Goal: Task Accomplishment & Management: Manage account settings

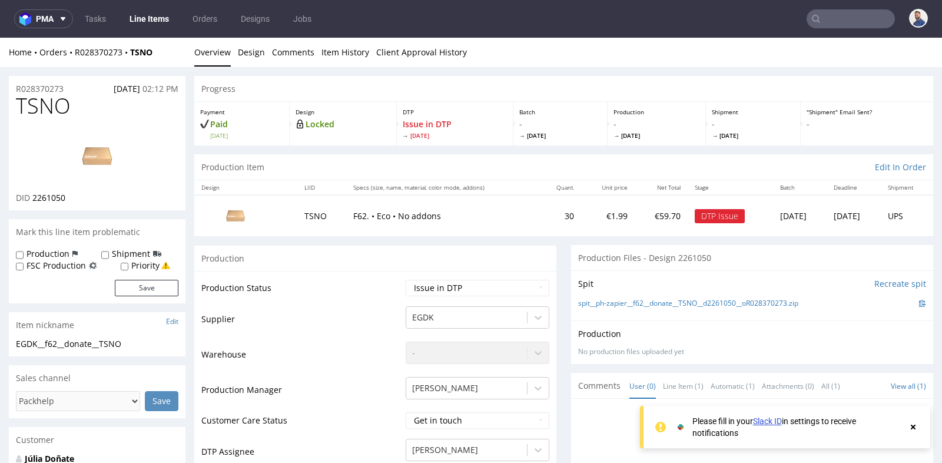
scroll to position [317, 0]
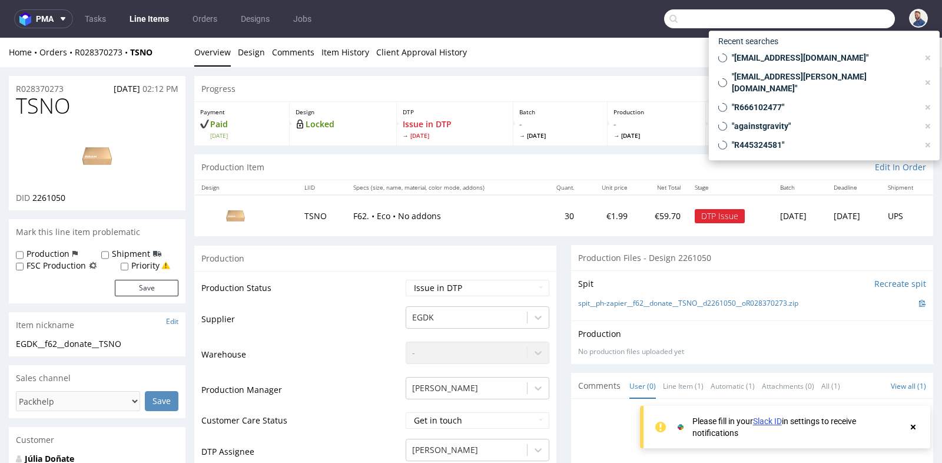
click at [835, 25] on input "text" at bounding box center [779, 18] width 231 height 19
paste input "GSES262763"
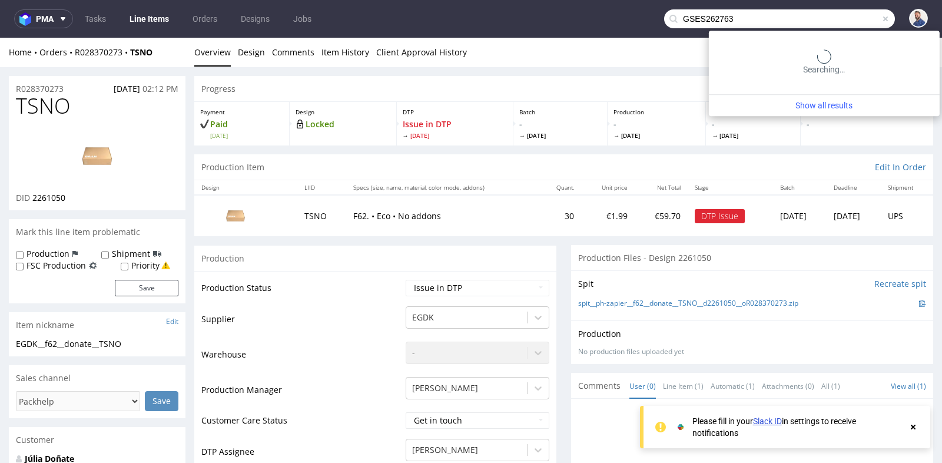
type input "GSES262763"
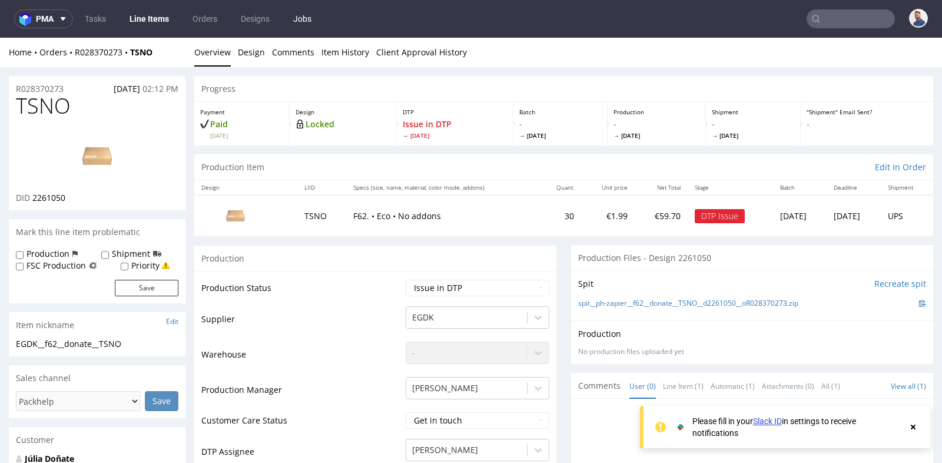
scroll to position [3, 0]
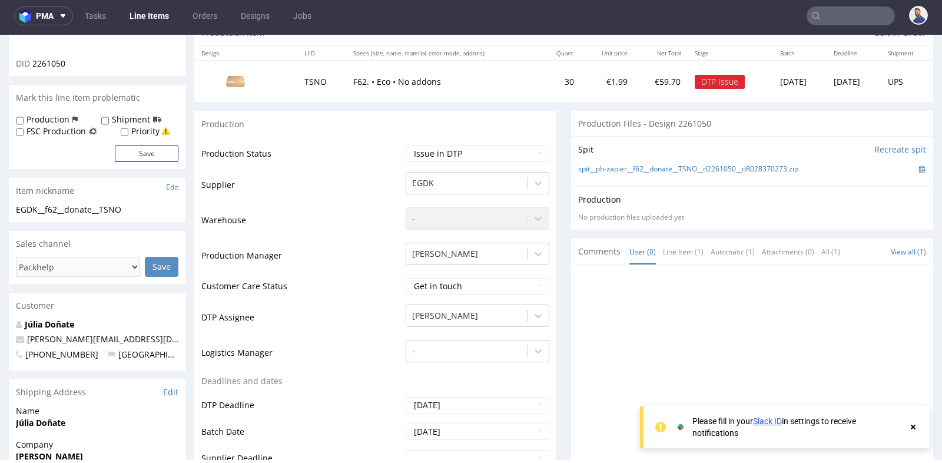
scroll to position [157, 0]
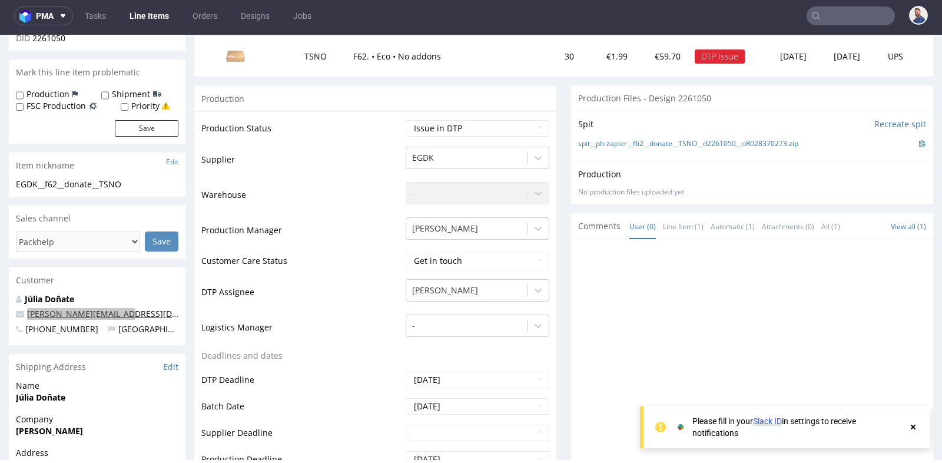
drag, startPoint x: 142, startPoint y: 316, endPoint x: 28, endPoint y: 311, distance: 114.3
click at [28, 311] on p "julia.donate@gmail.com" at bounding box center [97, 314] width 163 height 12
drag, startPoint x: 134, startPoint y: 307, endPoint x: 26, endPoint y: 312, distance: 107.3
click at [26, 312] on p "julia.donate@gmail.com" at bounding box center [97, 314] width 163 height 12
copy link "julia.donate@gmail.com"
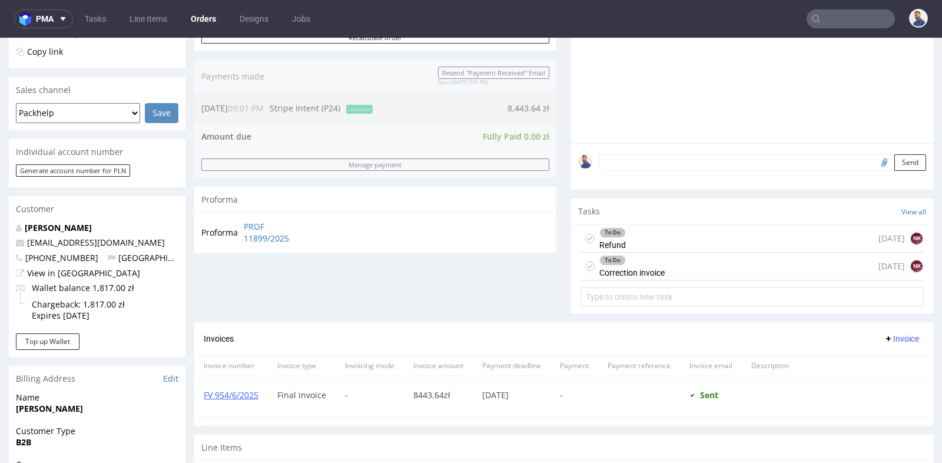
scroll to position [9, 0]
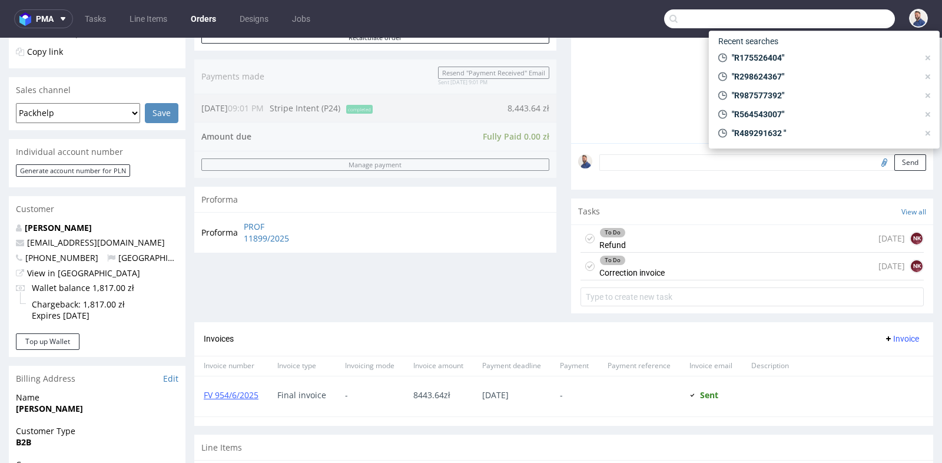
click at [819, 15] on input "text" at bounding box center [779, 18] width 231 height 19
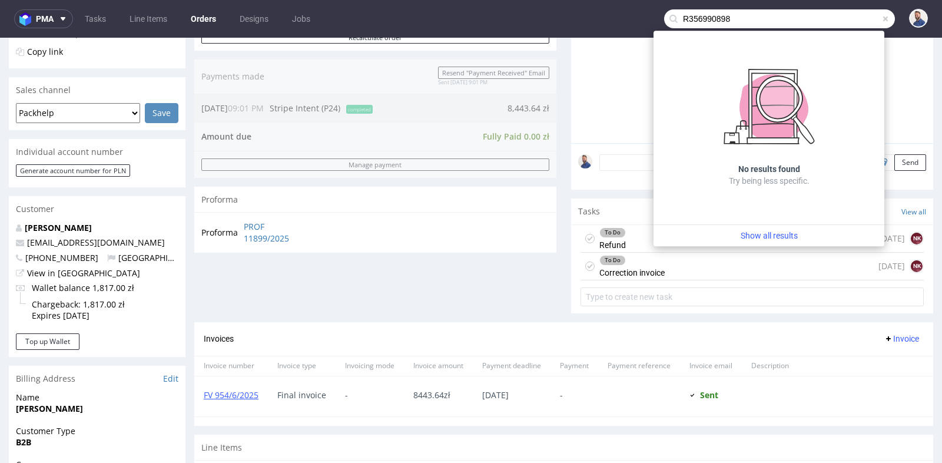
click at [690, 21] on input "R356990898" at bounding box center [779, 18] width 231 height 19
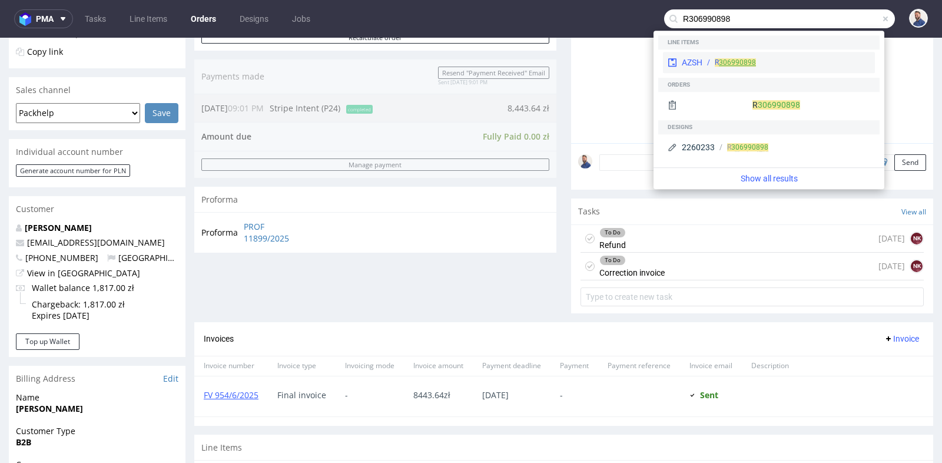
type input "R306990898"
click at [737, 62] on link "306990898" at bounding box center [737, 62] width 37 height 8
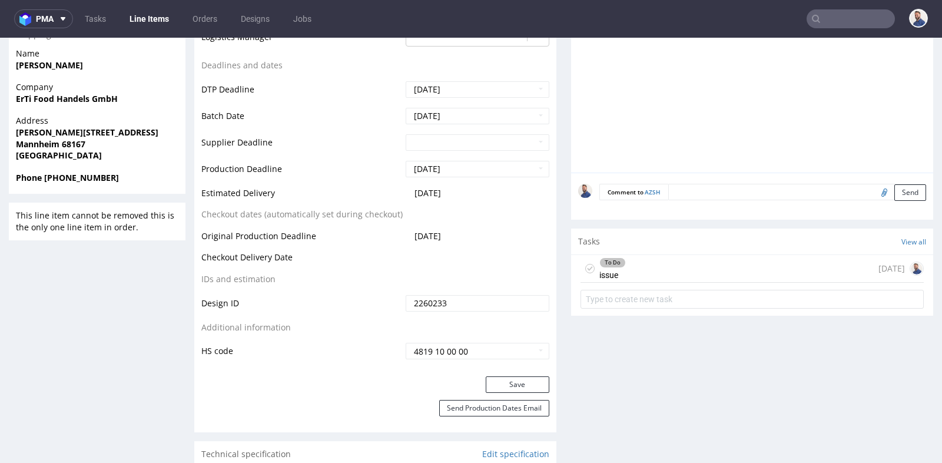
scroll to position [497, 0]
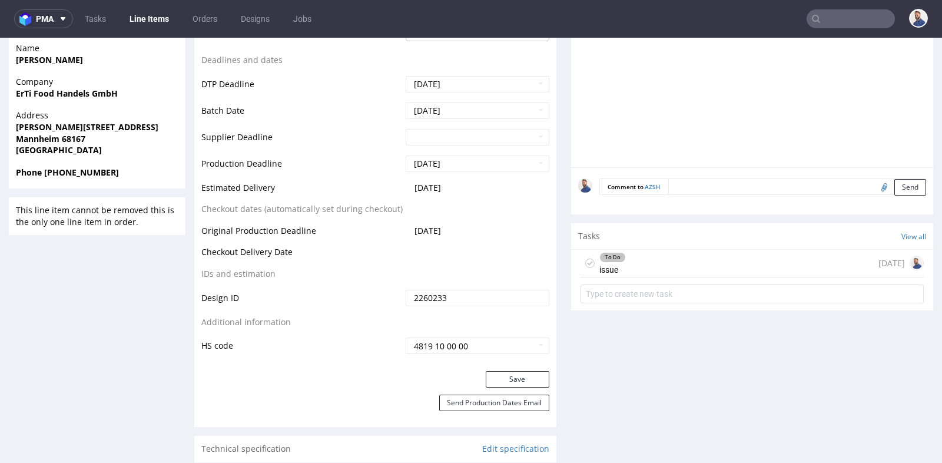
click at [709, 250] on div "To Do issue [DATE]" at bounding box center [752, 264] width 343 height 28
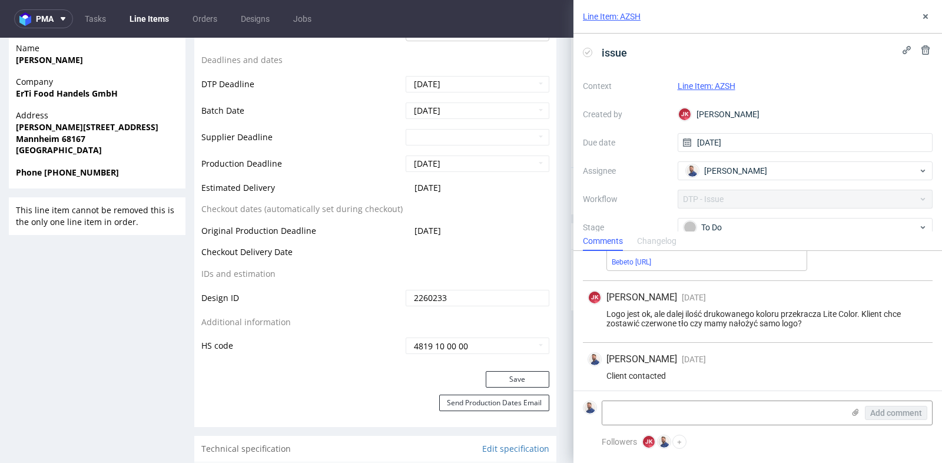
scroll to position [280, 0]
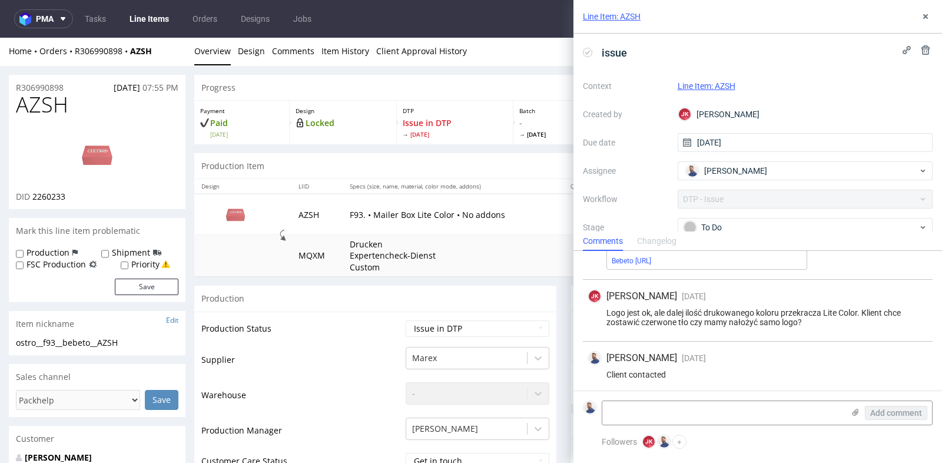
scroll to position [0, 0]
click at [870, 297] on div "JK Jan Kocik 11 days ago 2nd Oct 2025, 14:53" at bounding box center [758, 296] width 340 height 14
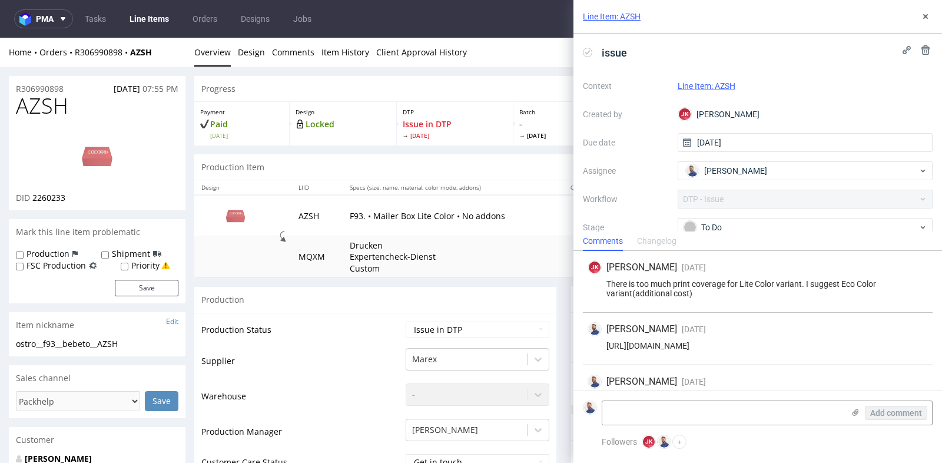
click at [833, 346] on div "https://app-eu1.hubspot.com/contacts/25600958/record/0-5/238355609807/" at bounding box center [758, 345] width 340 height 9
copy div "https://app-eu1.hubspot.com/contacts/25600958/record/0-5/238355609807/"
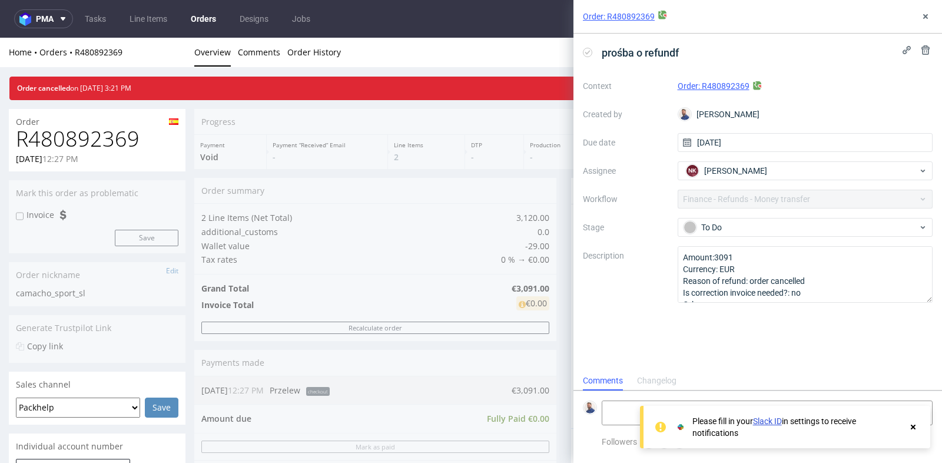
click at [518, 343] on div "Order summary 2 Line Items (Net Total) 3,120.00 additional_customs 0.0 Wallet v…" at bounding box center [375, 379] width 362 height 402
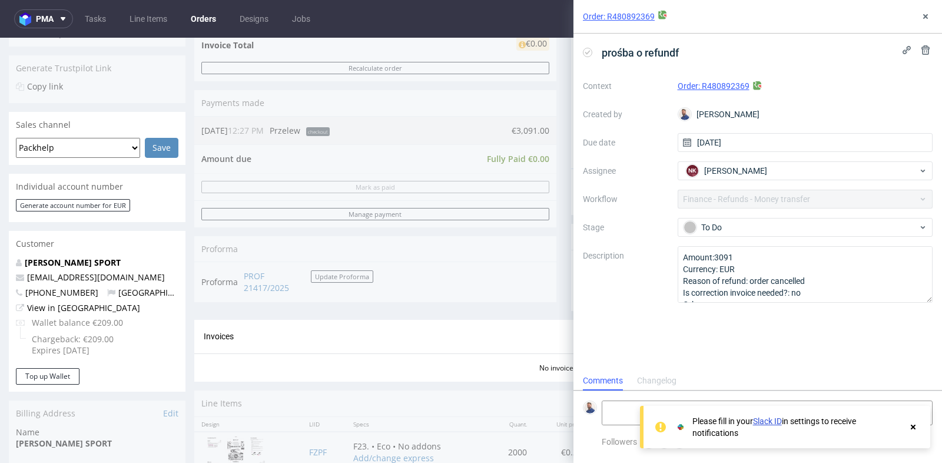
scroll to position [261, 0]
click at [925, 18] on icon at bounding box center [925, 16] width 9 height 9
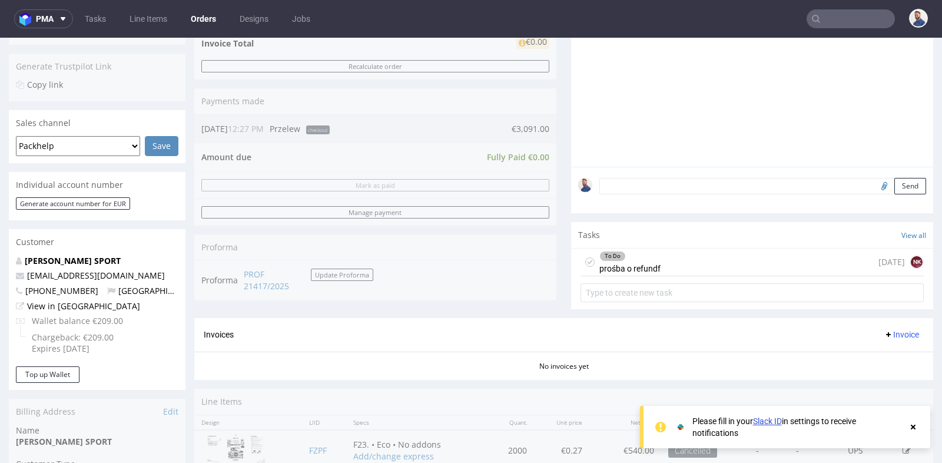
click at [555, 185] on div "Progress Payment Void Payment “Received” Email - Line Items 2 DTP - Production …" at bounding box center [563, 183] width 739 height 672
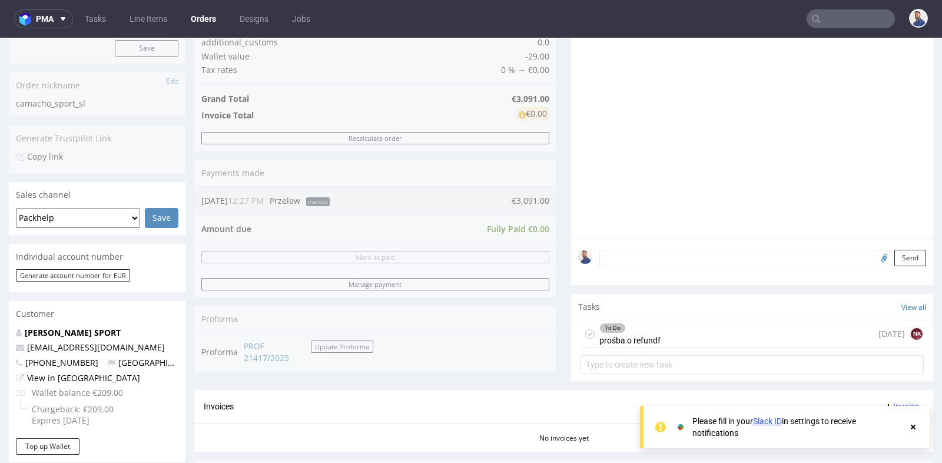
scroll to position [209, 0]
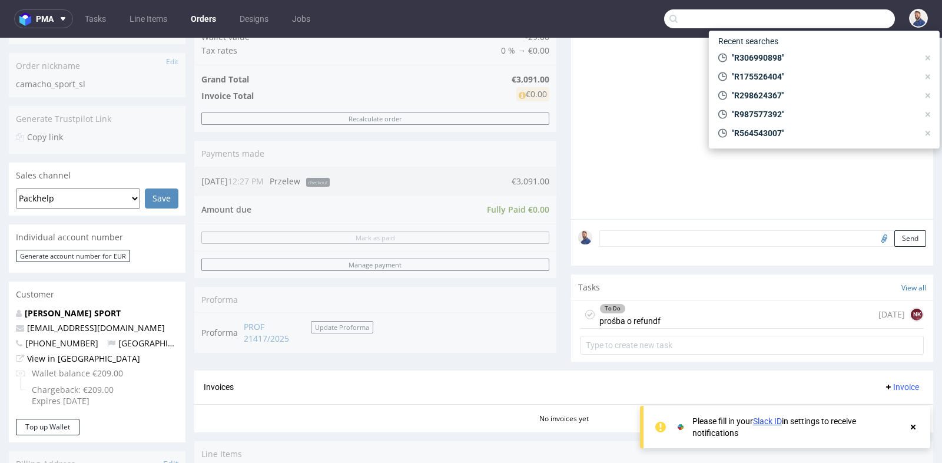
click at [862, 26] on input "text" at bounding box center [779, 18] width 231 height 19
paste input "R306990898"
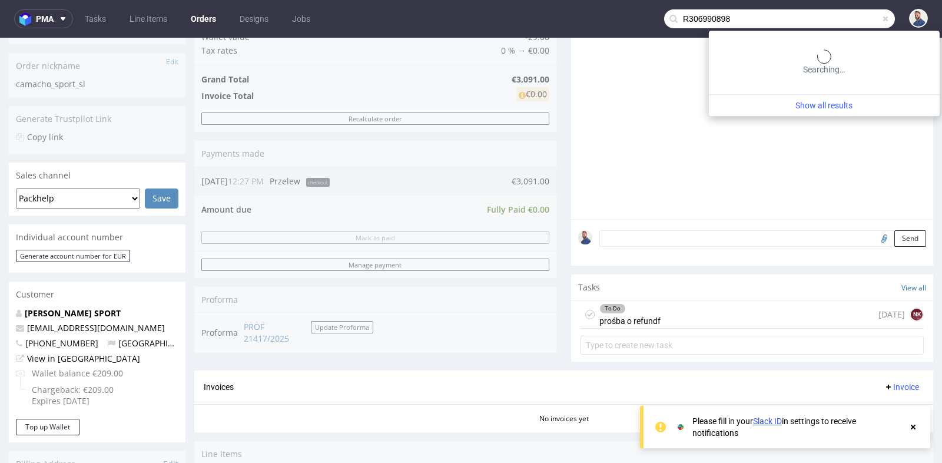
type input "R306990898"
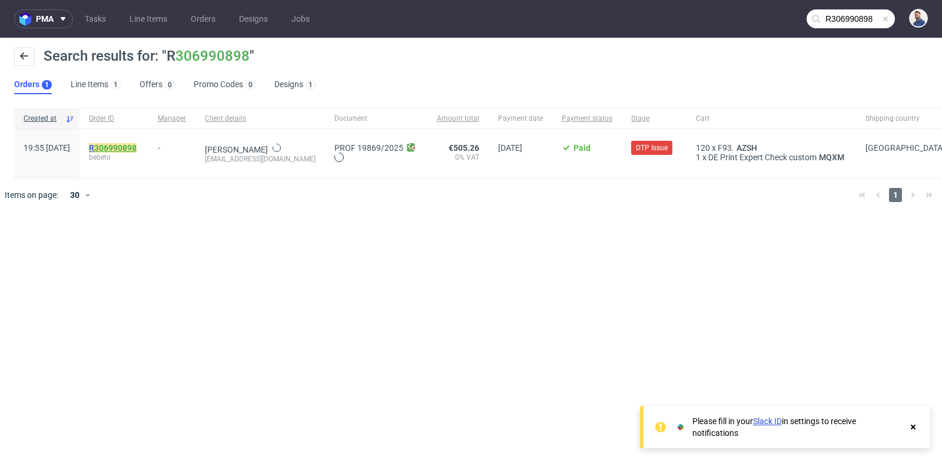
click at [128, 149] on link "306990898" at bounding box center [115, 147] width 42 height 9
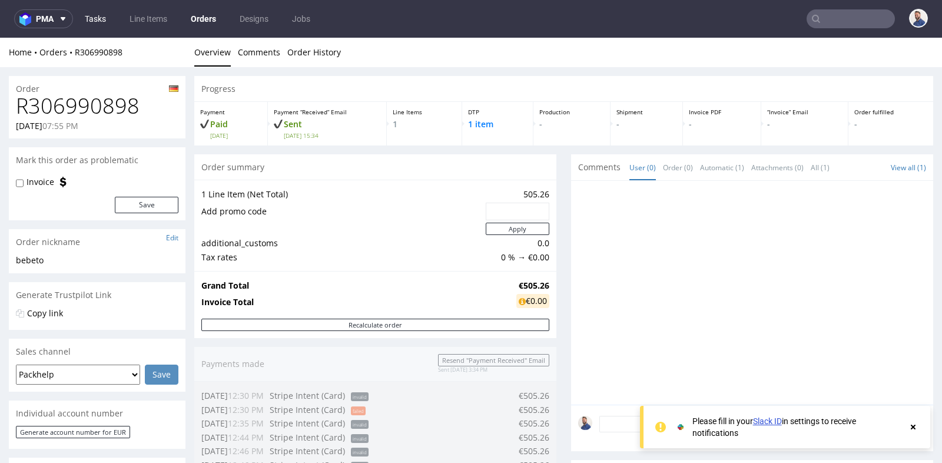
click at [100, 16] on link "Tasks" at bounding box center [95, 18] width 35 height 19
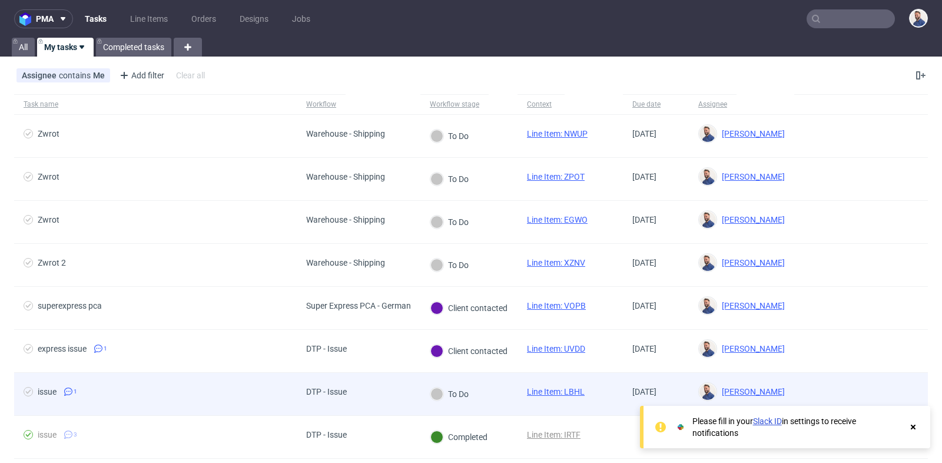
click at [203, 393] on span "issue 1" at bounding box center [156, 394] width 264 height 14
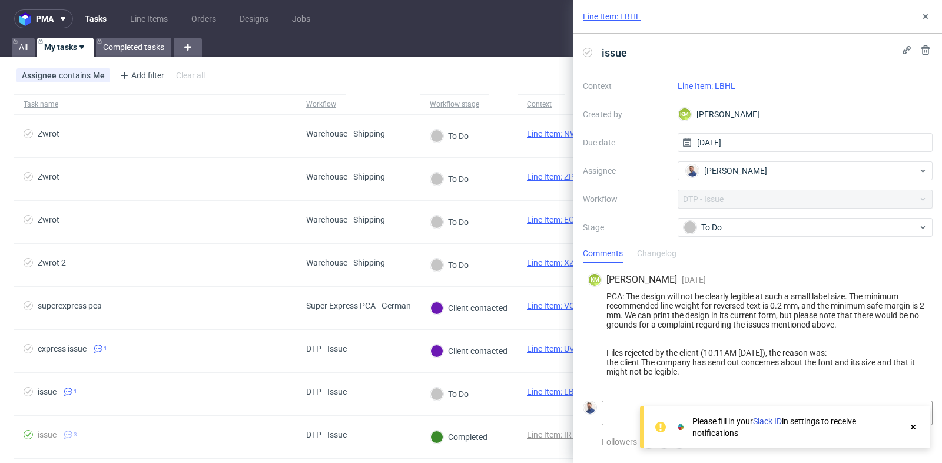
click at [913, 428] on use at bounding box center [913, 427] width 5 height 5
click at [720, 84] on link "Line Item: LBHL" at bounding box center [707, 85] width 58 height 9
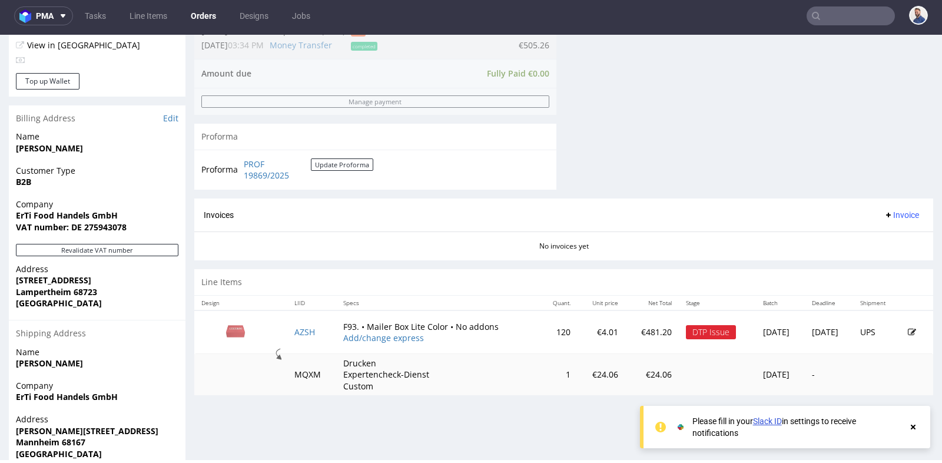
scroll to position [532, 0]
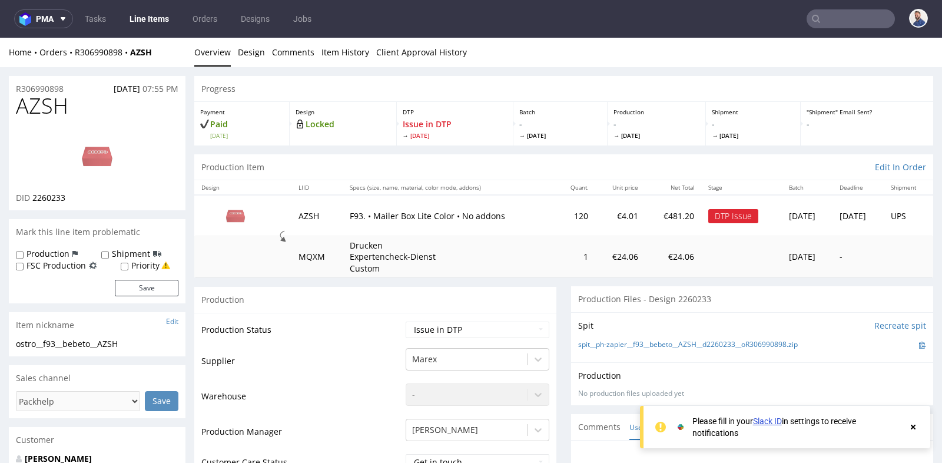
click at [404, 275] on td "Drucken Expertencheck-Dienst Custom" at bounding box center [449, 257] width 213 height 42
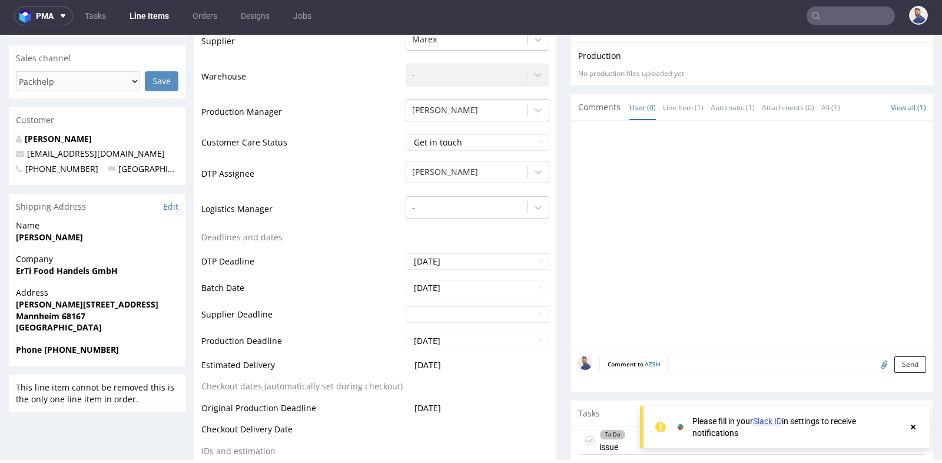
scroll to position [314, 0]
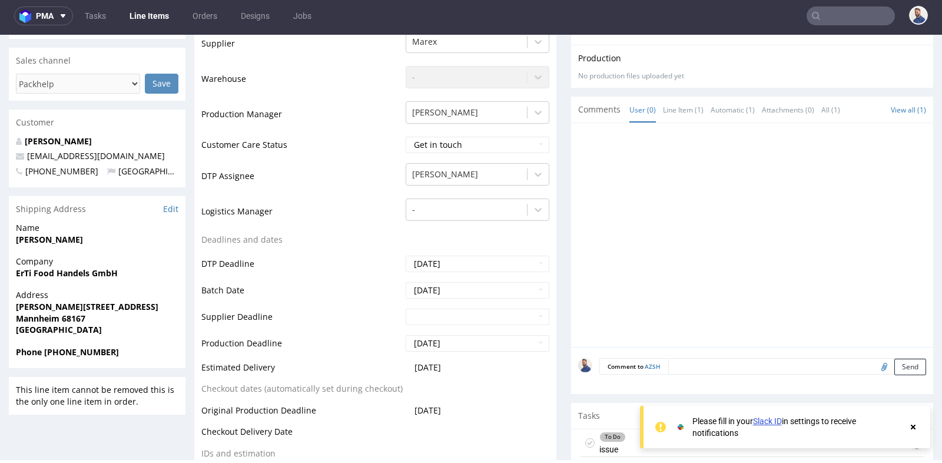
click at [625, 432] on div "To Do issue 19 days ago" at bounding box center [752, 443] width 343 height 28
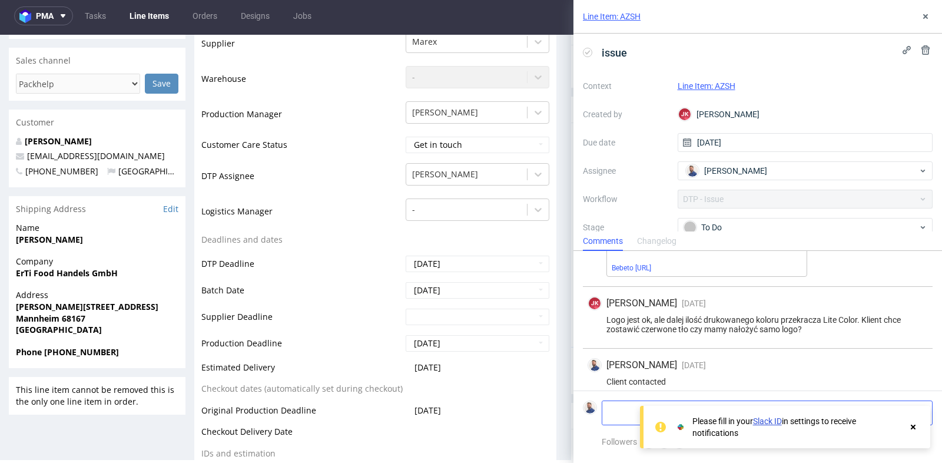
scroll to position [280, 0]
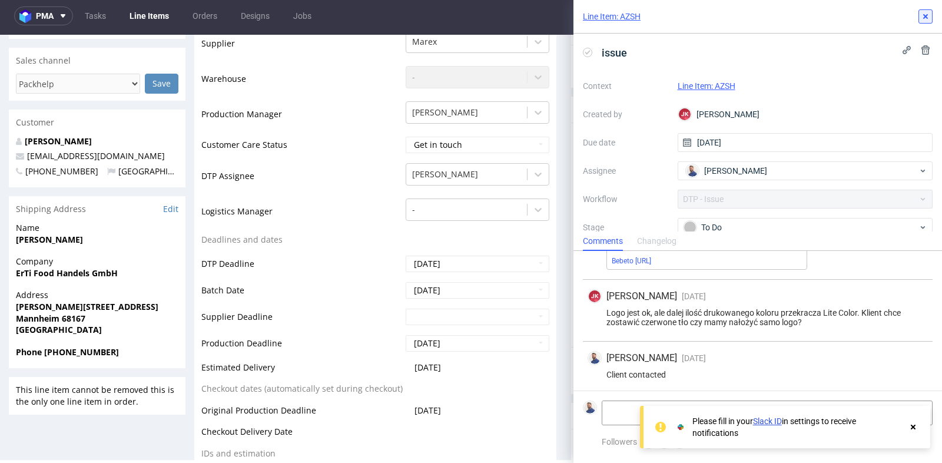
click at [923, 19] on icon at bounding box center [925, 16] width 9 height 9
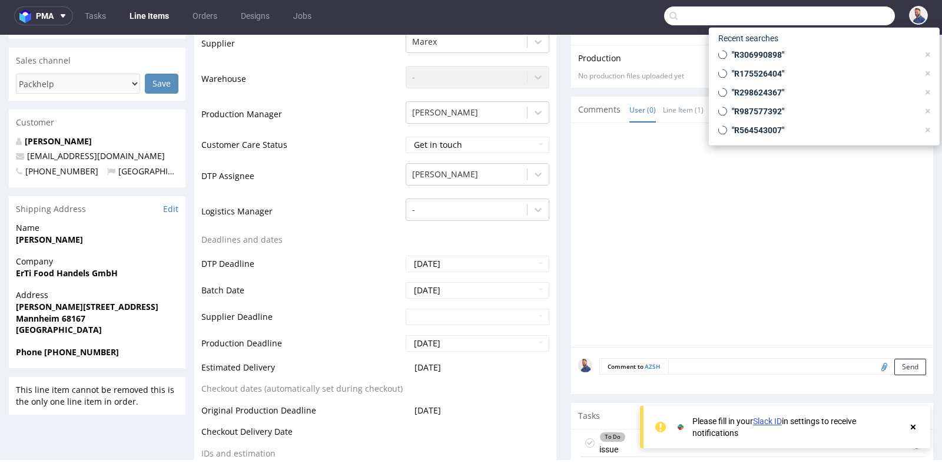
click at [845, 16] on input "text" at bounding box center [779, 15] width 231 height 19
paste input "Pedido GSES262763"
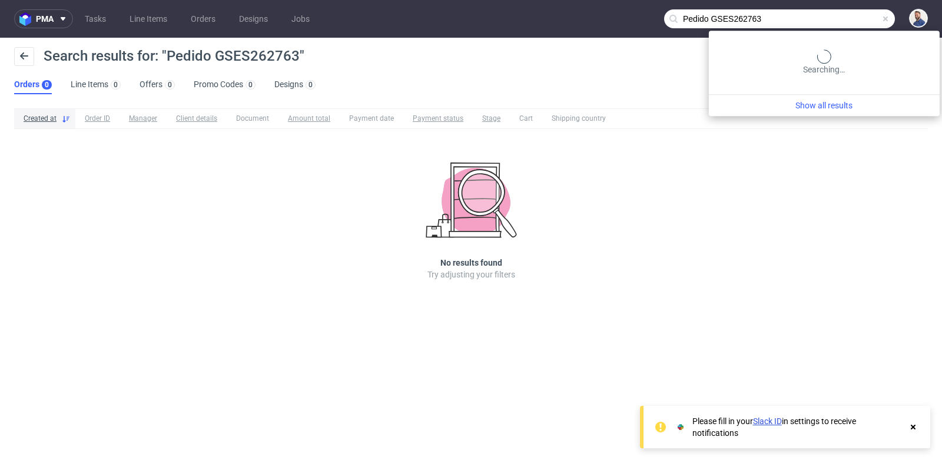
click at [843, 24] on input "Pedido GSES262763" at bounding box center [779, 18] width 231 height 19
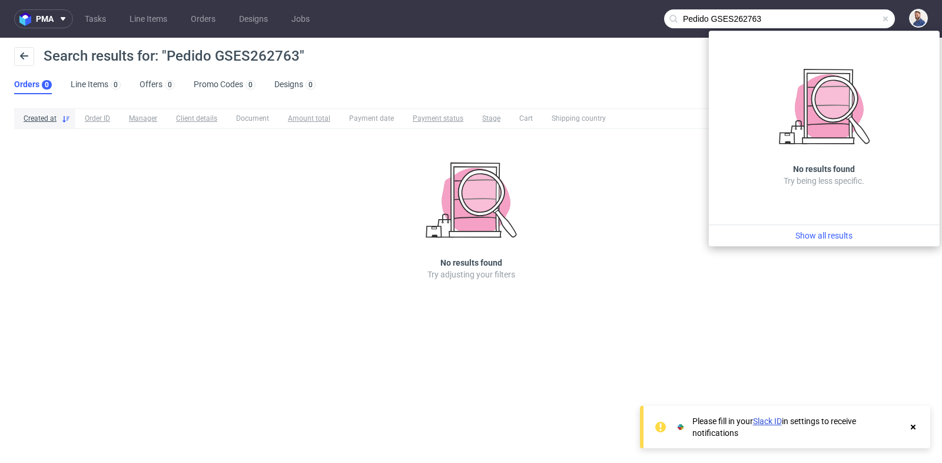
drag, startPoint x: 714, startPoint y: 16, endPoint x: 652, endPoint y: 14, distance: 61.3
click at [652, 14] on nav "pma Tasks Line Items Orders Designs Jobs Pedido GSES262763" at bounding box center [471, 19] width 942 height 38
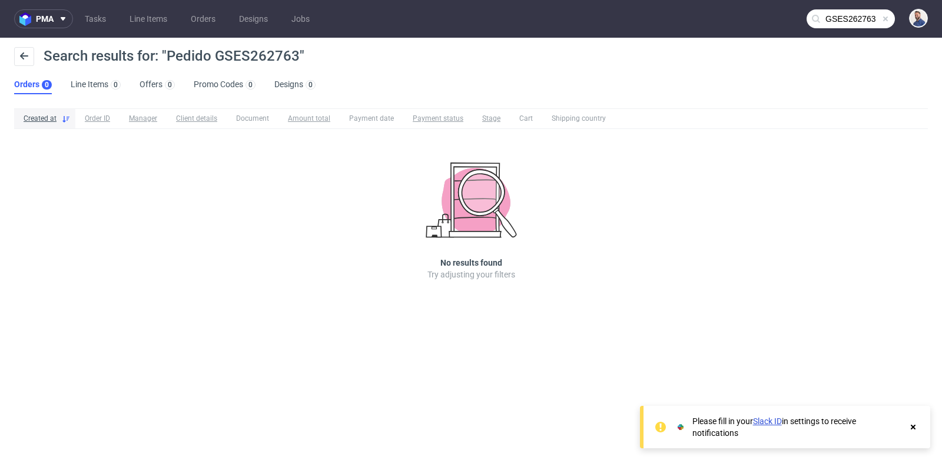
type input "GSES262763"
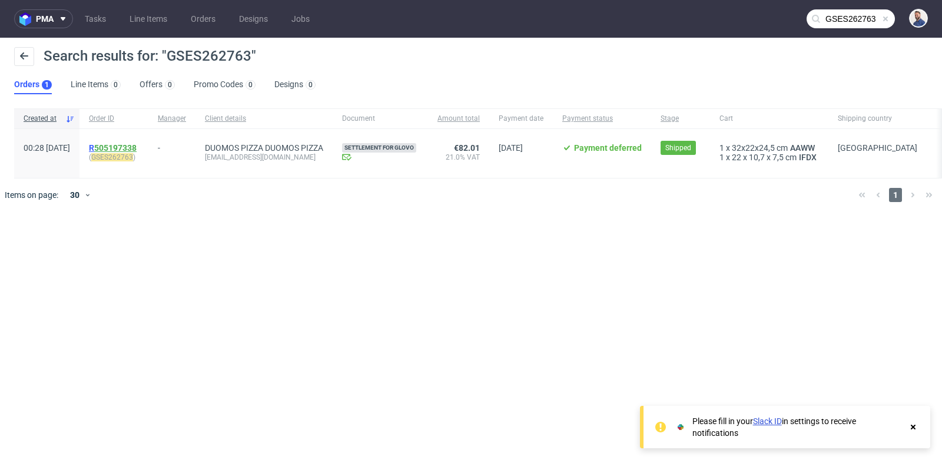
click at [137, 143] on link "505197338" at bounding box center [115, 147] width 42 height 9
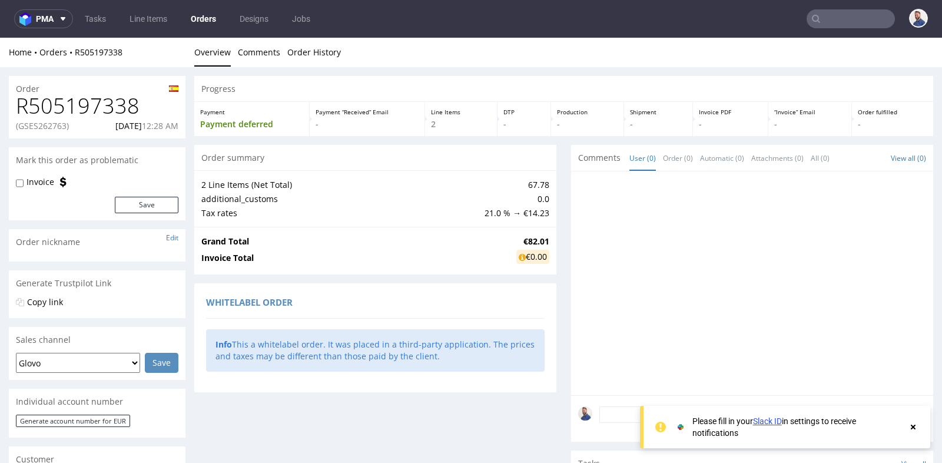
click at [558, 225] on div "Progress Payment Payment deferred Payment “Received” Email - Line Items 2 DTP -…" at bounding box center [563, 405] width 739 height 658
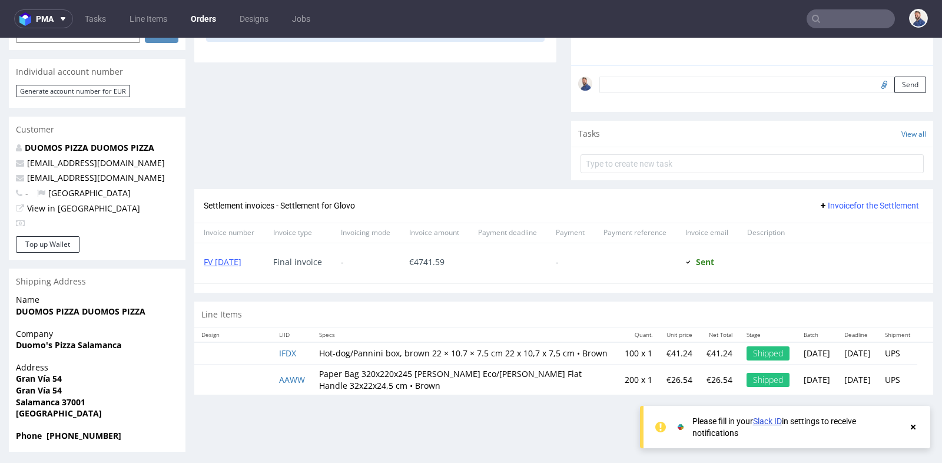
scroll to position [333, 0]
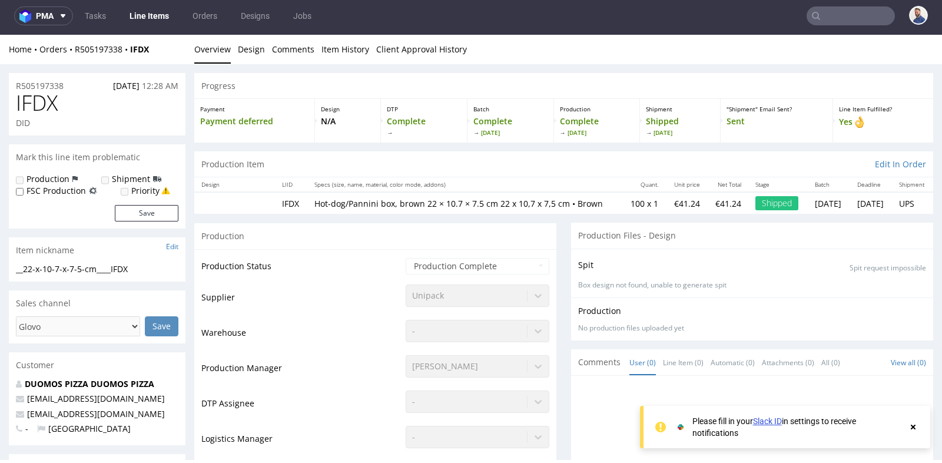
click at [530, 246] on div "Production" at bounding box center [375, 236] width 362 height 26
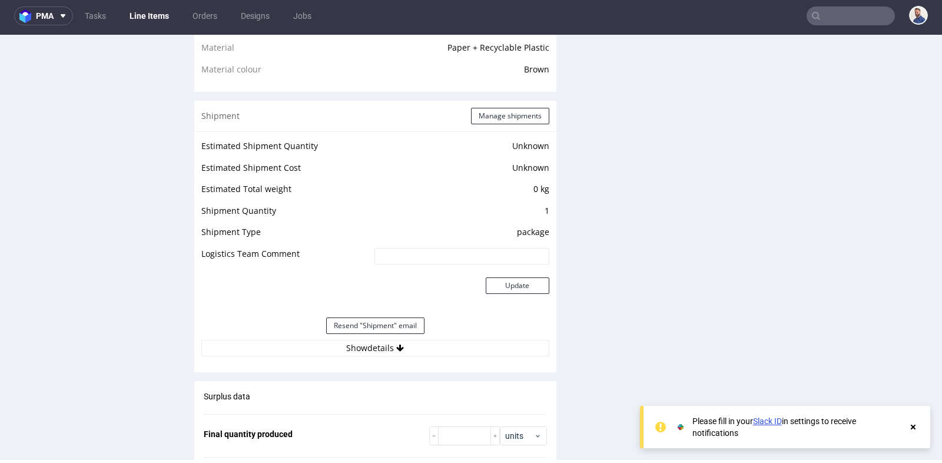
scroll to position [873, 0]
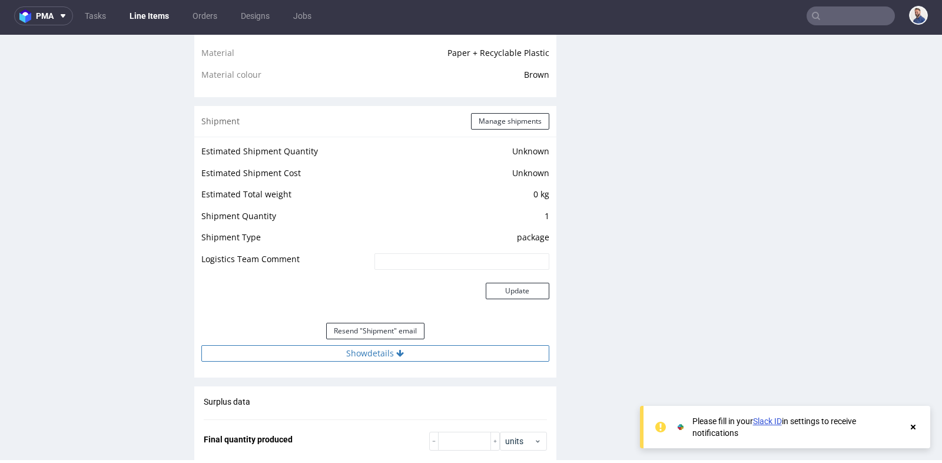
click at [362, 361] on button "Show details" at bounding box center [375, 353] width 348 height 16
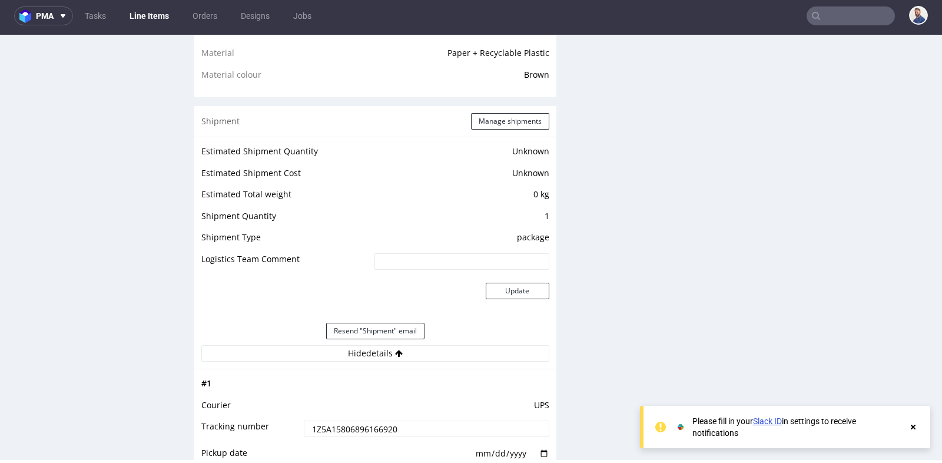
click at [392, 436] on input "1Z5A15806896166920" at bounding box center [427, 428] width 246 height 16
click at [609, 201] on div "Production Files - Design Spit Spit request impossible Box design not found, un…" at bounding box center [752, 272] width 362 height 1846
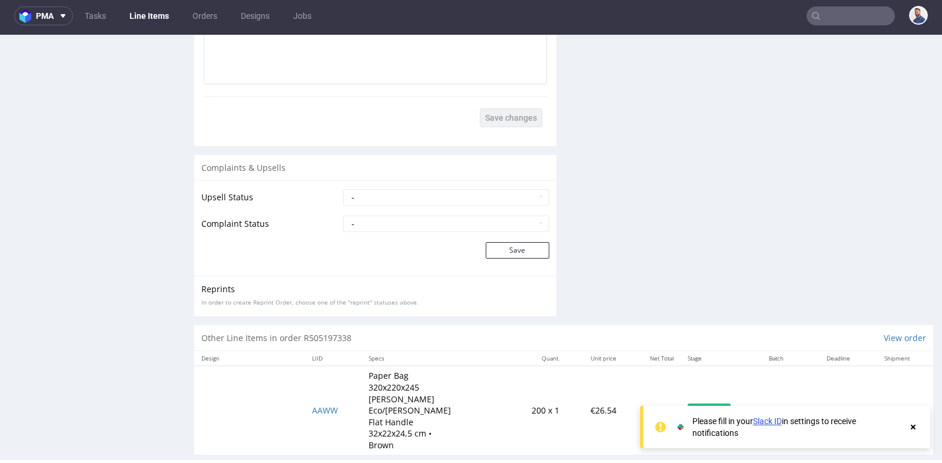
scroll to position [1744, 0]
click at [321, 405] on span "AAWW" at bounding box center [325, 410] width 26 height 11
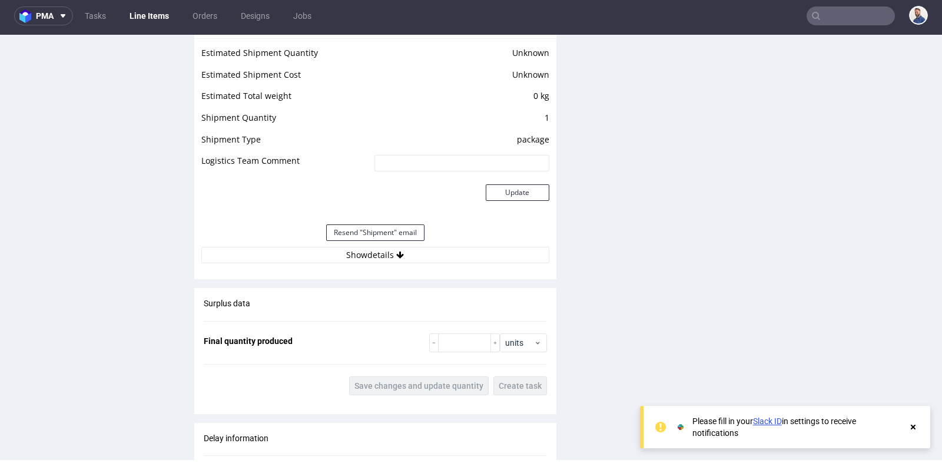
scroll to position [994, 0]
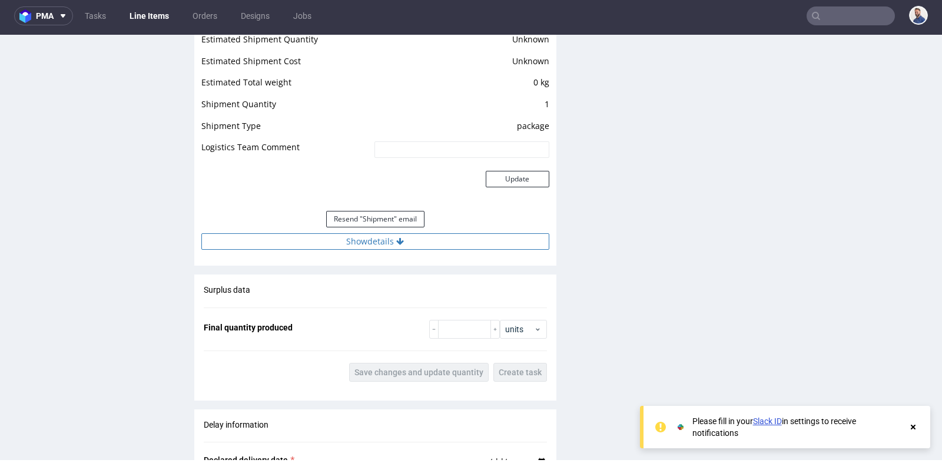
click at [377, 237] on button "Show details" at bounding box center [375, 241] width 348 height 16
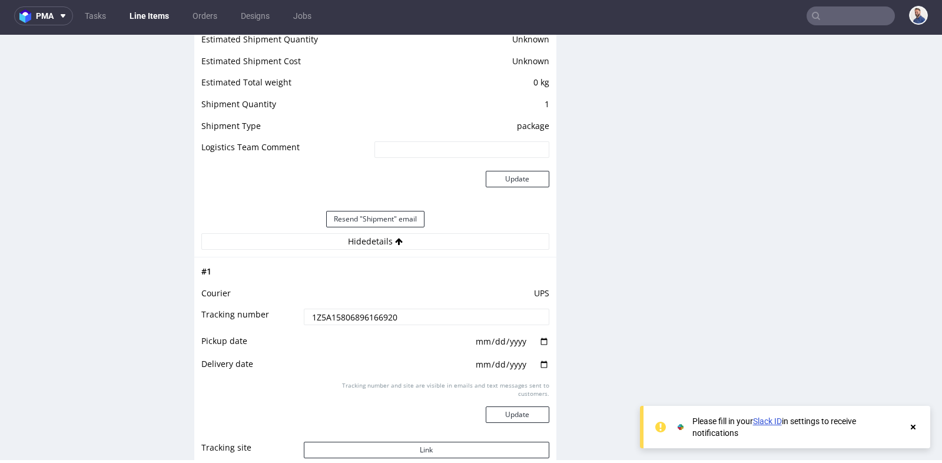
click at [832, 19] on input "text" at bounding box center [851, 15] width 88 height 19
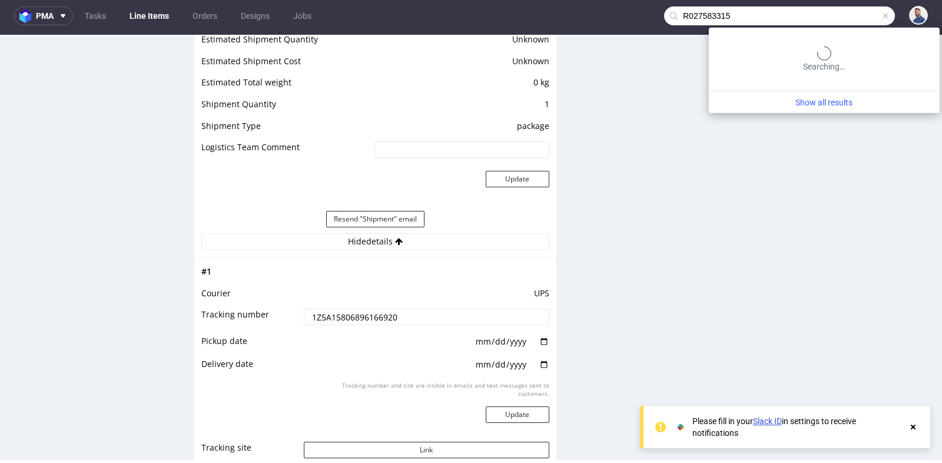
type input "R027583315"
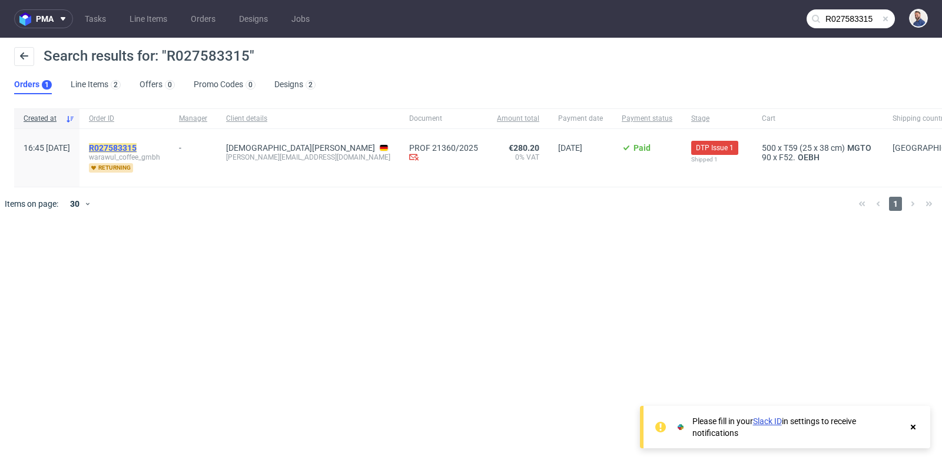
click at [137, 143] on mark "R027583315" at bounding box center [113, 147] width 48 height 9
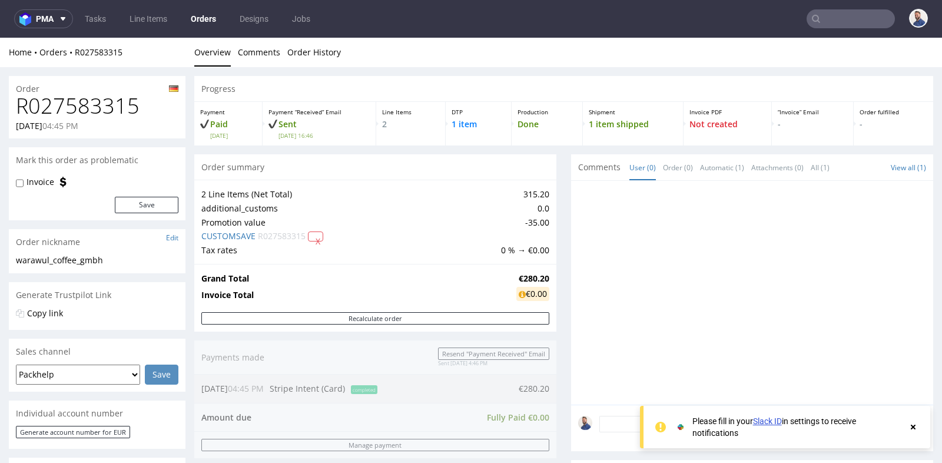
click at [621, 259] on div at bounding box center [755, 296] width 355 height 217
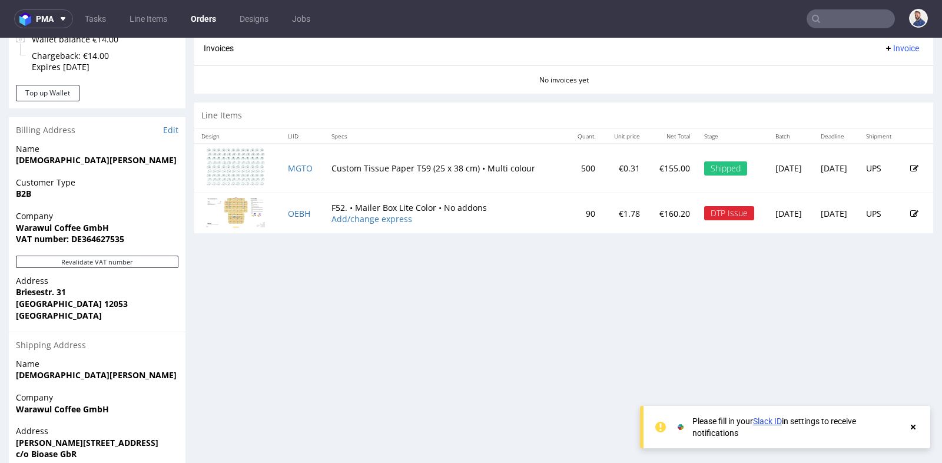
scroll to position [523, 0]
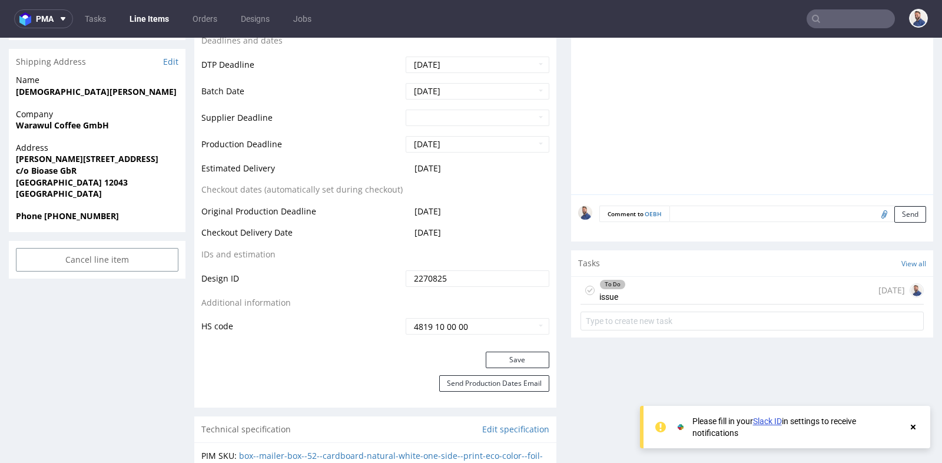
scroll to position [497, 0]
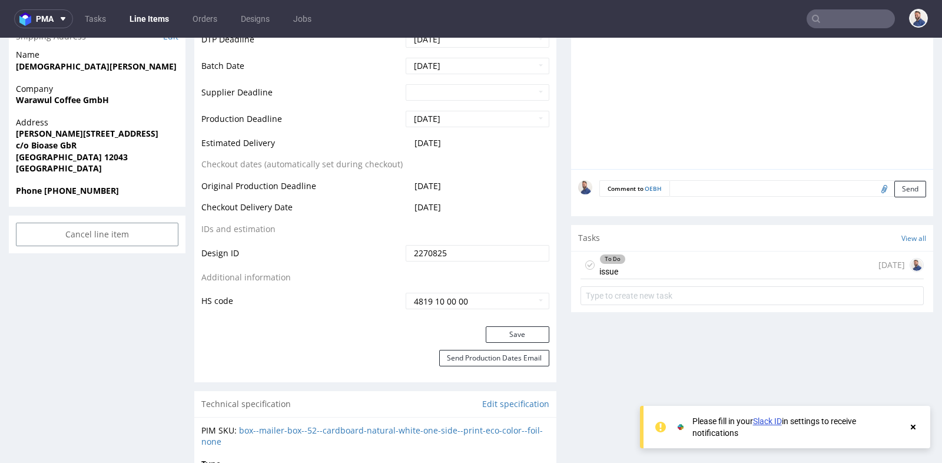
click at [717, 270] on div "To Do issue 7 days ago" at bounding box center [752, 265] width 343 height 28
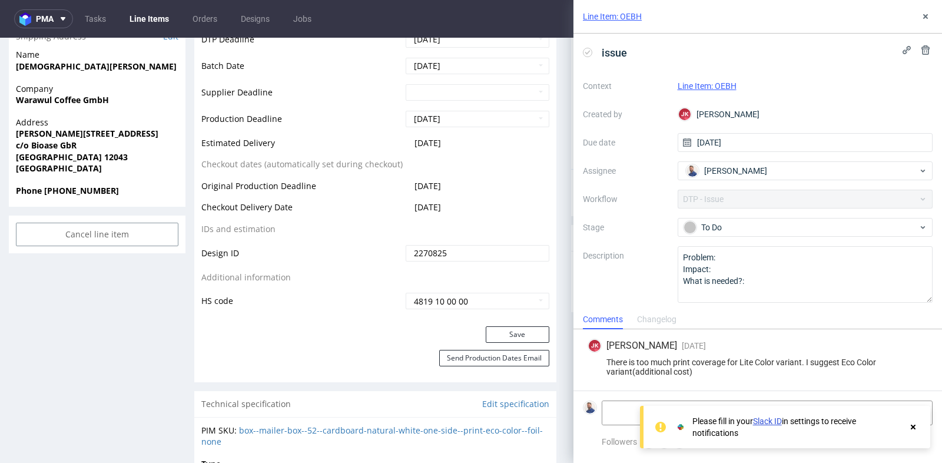
click at [709, 365] on div "There is too much print coverage for Lite Color variant. I suggest Eco Color va…" at bounding box center [758, 366] width 340 height 19
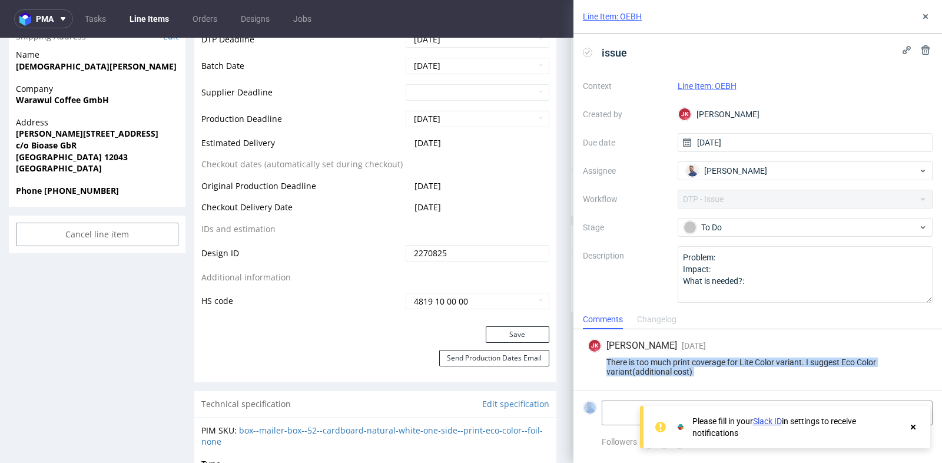
click at [709, 365] on div "There is too much print coverage for Lite Color variant. I suggest Eco Color va…" at bounding box center [758, 366] width 340 height 19
copy div "There is too much print coverage for Lite Color variant. I suggest Eco Color va…"
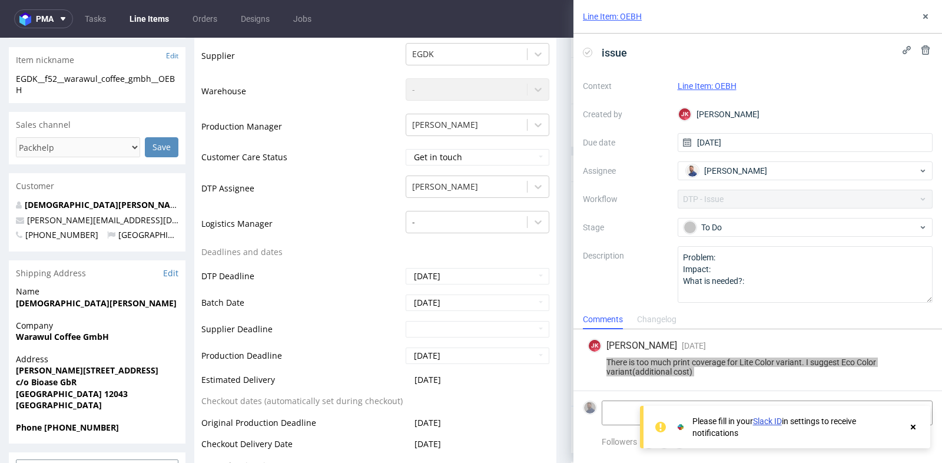
scroll to position [236, 0]
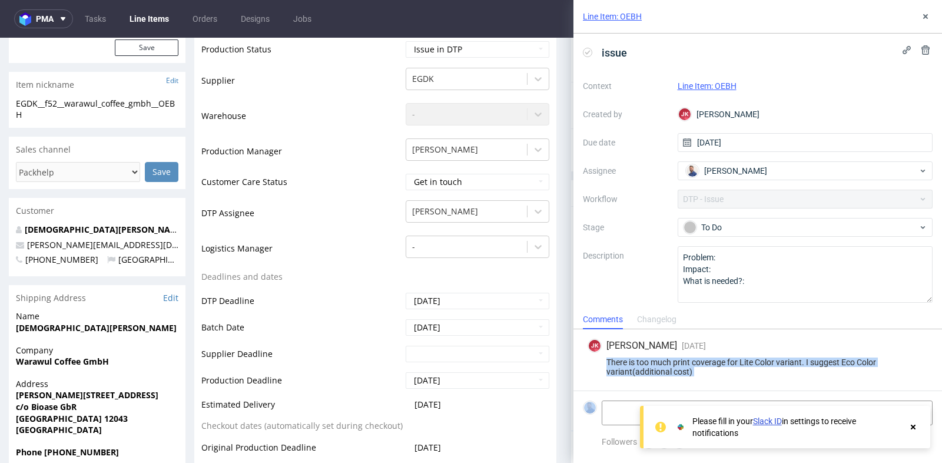
click at [723, 364] on div "There is too much print coverage for Lite Color variant. I suggest Eco Color va…" at bounding box center [758, 366] width 340 height 19
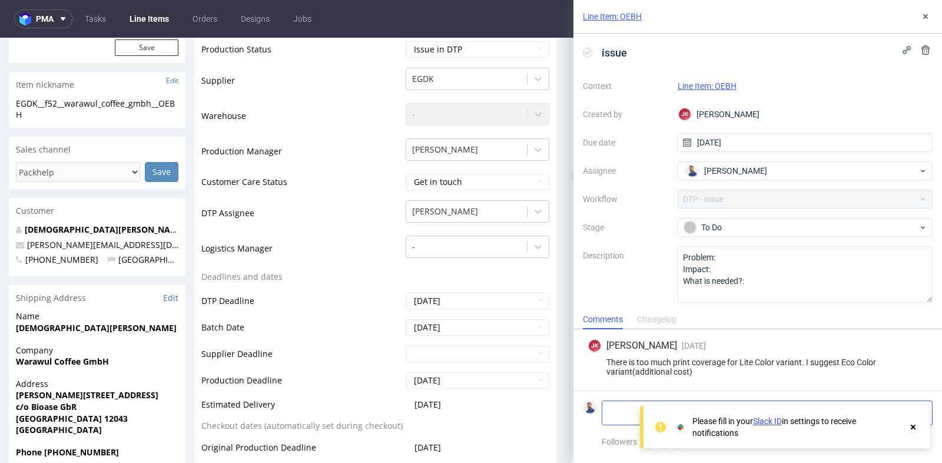
click at [620, 408] on textarea at bounding box center [722, 413] width 241 height 24
paste textarea "https://app-eu1.hubspot.com/contacts/25600958/record/0-5/248406471889/"
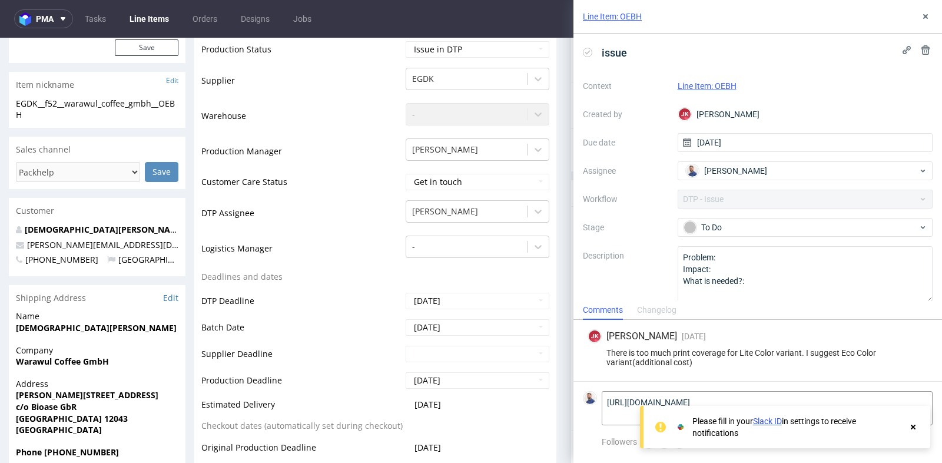
type textarea "https://app-eu1.hubspot.com/contacts/25600958/record/0-5/248406471889/"
click at [912, 428] on use at bounding box center [913, 427] width 5 height 5
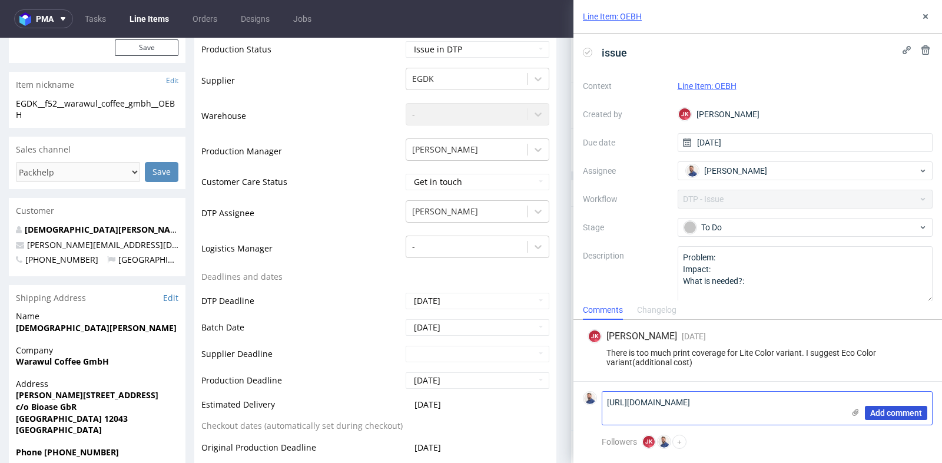
click at [911, 412] on span "Add comment" at bounding box center [896, 413] width 52 height 8
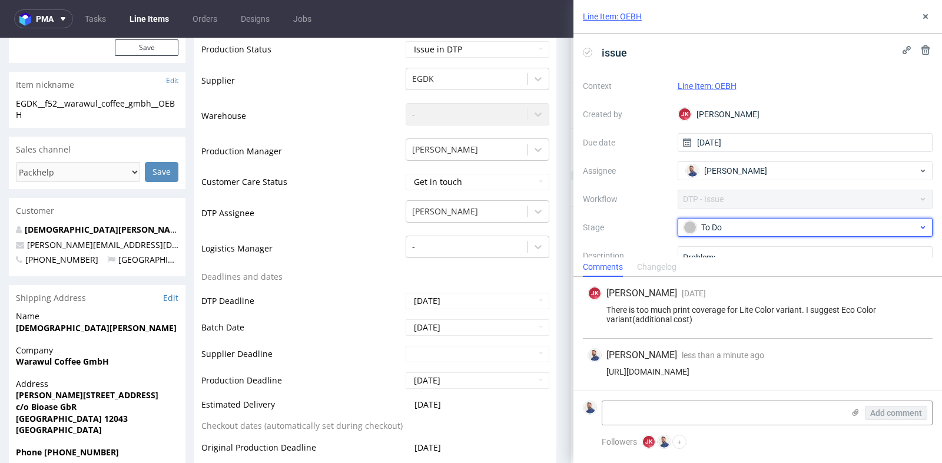
click at [789, 226] on div "To Do" at bounding box center [801, 227] width 234 height 13
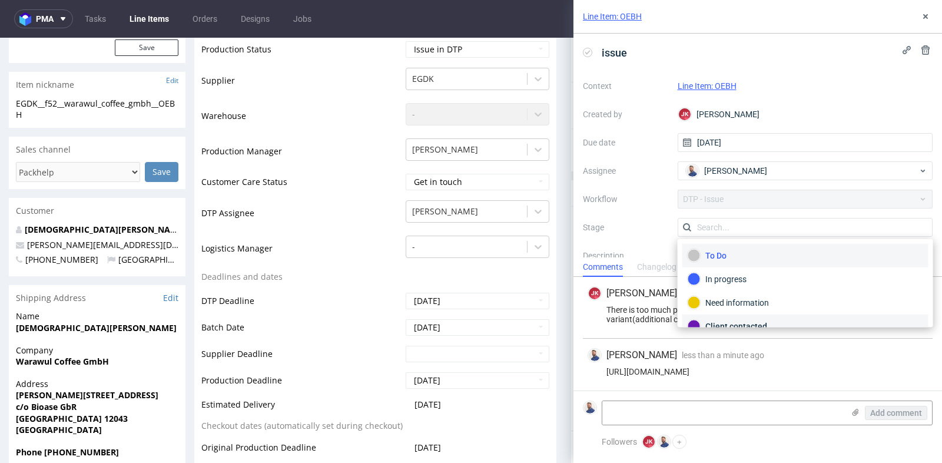
click at [772, 320] on div "Client contacted" at bounding box center [806, 326] width 236 height 13
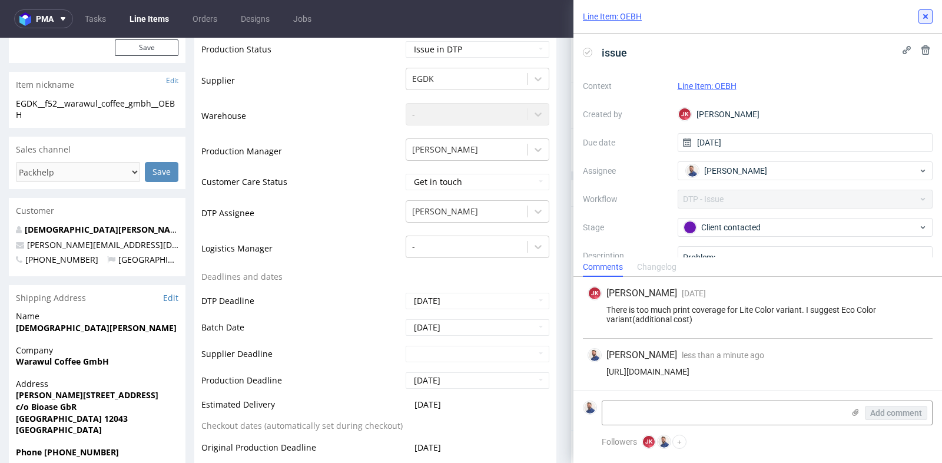
click at [925, 20] on icon at bounding box center [925, 16] width 9 height 9
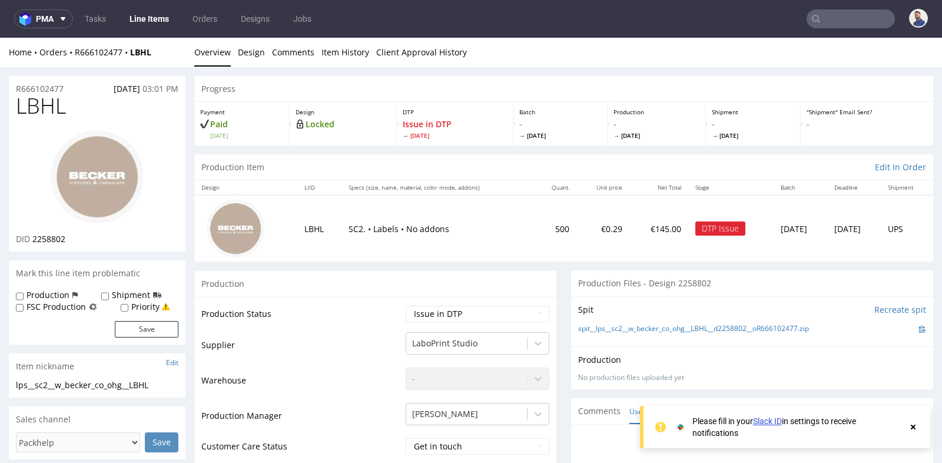
click at [534, 239] on td "500" at bounding box center [555, 228] width 42 height 67
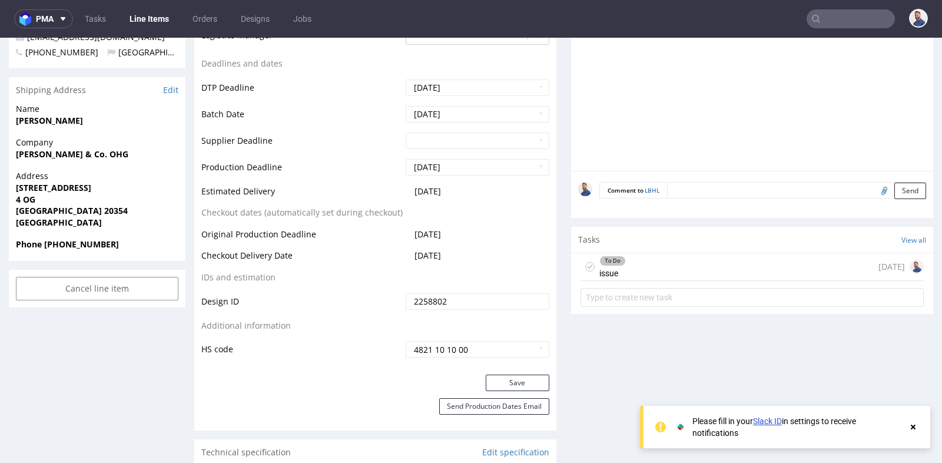
scroll to position [497, 0]
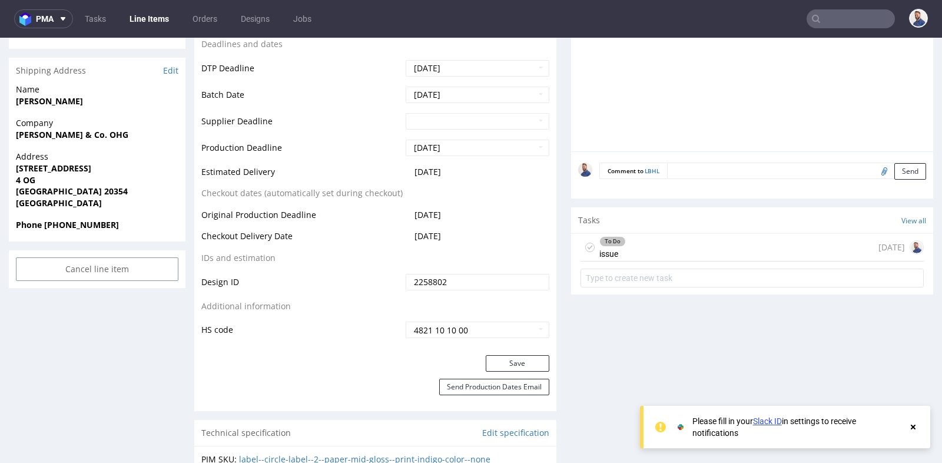
click at [699, 264] on form at bounding box center [752, 278] width 343 height 28
click at [701, 247] on div "To Do issue [DATE]" at bounding box center [752, 248] width 343 height 28
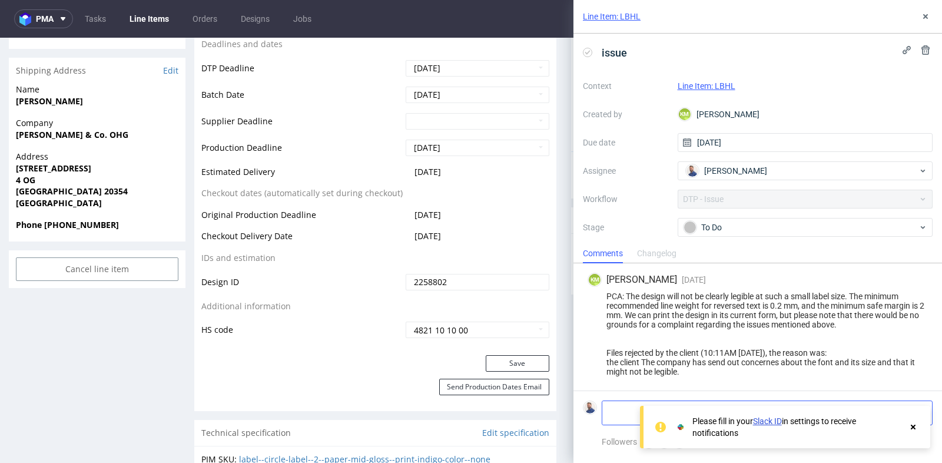
click at [621, 415] on textarea at bounding box center [722, 413] width 241 height 24
paste textarea "https://app-eu1.hubspot.com/contacts/25600958/record/0-5/247849655543"
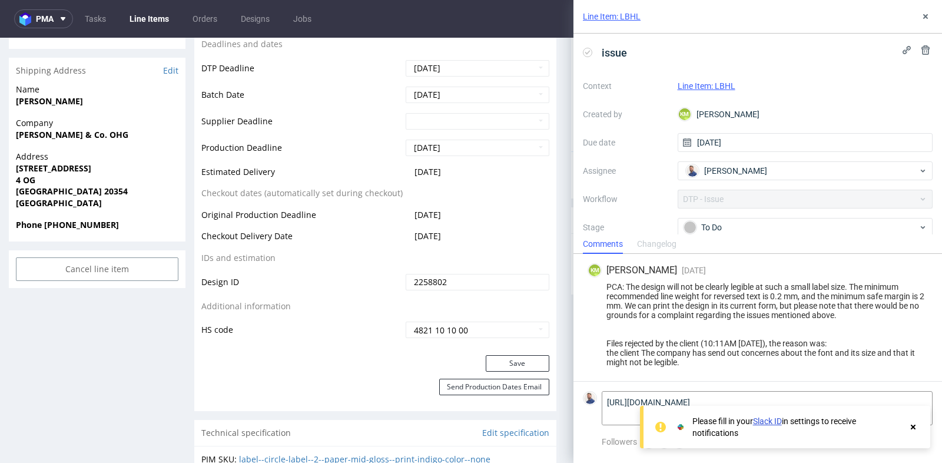
type textarea "https://app-eu1.hubspot.com/contacts/25600958/record/0-5/247849655543"
click at [915, 426] on use at bounding box center [913, 427] width 5 height 5
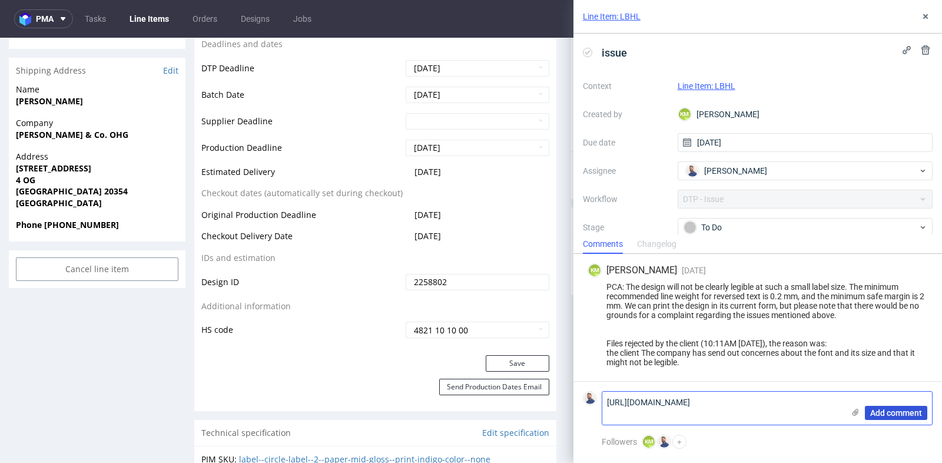
click at [913, 411] on span "Add comment" at bounding box center [896, 413] width 52 height 8
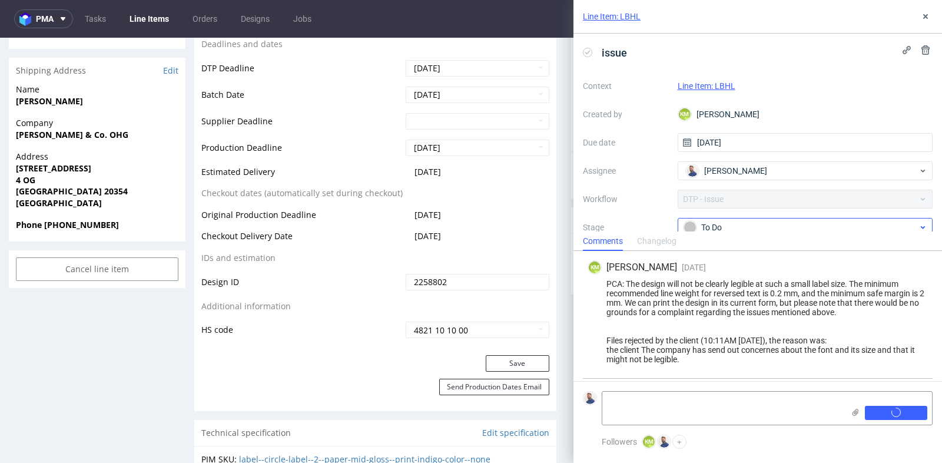
scroll to position [38, 0]
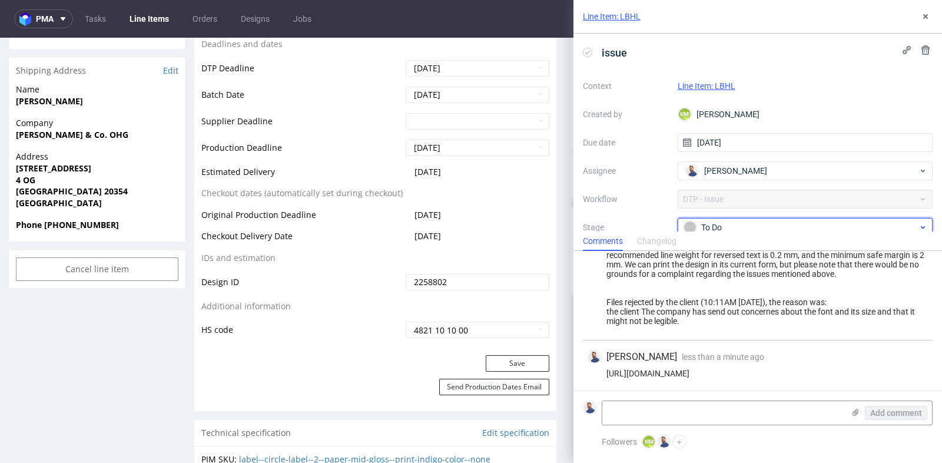
click at [758, 228] on div "To Do" at bounding box center [801, 227] width 234 height 13
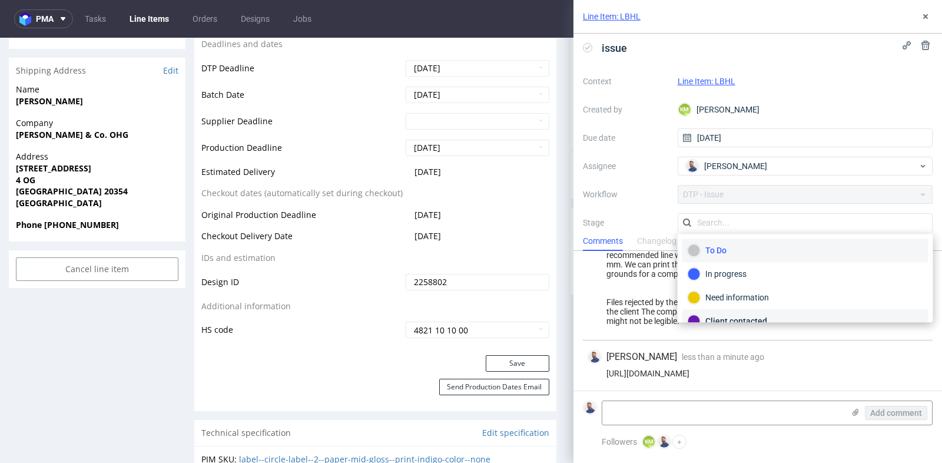
click at [757, 314] on div "Client contacted" at bounding box center [806, 320] width 236 height 13
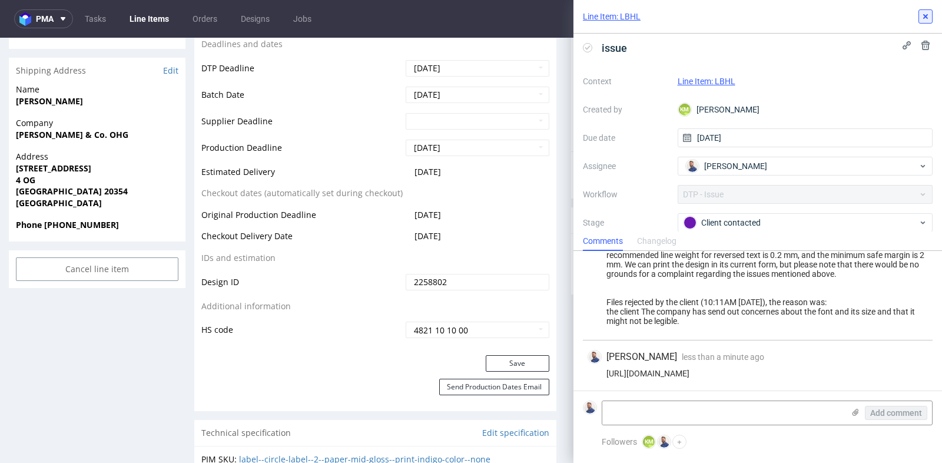
click at [927, 11] on button at bounding box center [926, 16] width 14 height 14
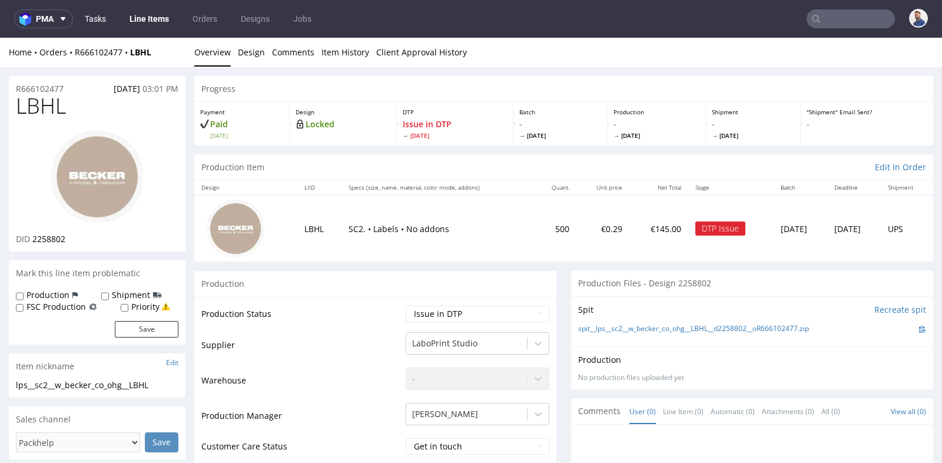
click at [97, 18] on link "Tasks" at bounding box center [95, 18] width 35 height 19
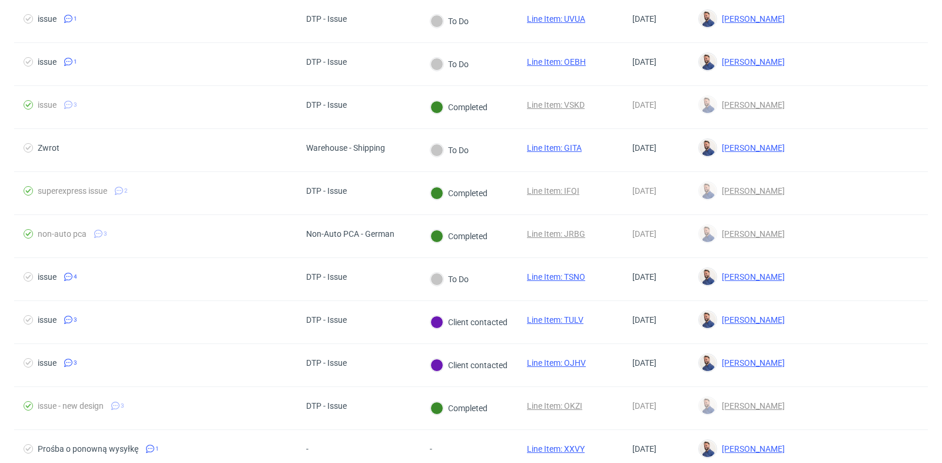
scroll to position [419, 0]
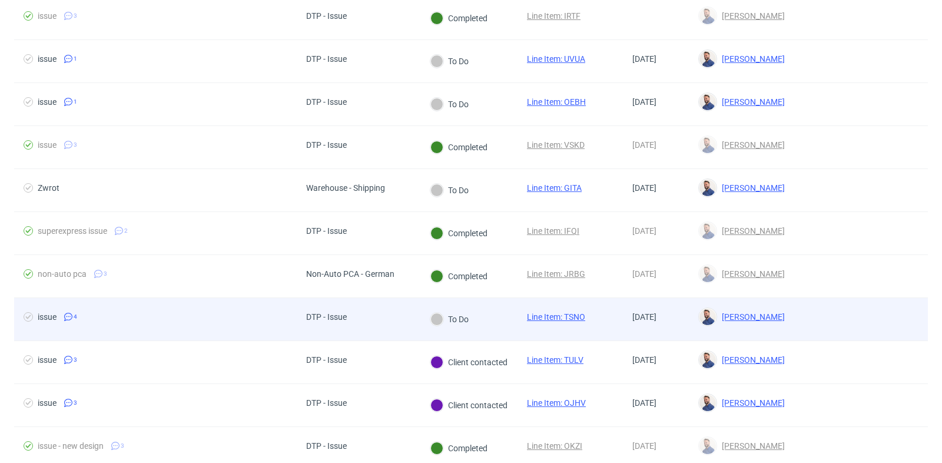
click at [202, 321] on span "issue 4" at bounding box center [156, 319] width 264 height 14
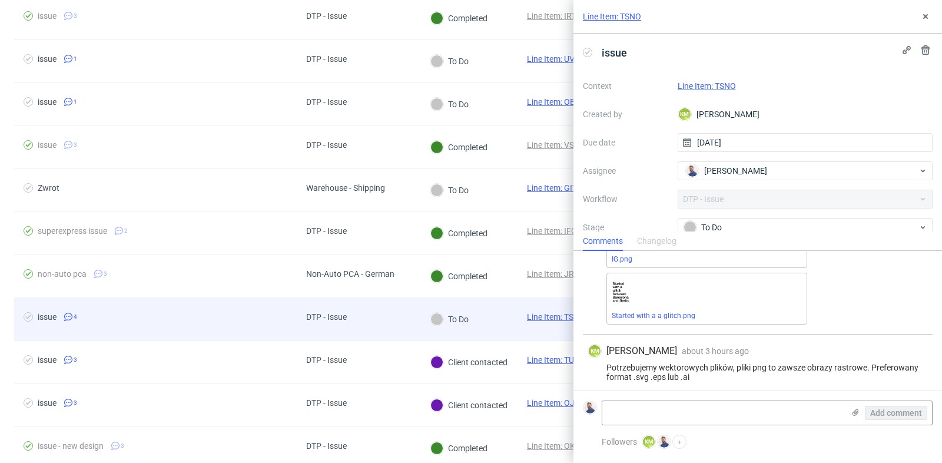
scroll to position [317, 0]
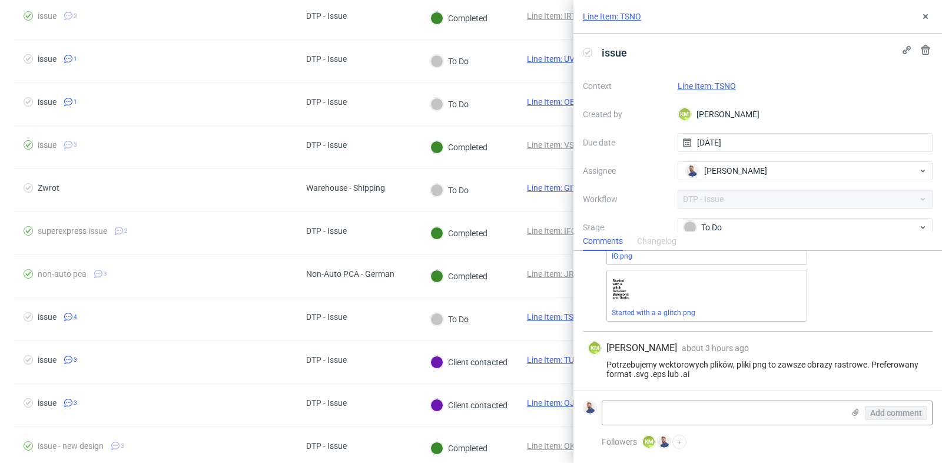
click at [784, 369] on div "Potrzebujemy wektorowych plików, pliki png to zawsze obrazy rastrowe. Preferowa…" at bounding box center [758, 369] width 340 height 19
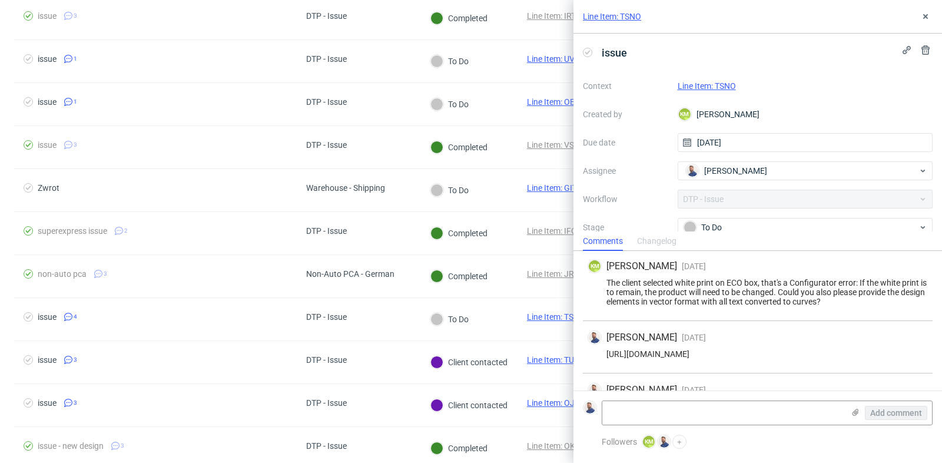
scroll to position [0, 0]
click at [743, 359] on div "[URL][DOMAIN_NAME]" at bounding box center [758, 354] width 340 height 9
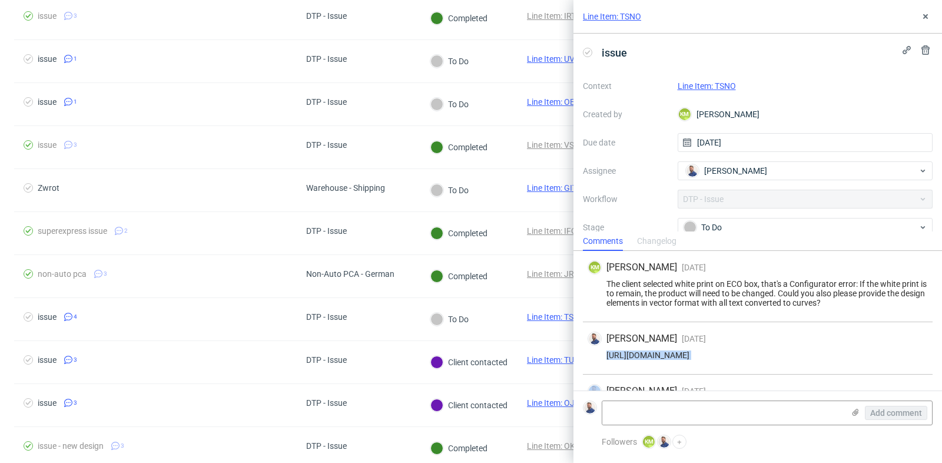
copy div "[URL][DOMAIN_NAME]"
click at [713, 86] on link "Line Item: TSNO" at bounding box center [707, 85] width 58 height 9
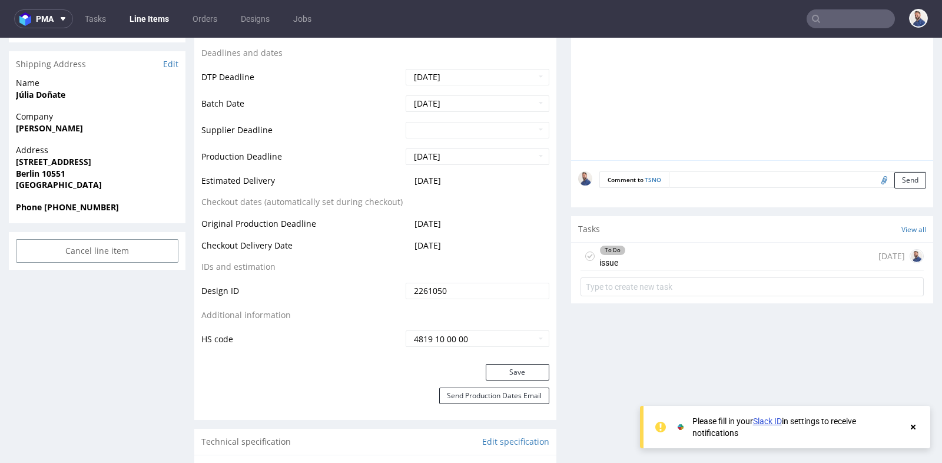
scroll to position [471, 0]
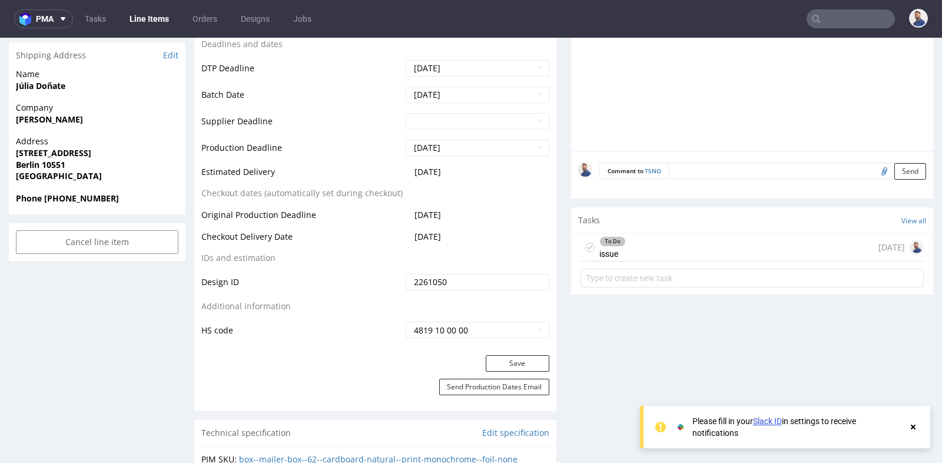
click at [706, 244] on div "To Do issue 14 days ago" at bounding box center [752, 248] width 343 height 28
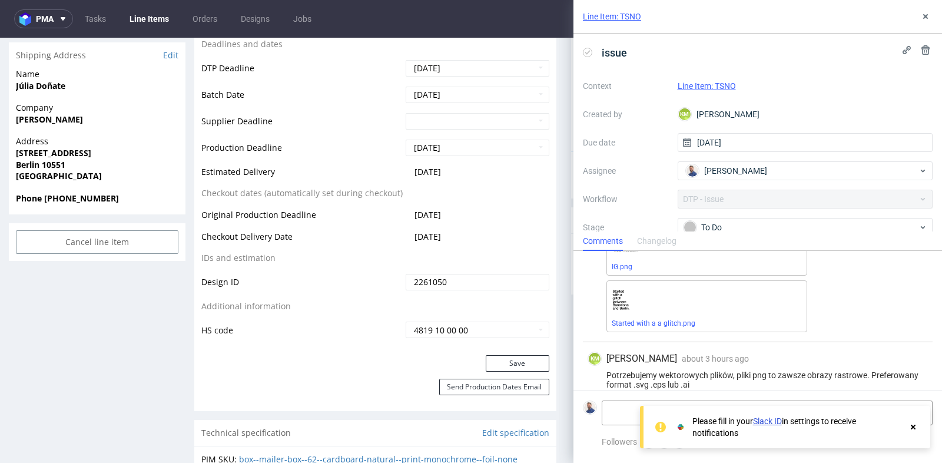
scroll to position [317, 0]
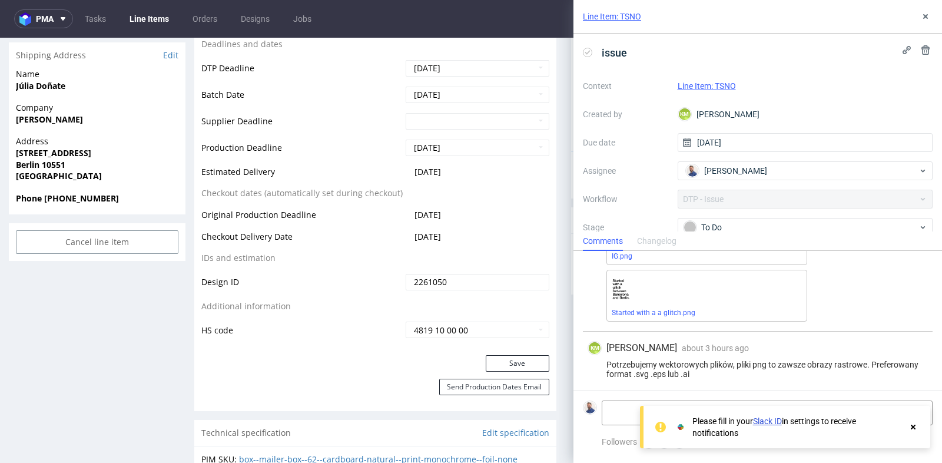
click at [546, 204] on div "Production Status Waiting for Artwork Waiting for Diecut Waiting for Mockup Wai…" at bounding box center [375, 77] width 362 height 555
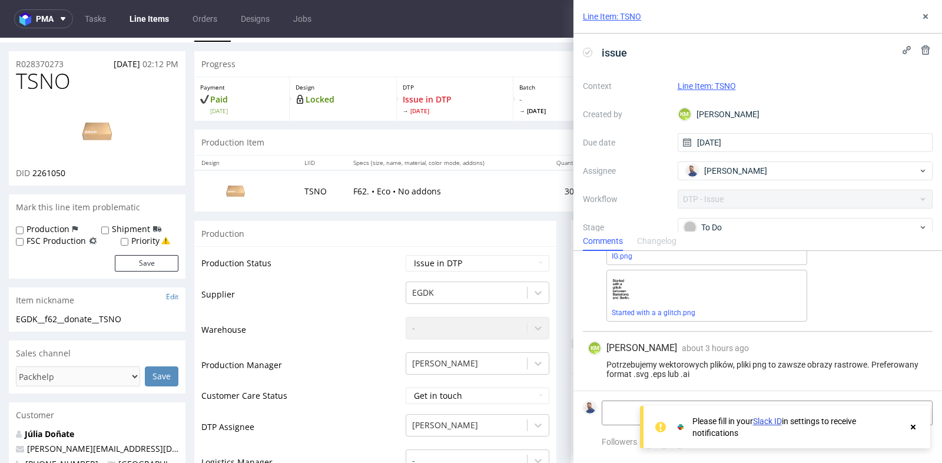
scroll to position [0, 0]
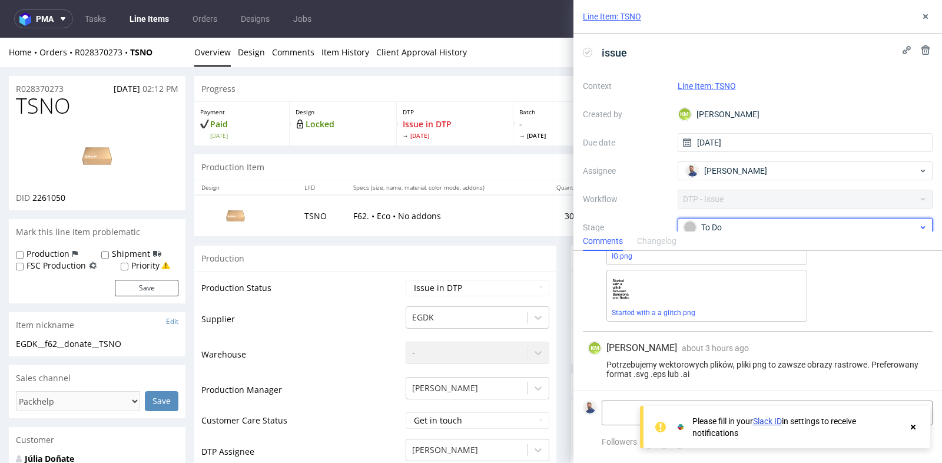
click at [820, 223] on div "To Do" at bounding box center [801, 227] width 234 height 13
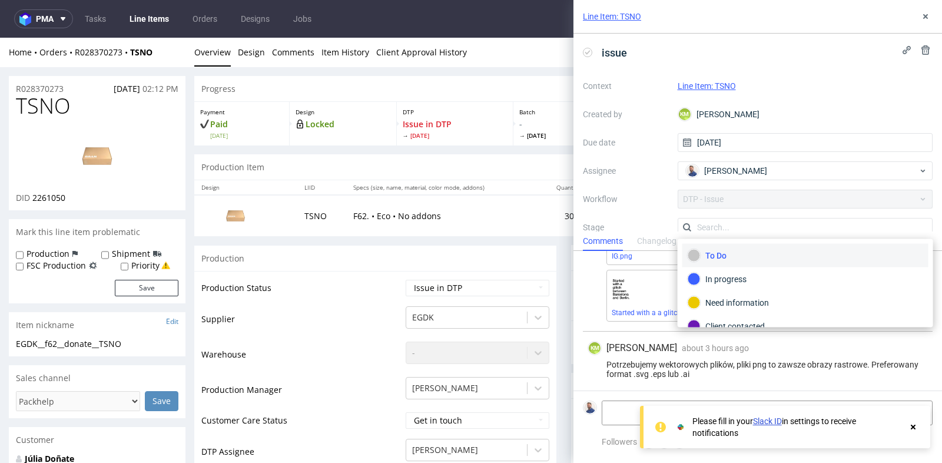
scroll to position [5, 0]
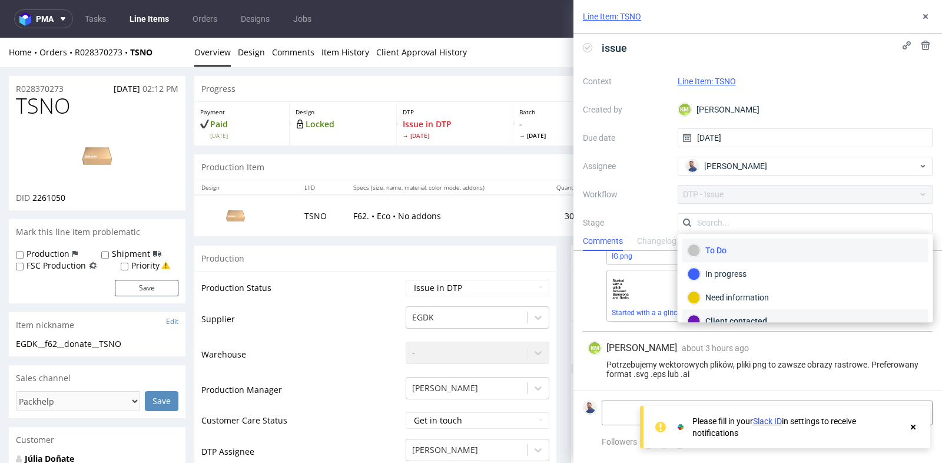
click at [798, 315] on div "Client contacted" at bounding box center [806, 320] width 236 height 13
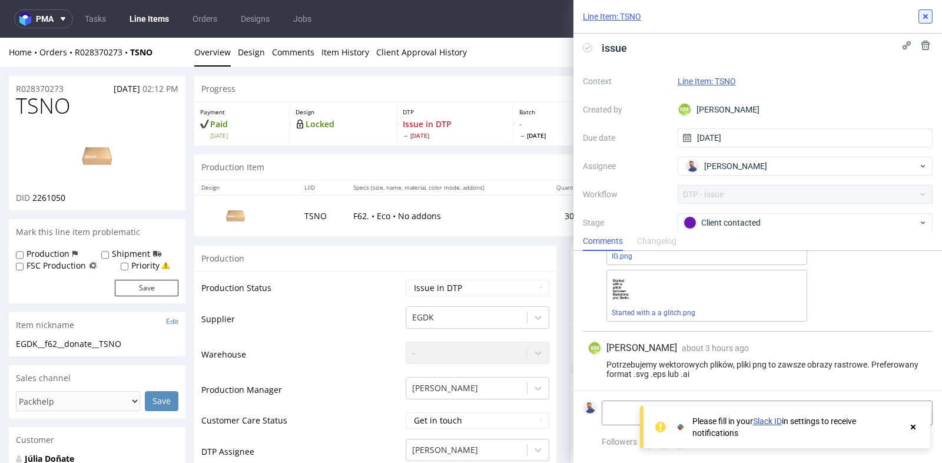
click at [927, 13] on icon at bounding box center [925, 16] width 9 height 9
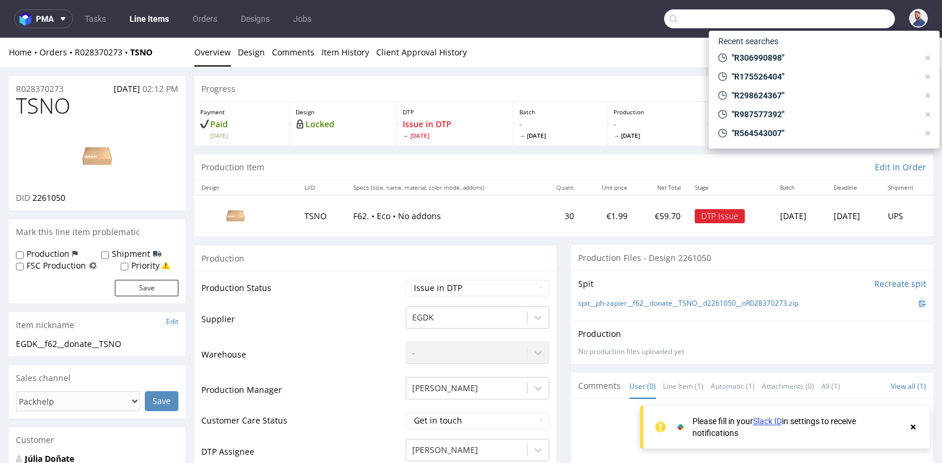
click at [832, 16] on input "text" at bounding box center [779, 18] width 231 height 19
paste input "R128970236"
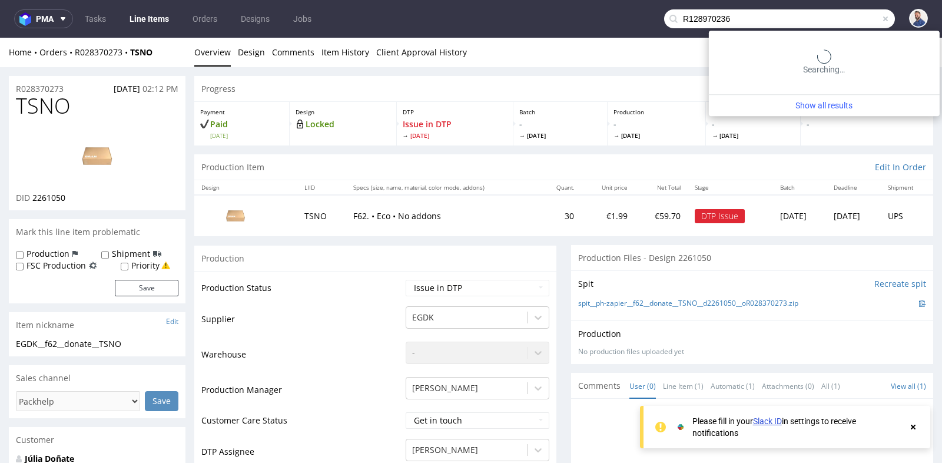
type input "R128970236"
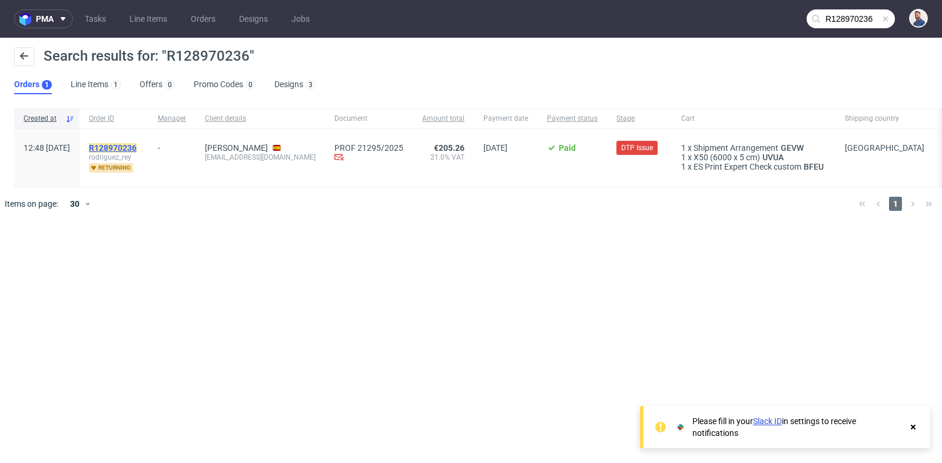
click at [137, 145] on mark "R128970236" at bounding box center [113, 147] width 48 height 9
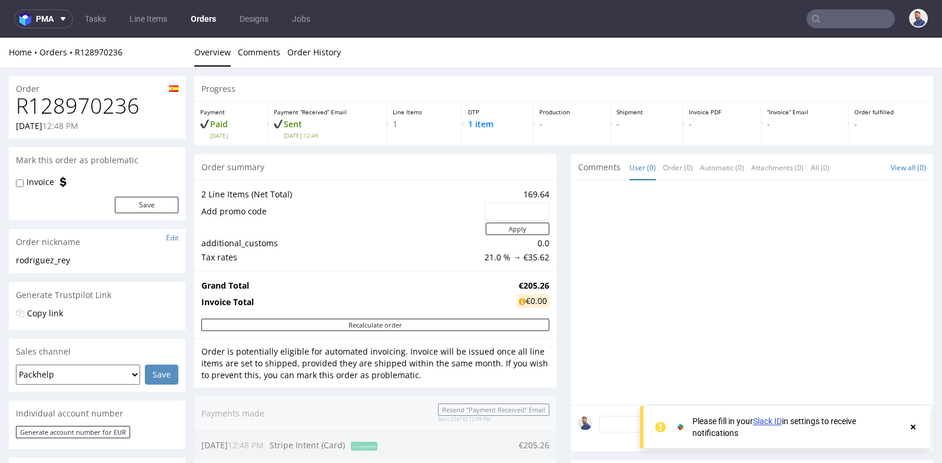
click at [561, 246] on div "Progress Payment Paid Fri 03 Oct Payment “Received” Email Sent Fri 3 Oct 12:49 …" at bounding box center [563, 444] width 739 height 737
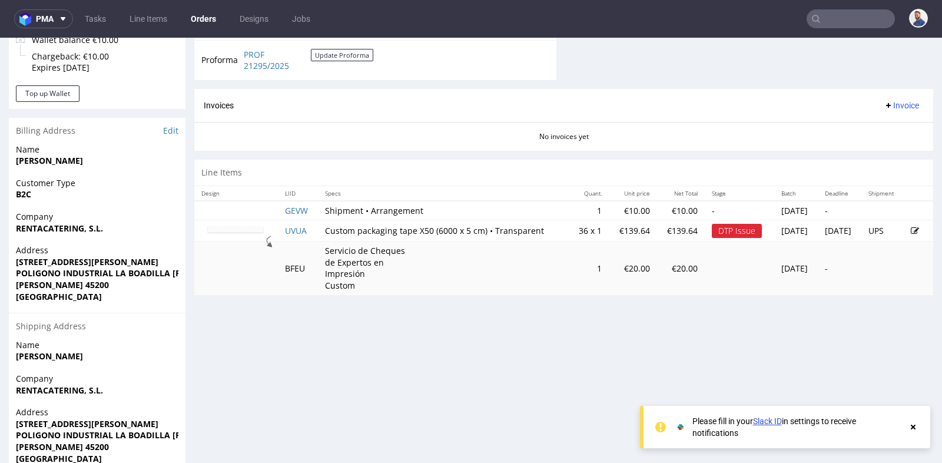
scroll to position [523, 0]
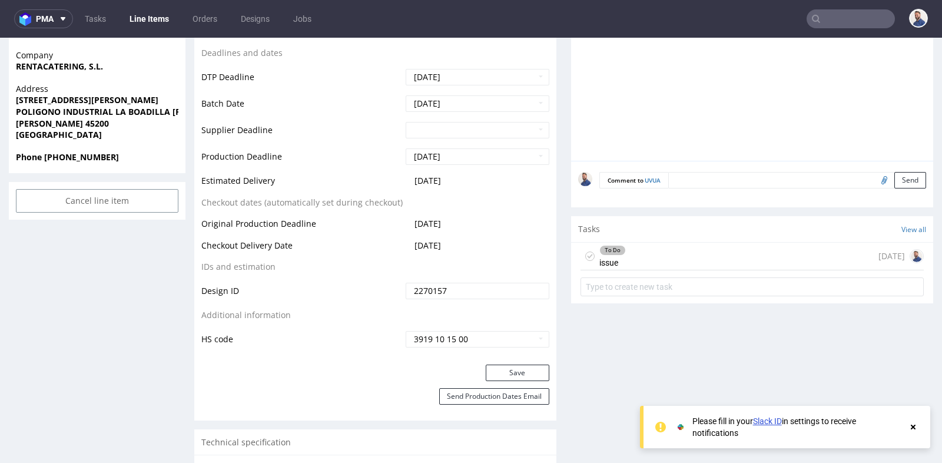
scroll to position [497, 0]
click at [689, 258] on div "To Do issue 7 days ago" at bounding box center [752, 256] width 343 height 28
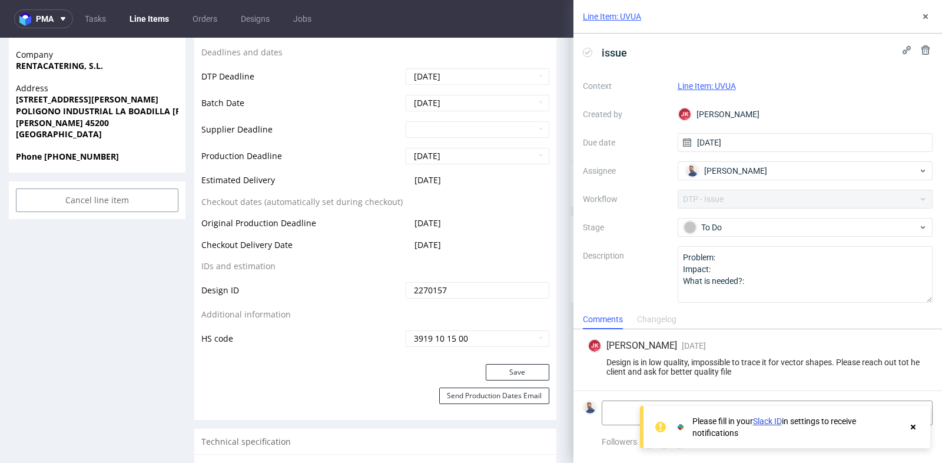
click at [735, 376] on div "Design is in low quality, impossible to trace it for vector shapes. Please reac…" at bounding box center [758, 366] width 340 height 19
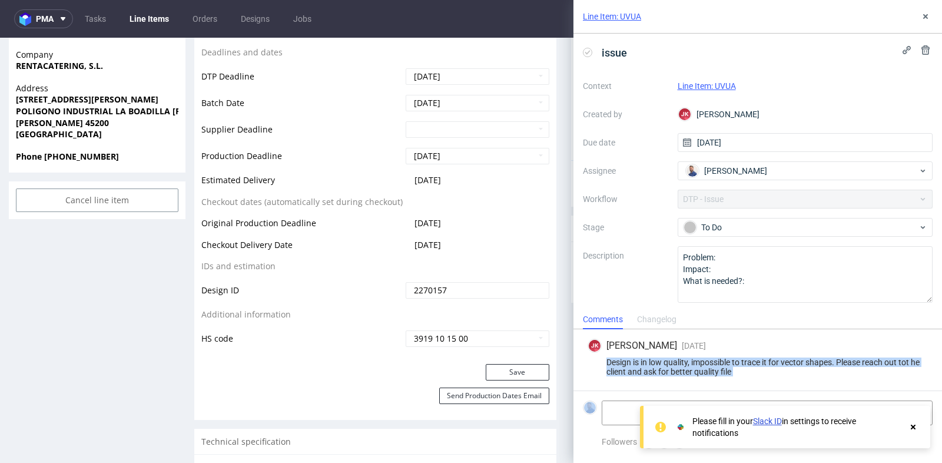
click at [735, 376] on div "Design is in low quality, impossible to trace it for vector shapes. Please reac…" at bounding box center [758, 366] width 340 height 19
copy div "Design is in low quality, impossible to trace it for vector shapes. Please reac…"
click at [923, 18] on icon at bounding box center [925, 16] width 9 height 9
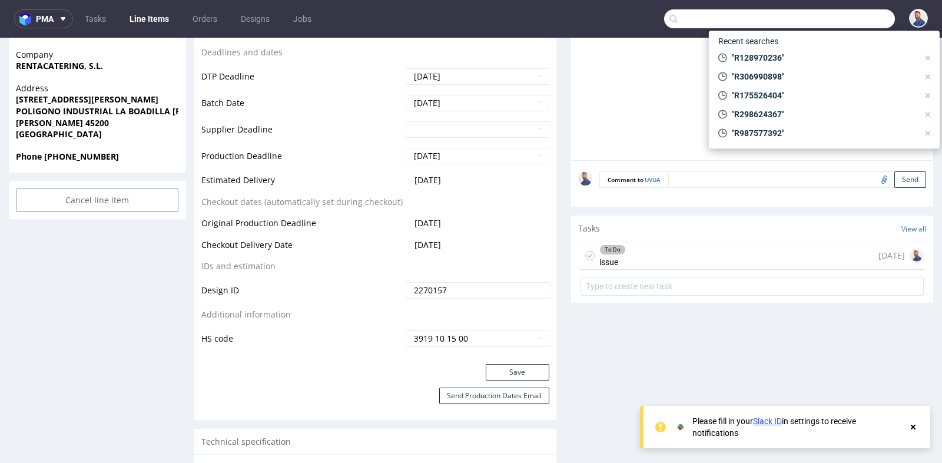
click at [827, 24] on input "text" at bounding box center [779, 18] width 231 height 19
paste input "4500635404"
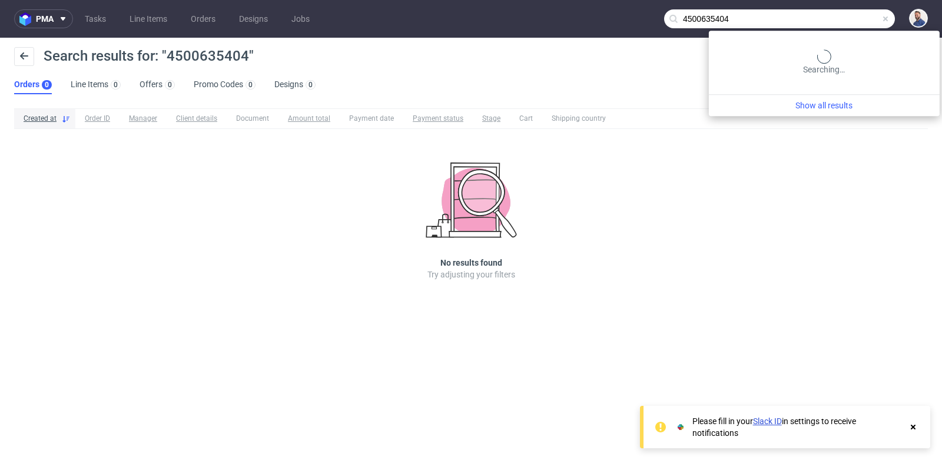
click at [826, 20] on input "4500635404" at bounding box center [779, 18] width 231 height 19
click at [837, 17] on input "R4500635404" at bounding box center [779, 18] width 231 height 19
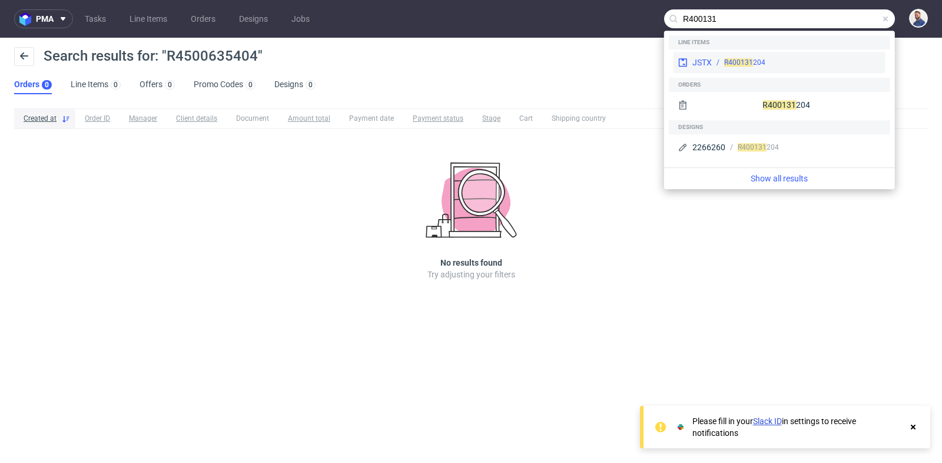
type input "R400131"
click at [819, 61] on div "R400131 204" at bounding box center [796, 62] width 169 height 11
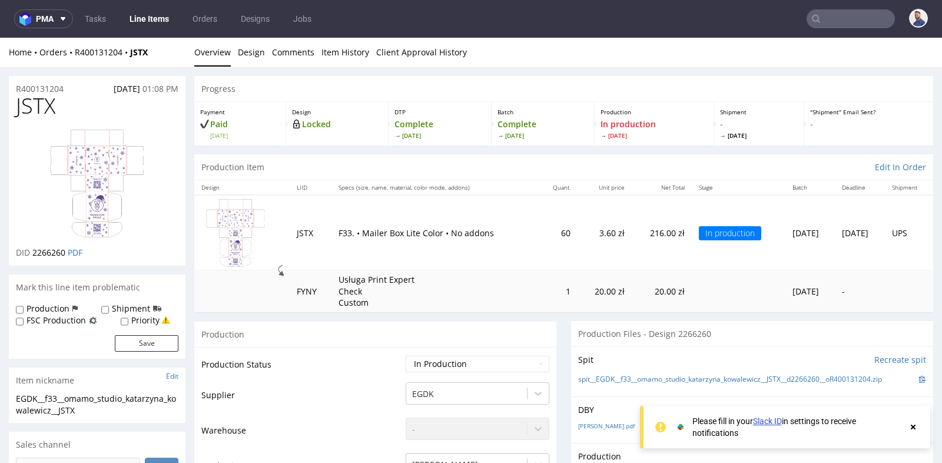
click at [343, 158] on div "Production Item Edit In Order" at bounding box center [563, 167] width 739 height 26
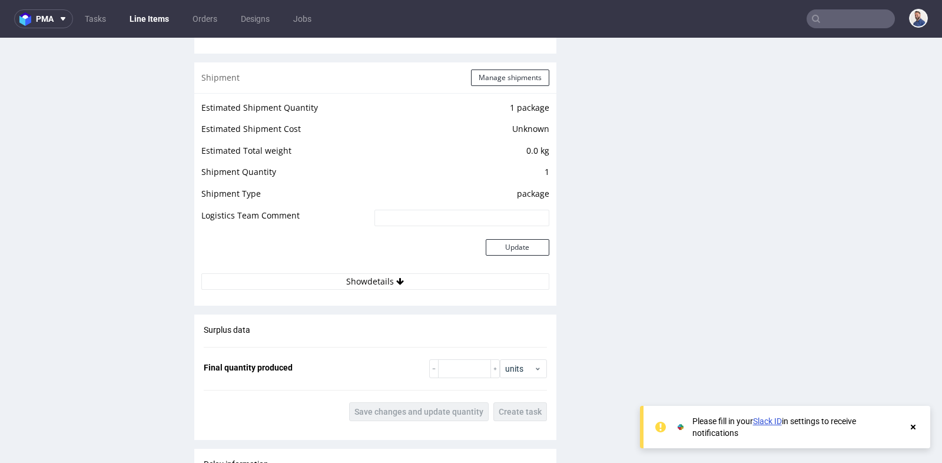
scroll to position [1204, 0]
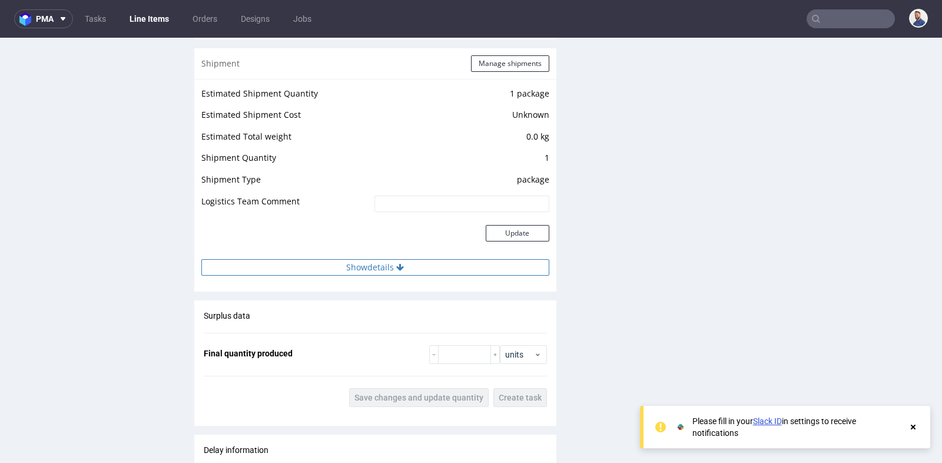
click at [370, 263] on button "Show details" at bounding box center [375, 267] width 348 height 16
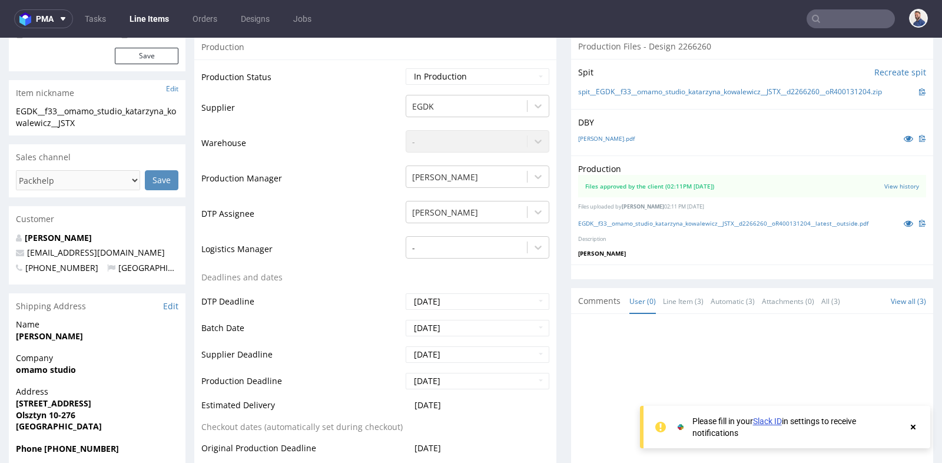
scroll to position [314, 0]
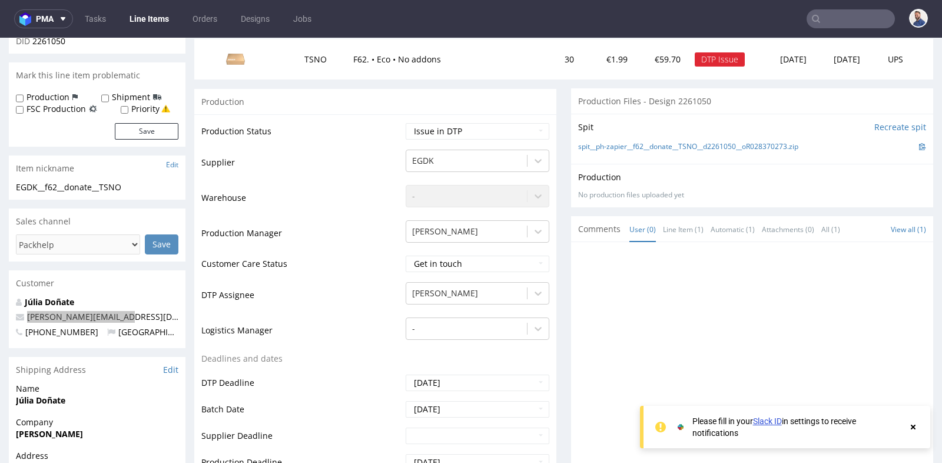
scroll to position [317, 0]
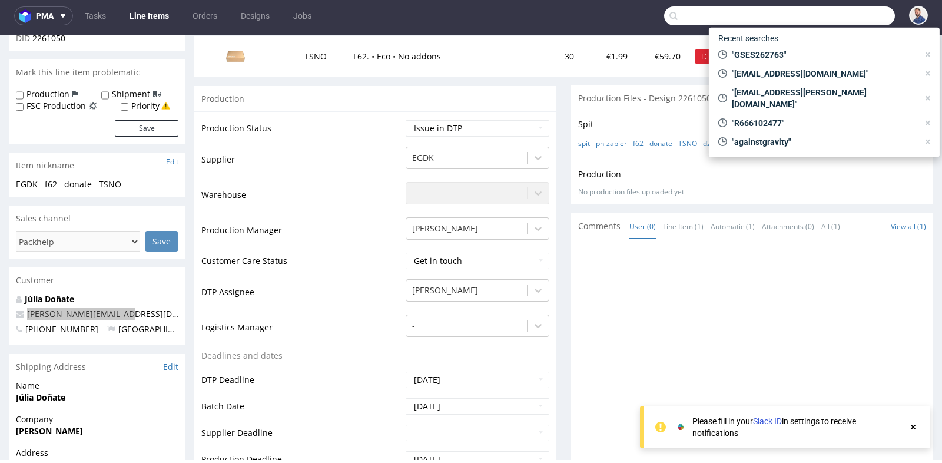
drag, startPoint x: 0, startPoint y: 0, endPoint x: 826, endPoint y: 21, distance: 825.9
click at [826, 21] on input "text" at bounding box center [779, 15] width 231 height 19
paste input "R547602561"
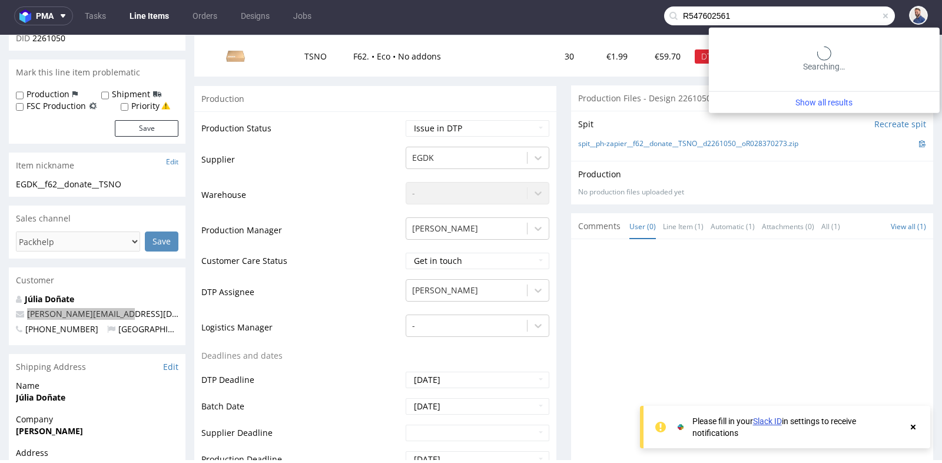
type input "R547602561"
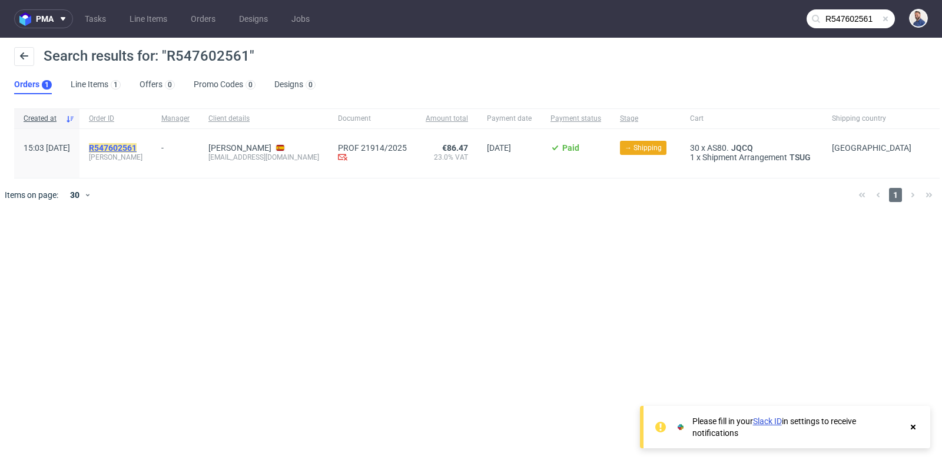
click at [137, 145] on mark "R547602561" at bounding box center [113, 147] width 48 height 9
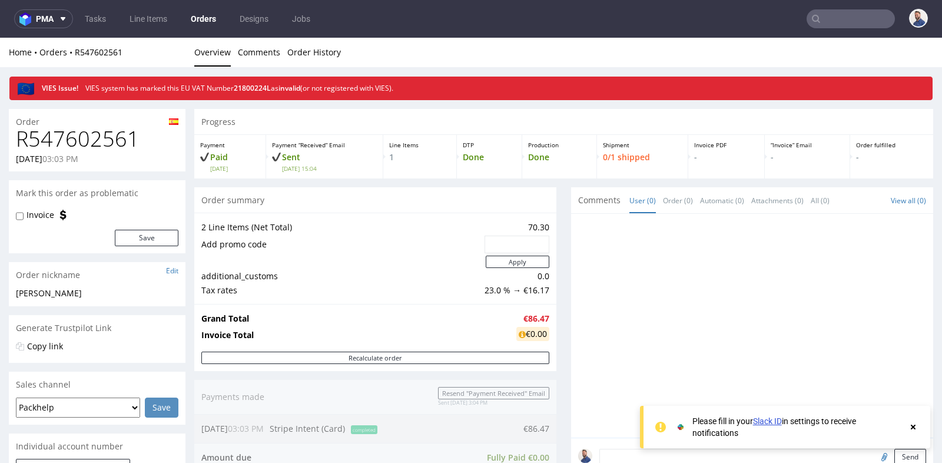
click at [557, 221] on div "Progress Payment Paid Fri 10 Oct Payment “Received” Email Sent Fri 10 Oct 15:04…" at bounding box center [563, 457] width 739 height 696
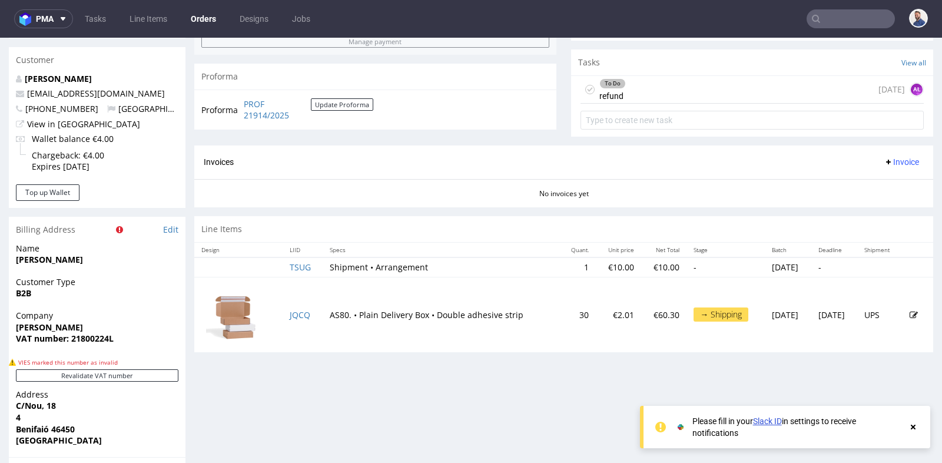
scroll to position [445, 0]
click at [656, 85] on div "To Do refund today AŁ" at bounding box center [752, 89] width 343 height 28
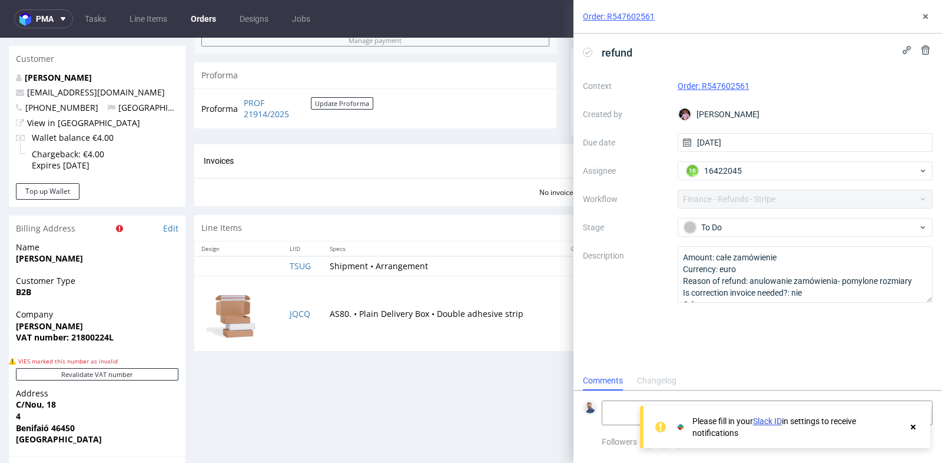
scroll to position [9, 0]
click at [926, 13] on icon at bounding box center [925, 16] width 9 height 9
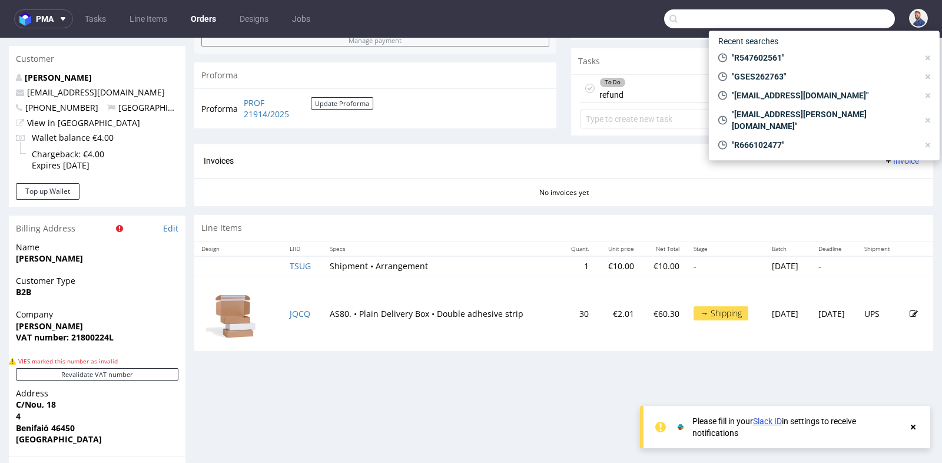
click at [854, 12] on input "text" at bounding box center [779, 18] width 231 height 19
paste input "R898222897"
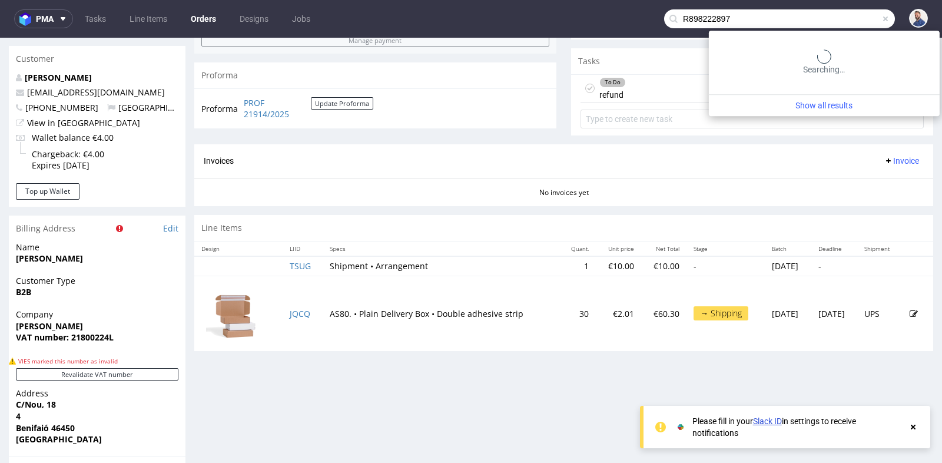
type input "R898222897"
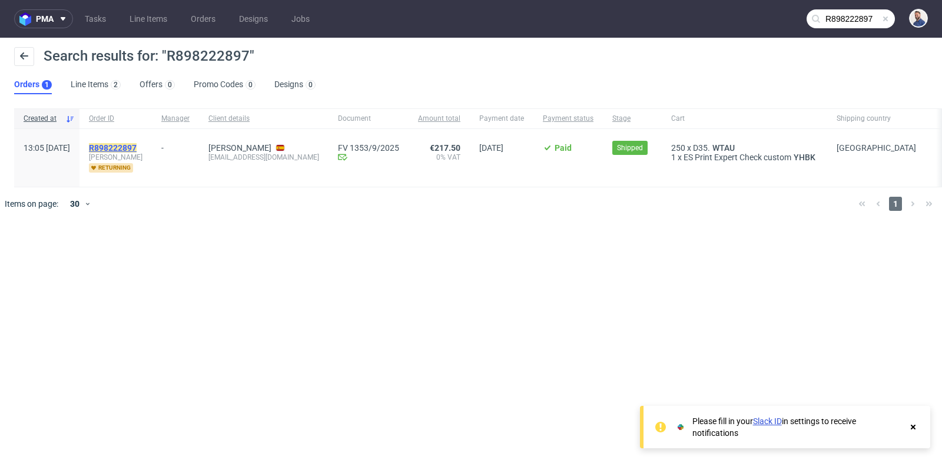
click at [137, 149] on mark "R898222897" at bounding box center [113, 147] width 48 height 9
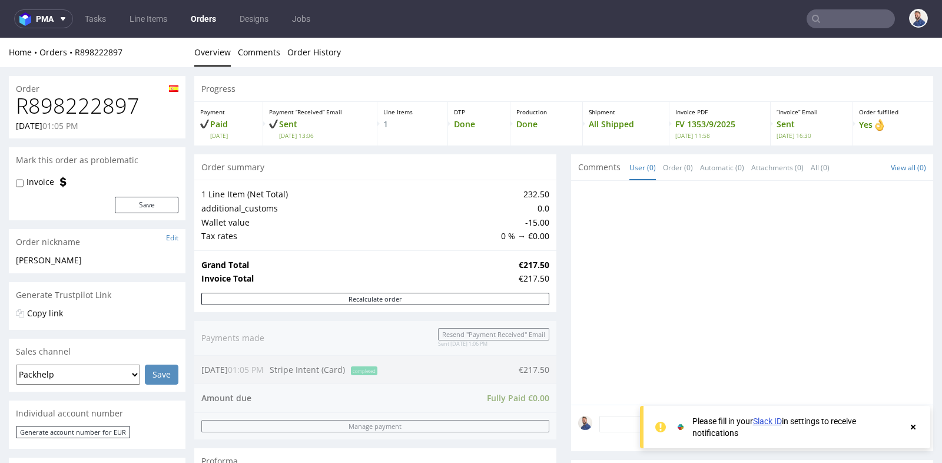
click at [538, 246] on div "1 Line Item (Net Total) 232.50 additional_customs 0.0 Wallet value -15.00 Tax r…" at bounding box center [375, 215] width 362 height 70
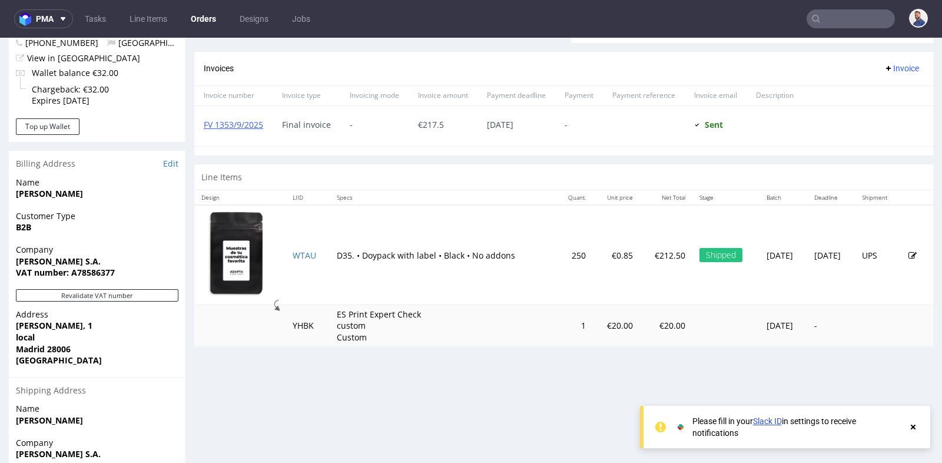
scroll to position [523, 0]
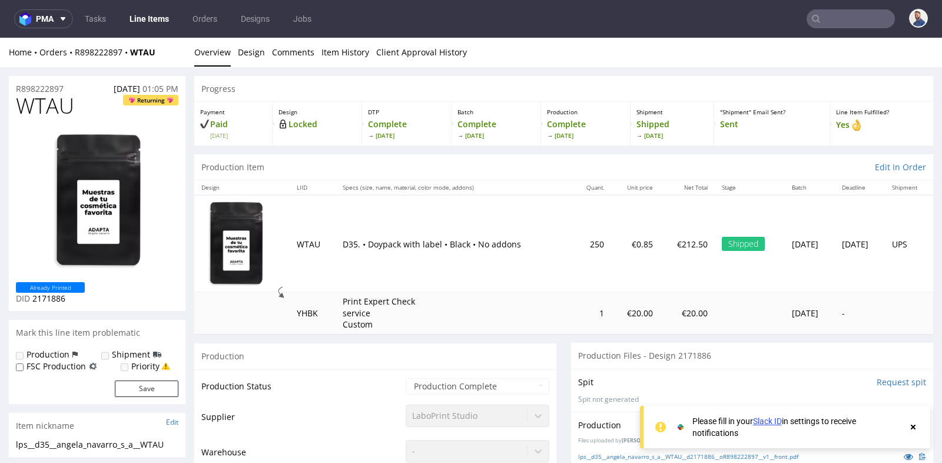
click at [506, 270] on td "D35. • Doypack with label • Black • No addons" at bounding box center [454, 243] width 236 height 97
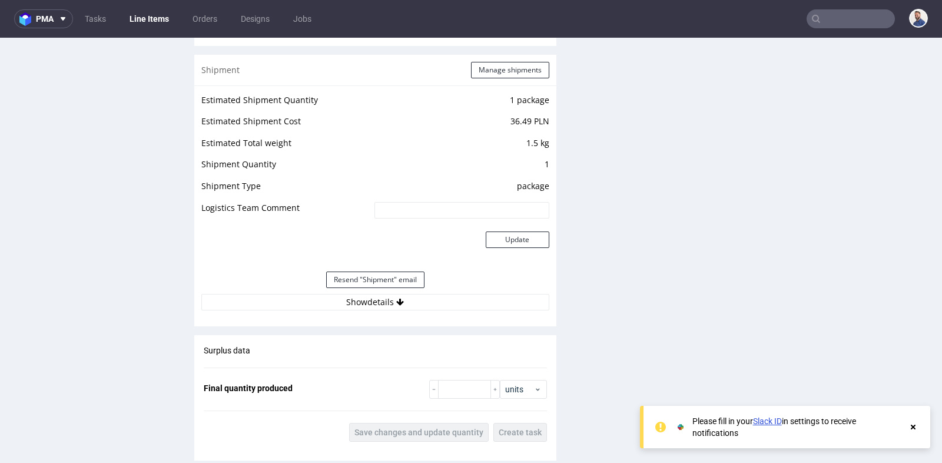
scroll to position [1151, 0]
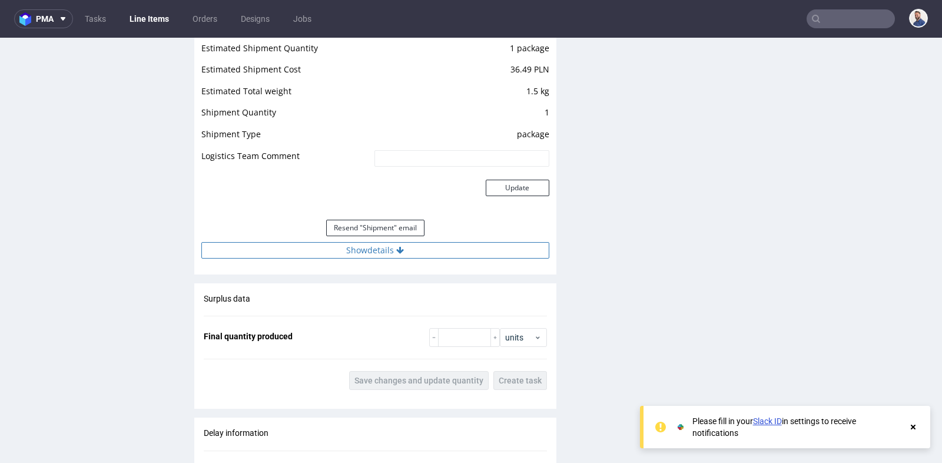
click at [376, 246] on button "Show details" at bounding box center [375, 250] width 348 height 16
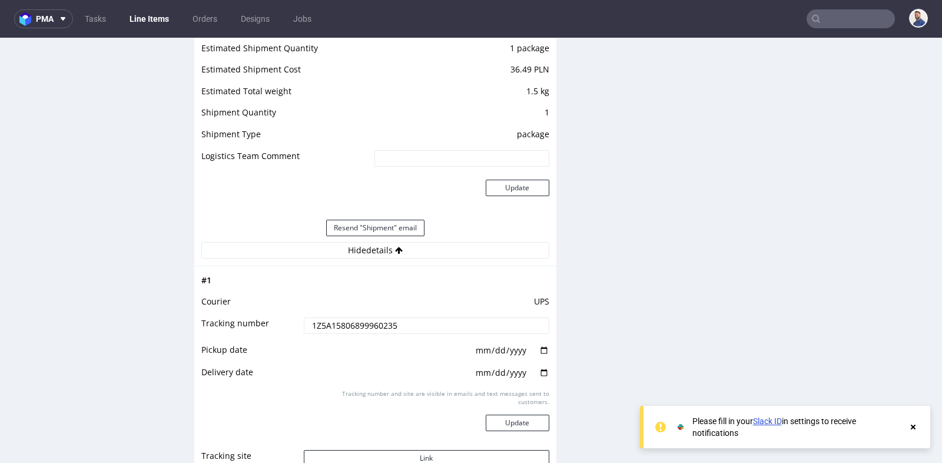
click at [406, 322] on input "1Z5A15806899960235" at bounding box center [427, 325] width 246 height 16
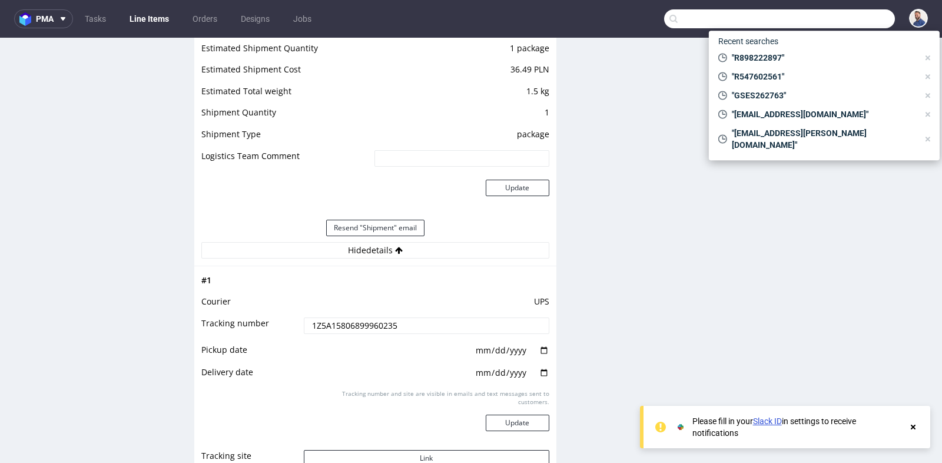
click at [834, 11] on input "text" at bounding box center [779, 18] width 231 height 19
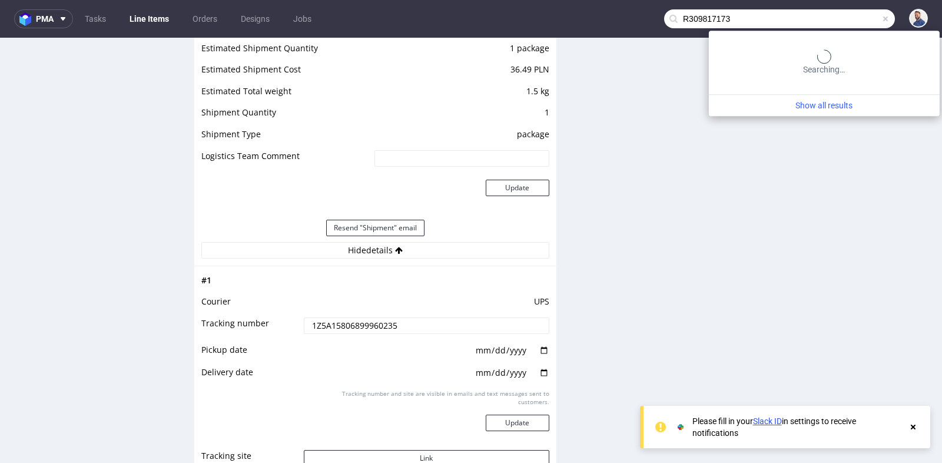
type input "R309817173"
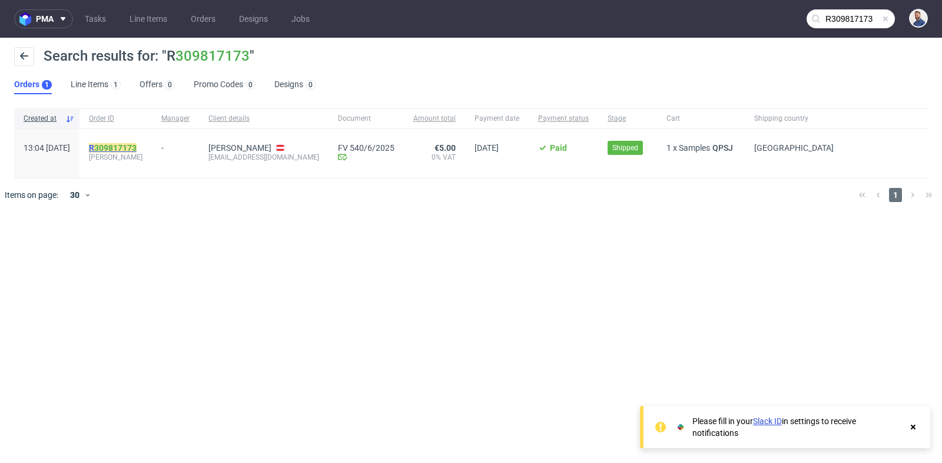
click at [137, 143] on mark "R 309817173" at bounding box center [113, 147] width 48 height 9
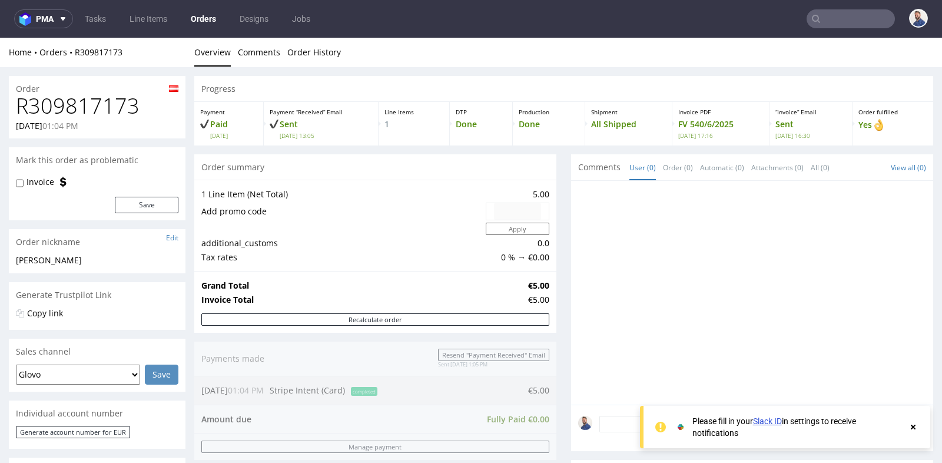
click at [571, 324] on div at bounding box center [752, 293] width 362 height 224
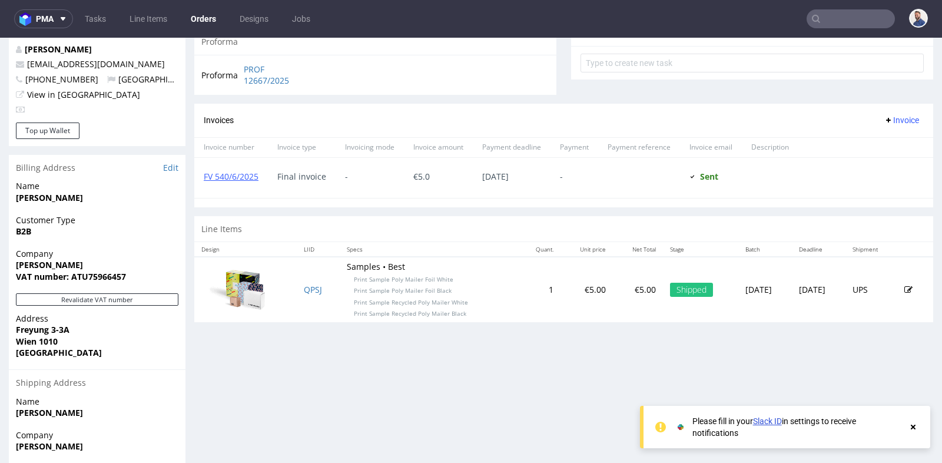
scroll to position [445, 0]
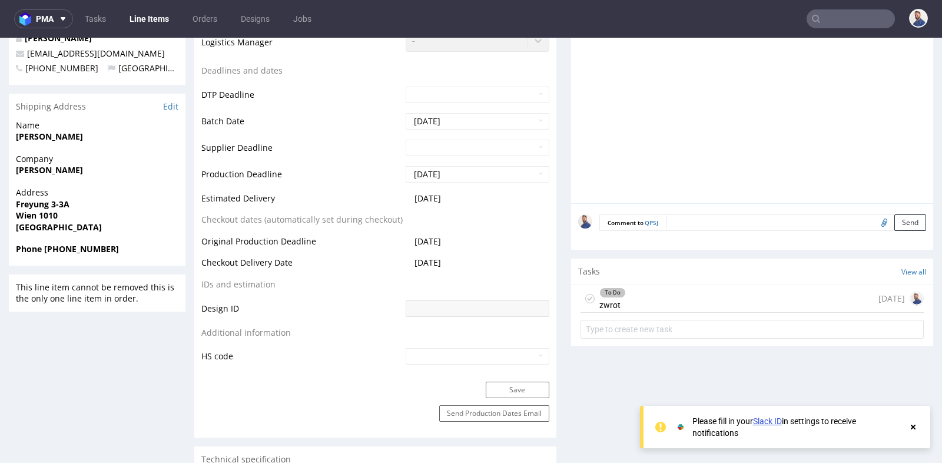
scroll to position [445, 0]
click at [719, 296] on div "To Do zwrot 3 months ago" at bounding box center [752, 297] width 343 height 28
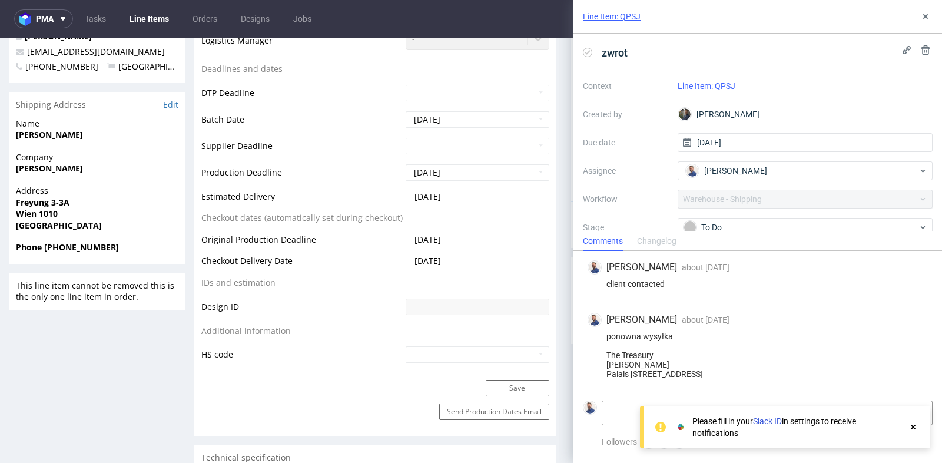
scroll to position [29, 0]
click at [626, 404] on textarea at bounding box center [722, 413] width 241 height 24
click at [912, 423] on icon at bounding box center [913, 426] width 11 height 9
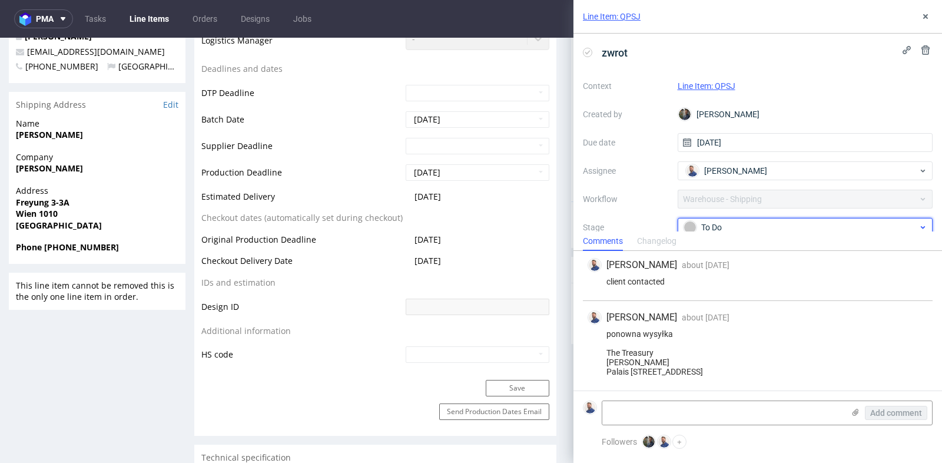
click at [847, 229] on div "To Do" at bounding box center [801, 227] width 234 height 13
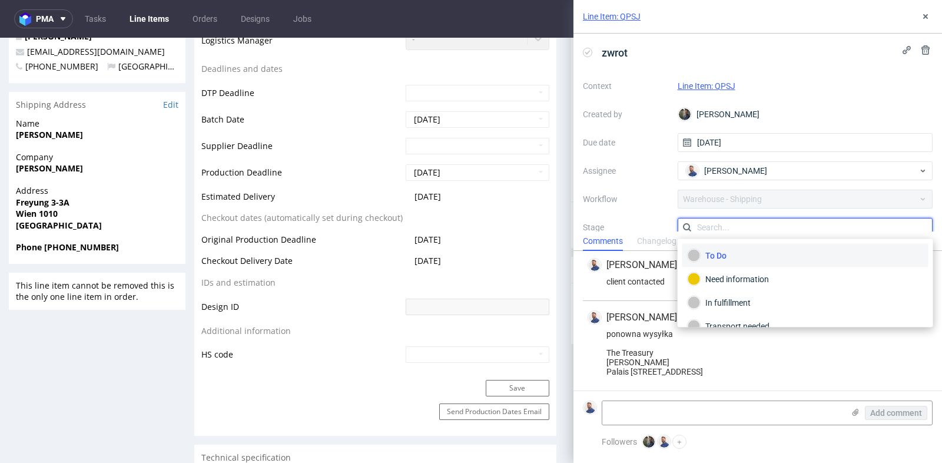
scroll to position [5, 0]
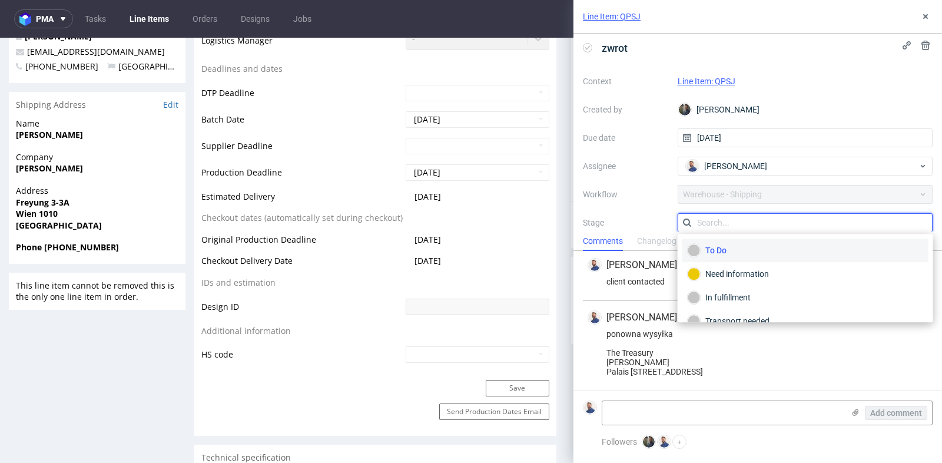
click at [847, 229] on input "text" at bounding box center [806, 222] width 256 height 19
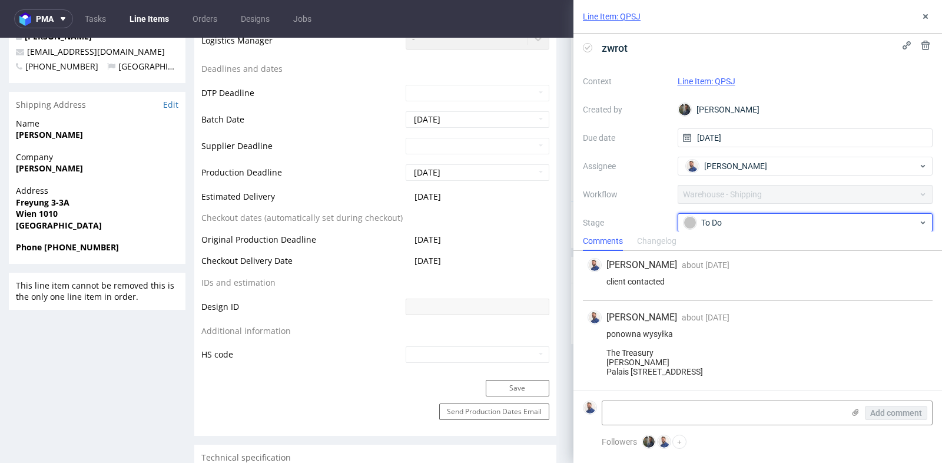
click at [847, 229] on div "To Do" at bounding box center [806, 222] width 256 height 19
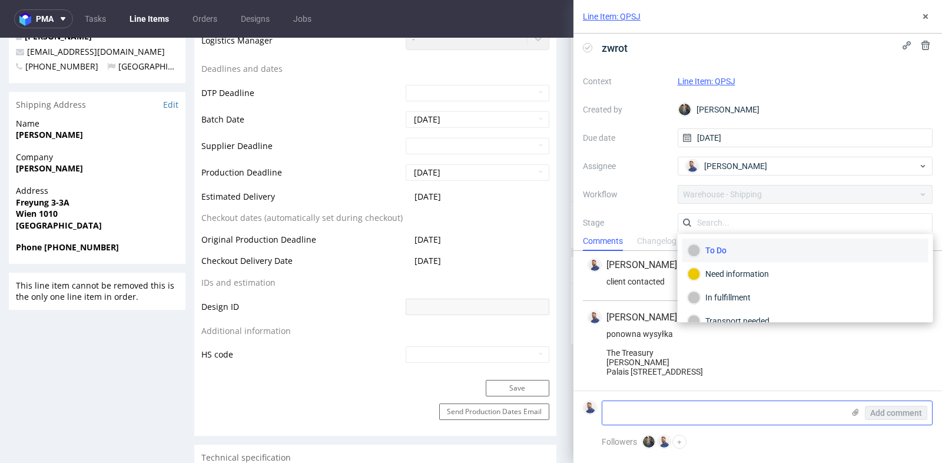
click at [732, 420] on textarea at bounding box center [722, 413] width 241 height 24
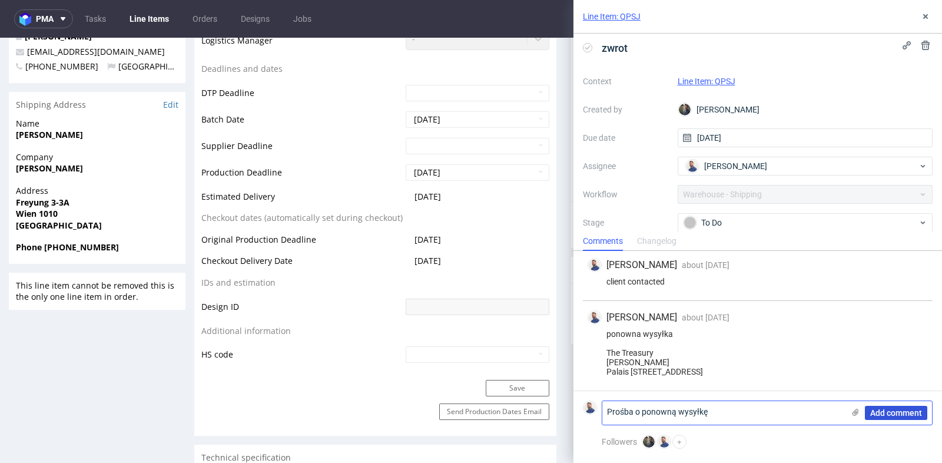
type textarea "Prośba o ponowną wysyłkę"
click at [890, 410] on span "Add comment" at bounding box center [896, 413] width 52 height 8
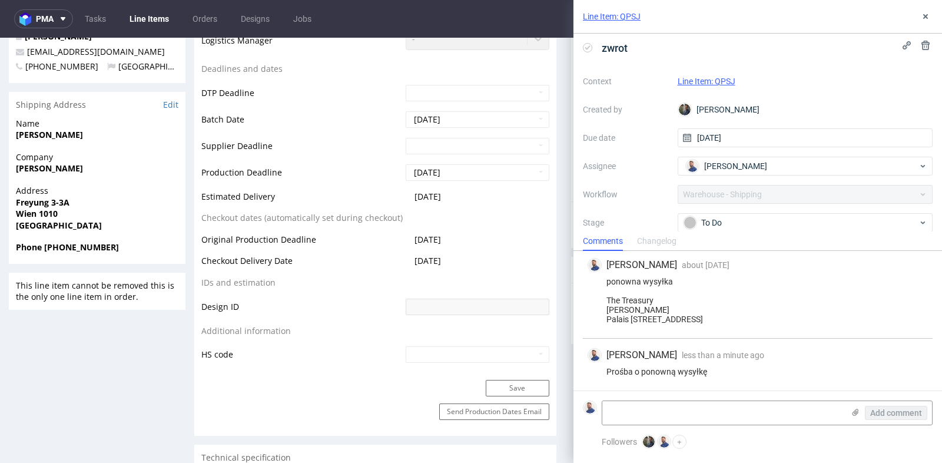
scroll to position [81, 0]
click at [680, 439] on button "+" at bounding box center [680, 442] width 14 height 14
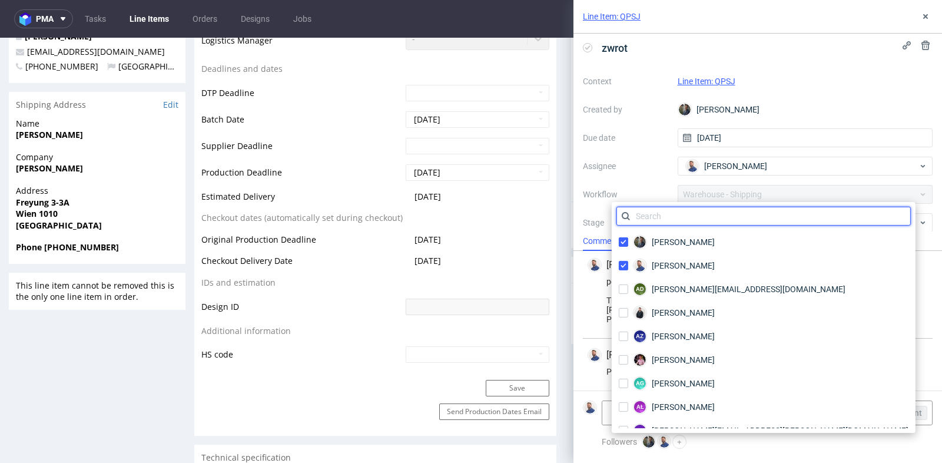
click at [697, 214] on input "text" at bounding box center [764, 216] width 294 height 19
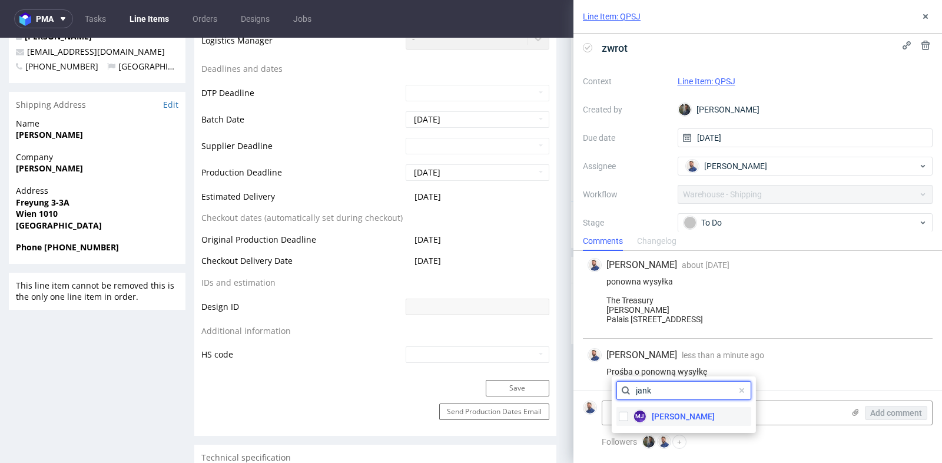
type input "jank"
click at [677, 410] on span "Maciej Jankowski" at bounding box center [683, 416] width 63 height 12
checkbox input "true"
click at [867, 449] on div "Followers Maciej Sobola Michał Rachański MJ Maciej Jankowski +" at bounding box center [758, 449] width 369 height 28
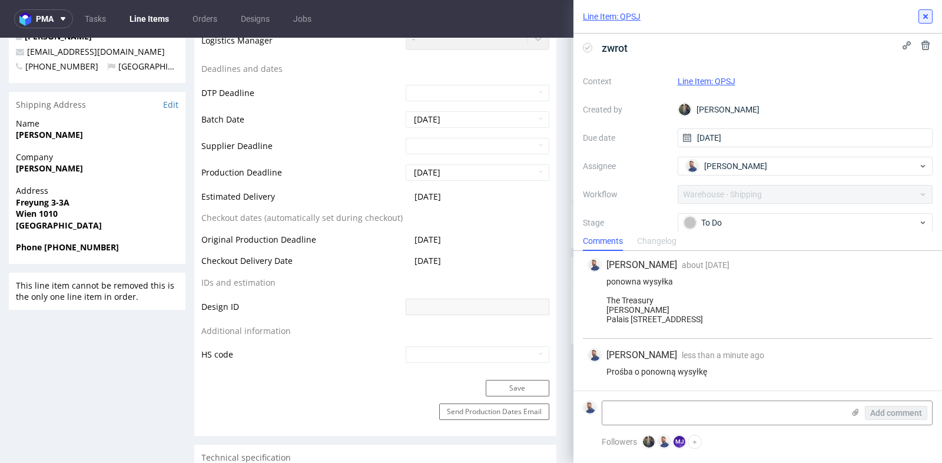
click at [923, 12] on icon at bounding box center [925, 16] width 9 height 9
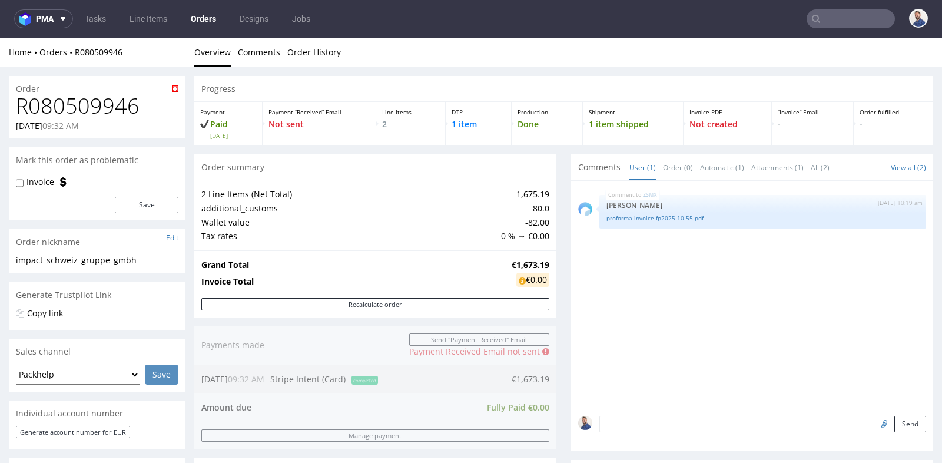
scroll to position [445, 0]
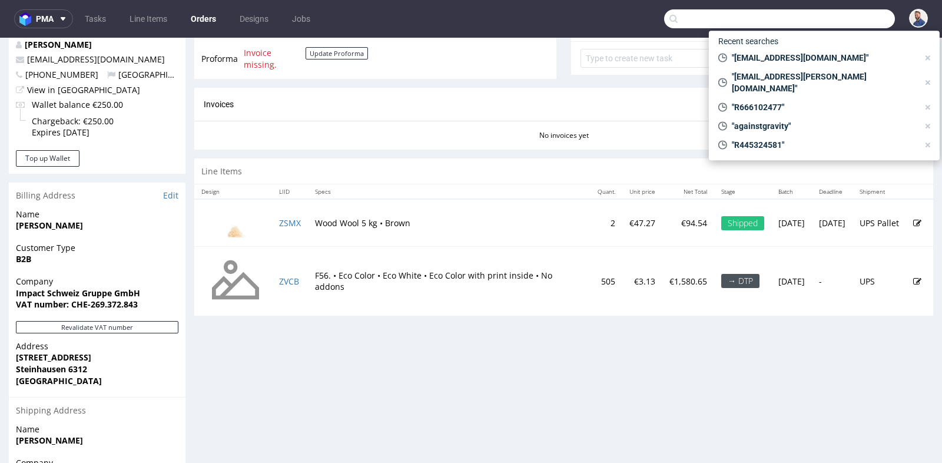
click at [826, 17] on input "text" at bounding box center [779, 18] width 231 height 19
paste input "R027583315"
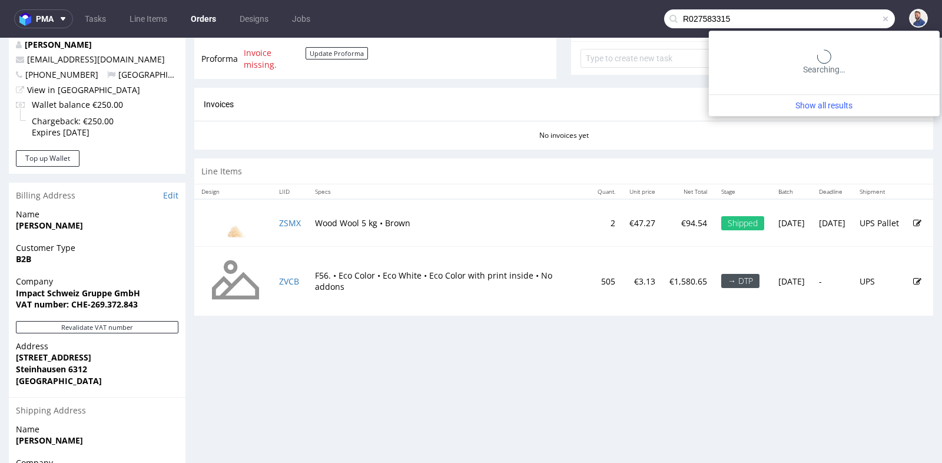
type input "R027583315"
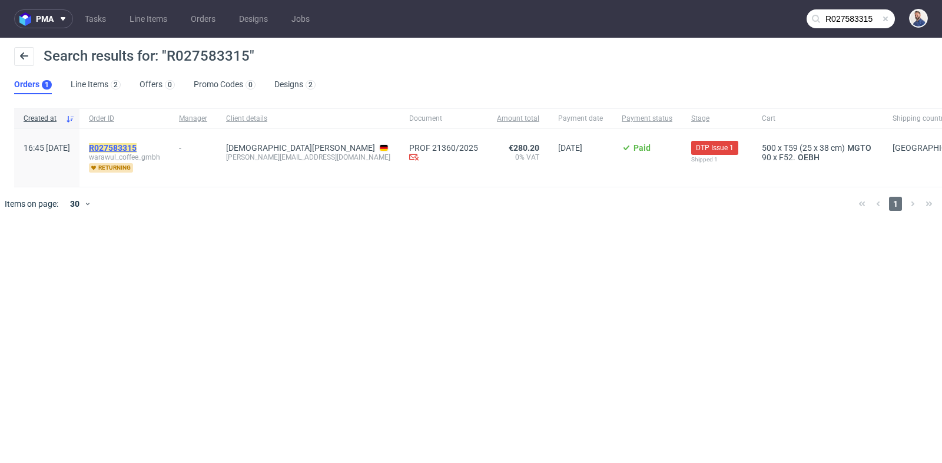
click at [137, 147] on mark "R027583315" at bounding box center [113, 147] width 48 height 9
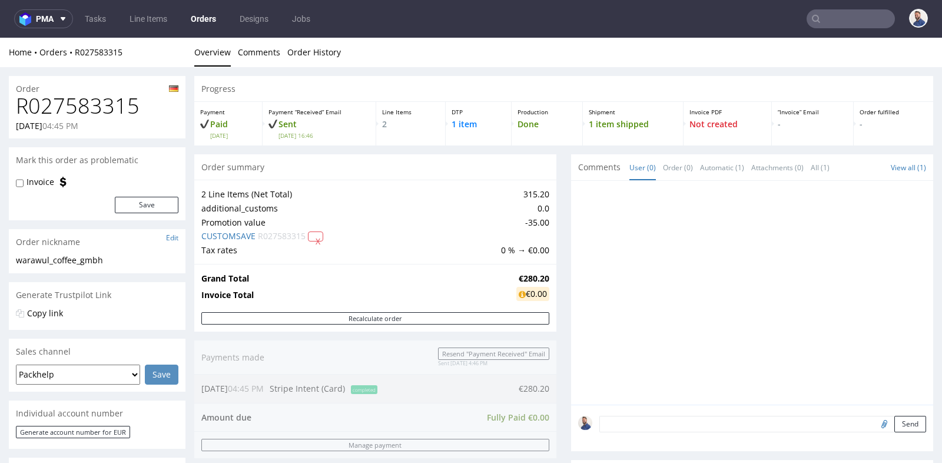
click at [554, 221] on div "Progress Payment Paid [DATE] Payment “Received” Email Sent [DATE] 16:46 Line It…" at bounding box center [563, 414] width 739 height 677
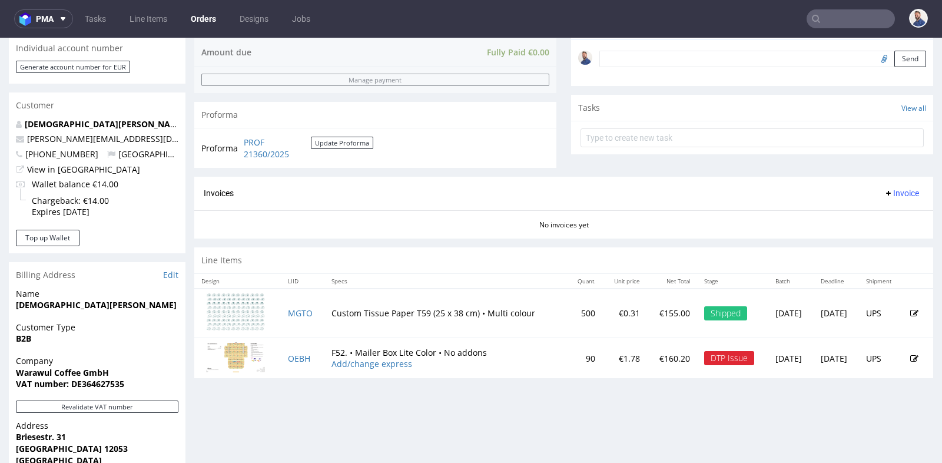
scroll to position [366, 0]
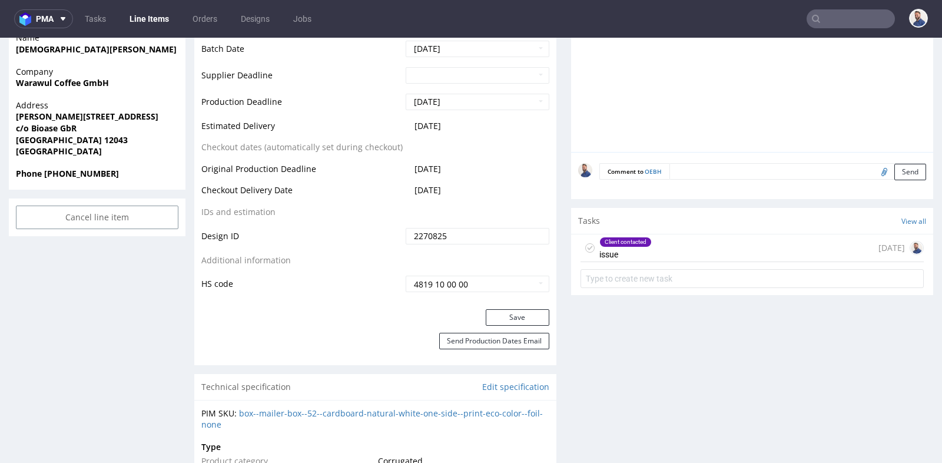
scroll to position [523, 0]
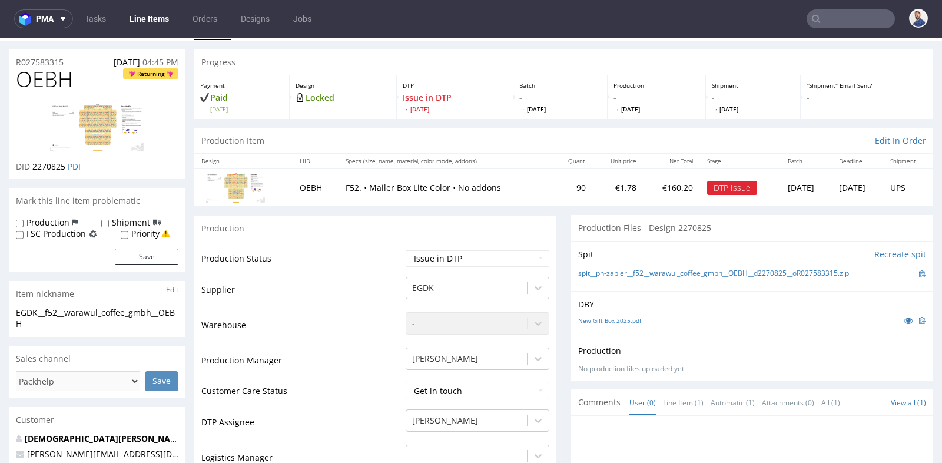
scroll to position [26, 0]
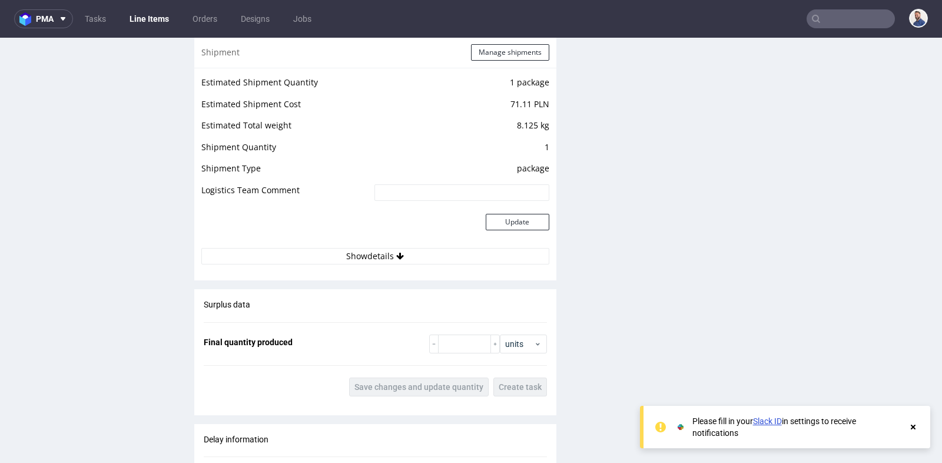
scroll to position [1178, 0]
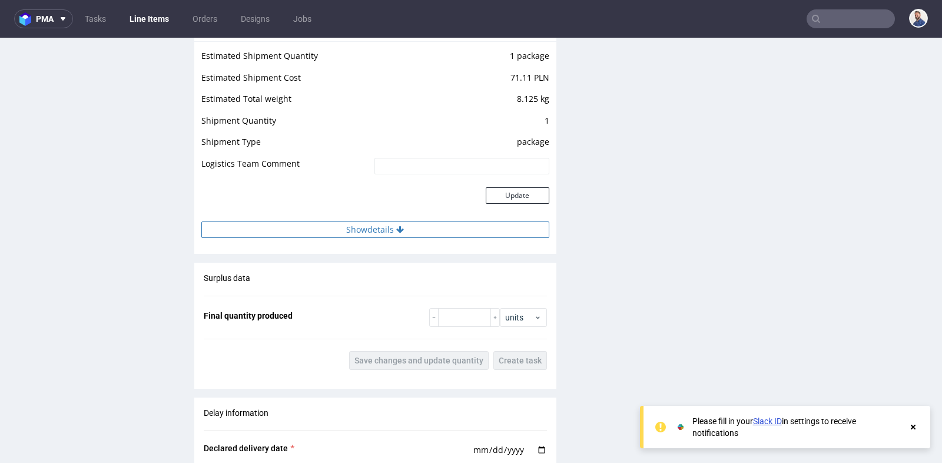
click at [501, 225] on button "Show details" at bounding box center [375, 229] width 348 height 16
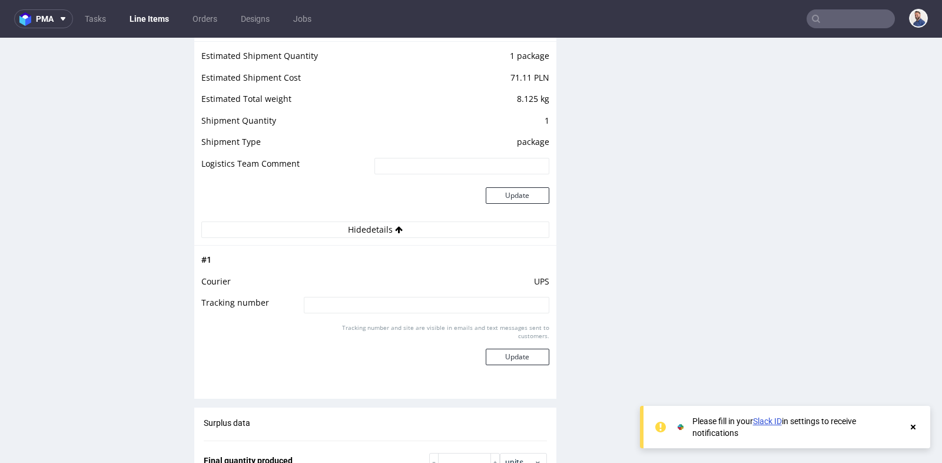
click at [571, 228] on div "Production Files - Design 2271973 Spit Recreate spit spit__ph-zapier__f33__de_s…" at bounding box center [752, 33] width 362 height 1936
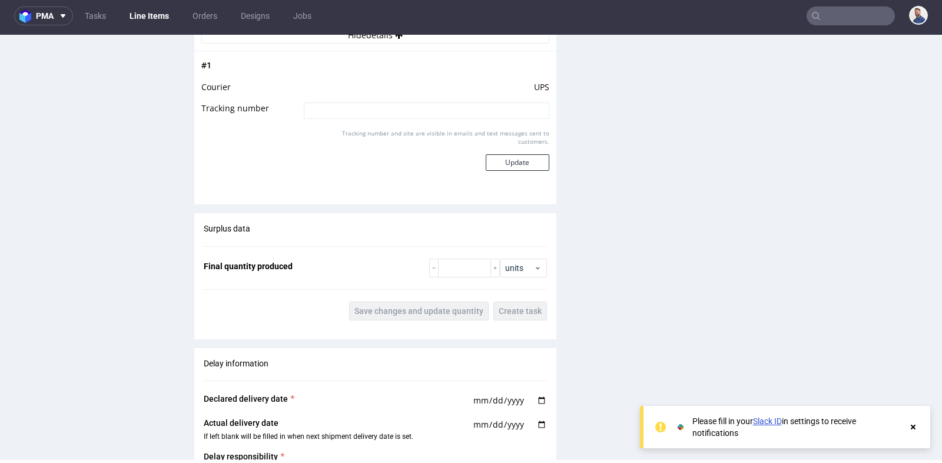
scroll to position [1334, 0]
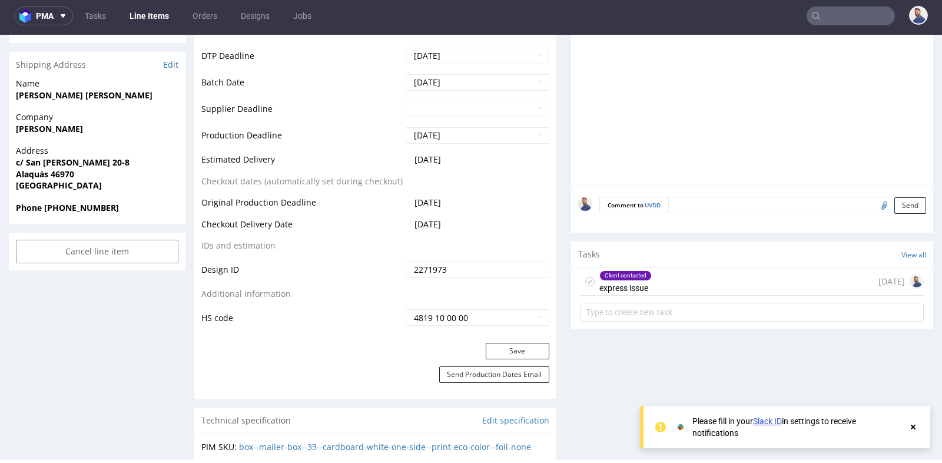
scroll to position [496, 0]
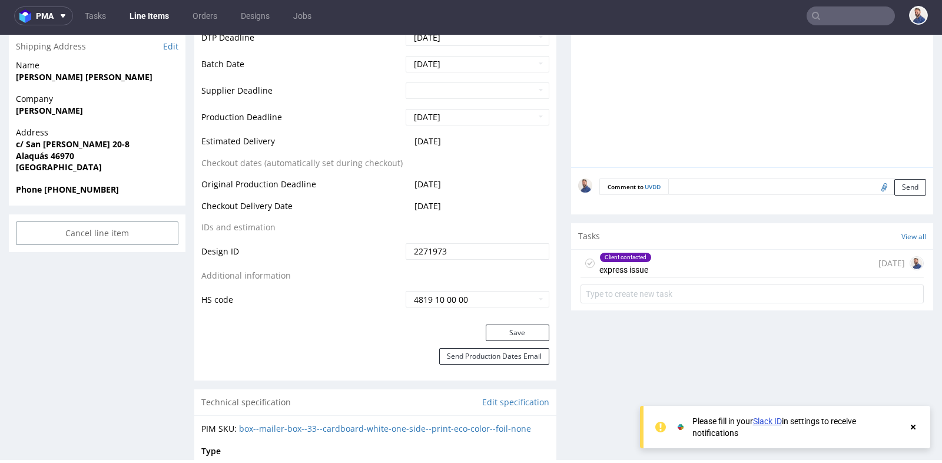
click at [720, 265] on div "Client contacted express issue [DATE]" at bounding box center [752, 264] width 343 height 28
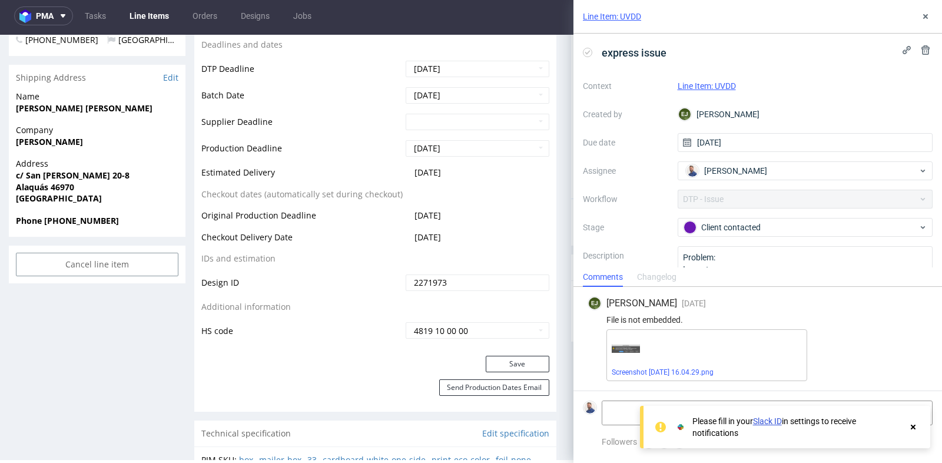
scroll to position [444, 0]
